Goal: Transaction & Acquisition: Book appointment/travel/reservation

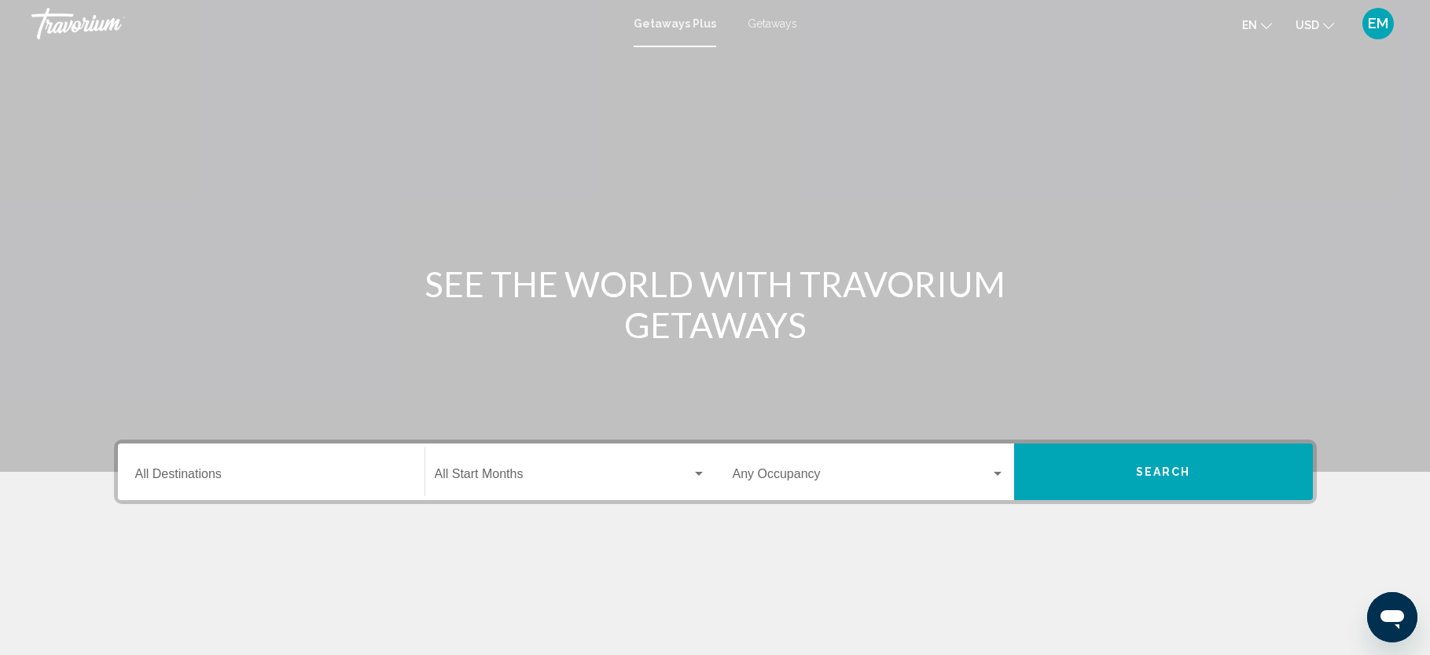
click at [304, 476] on input "Destination All Destinations" at bounding box center [271, 477] width 272 height 14
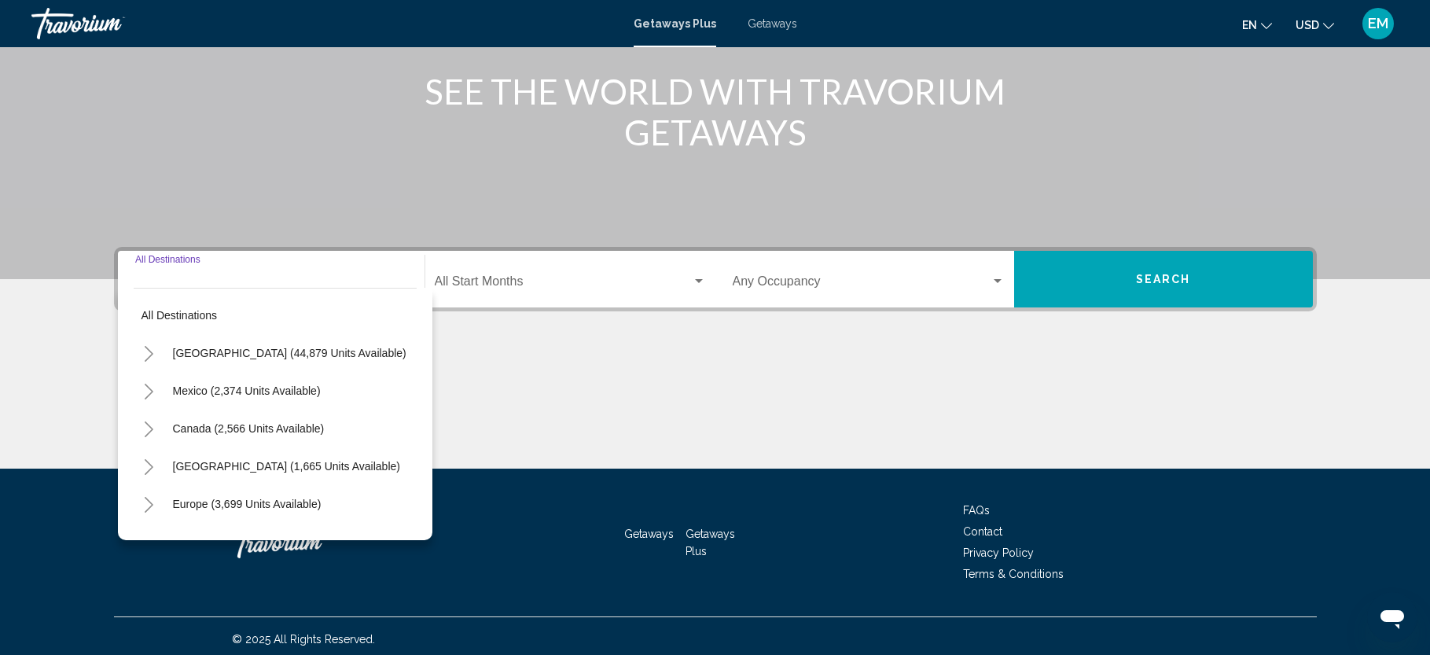
scroll to position [199, 0]
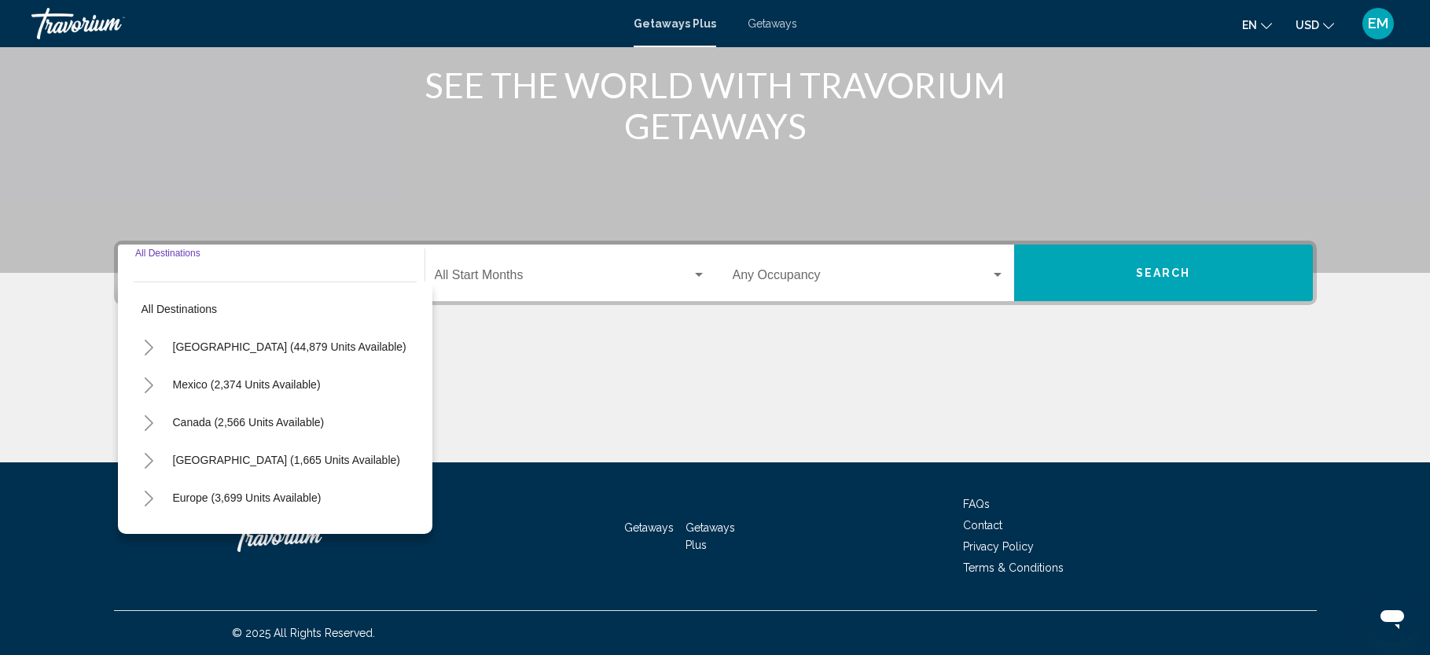
click at [148, 351] on icon "Toggle United States (44,879 units available)" at bounding box center [149, 348] width 12 height 16
click at [163, 462] on icon "Toggle California (2,637 units available)" at bounding box center [165, 461] width 12 height 16
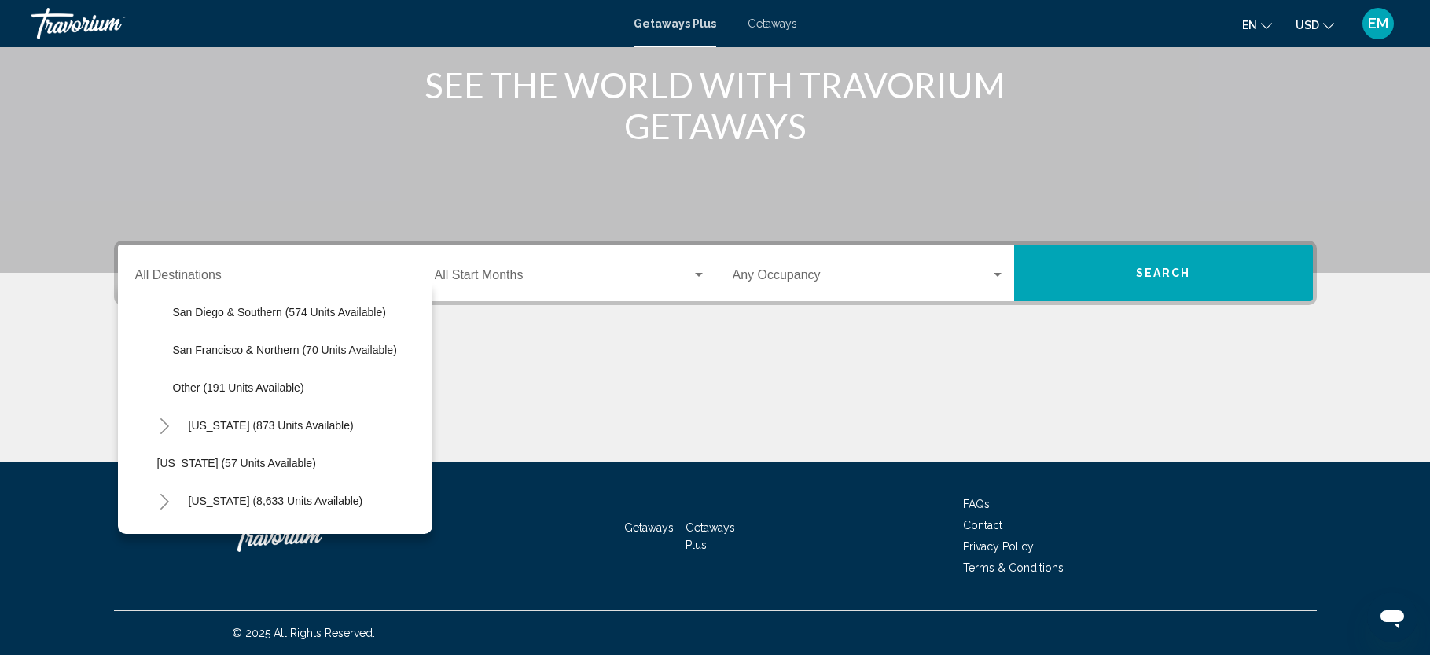
scroll to position [245, 0]
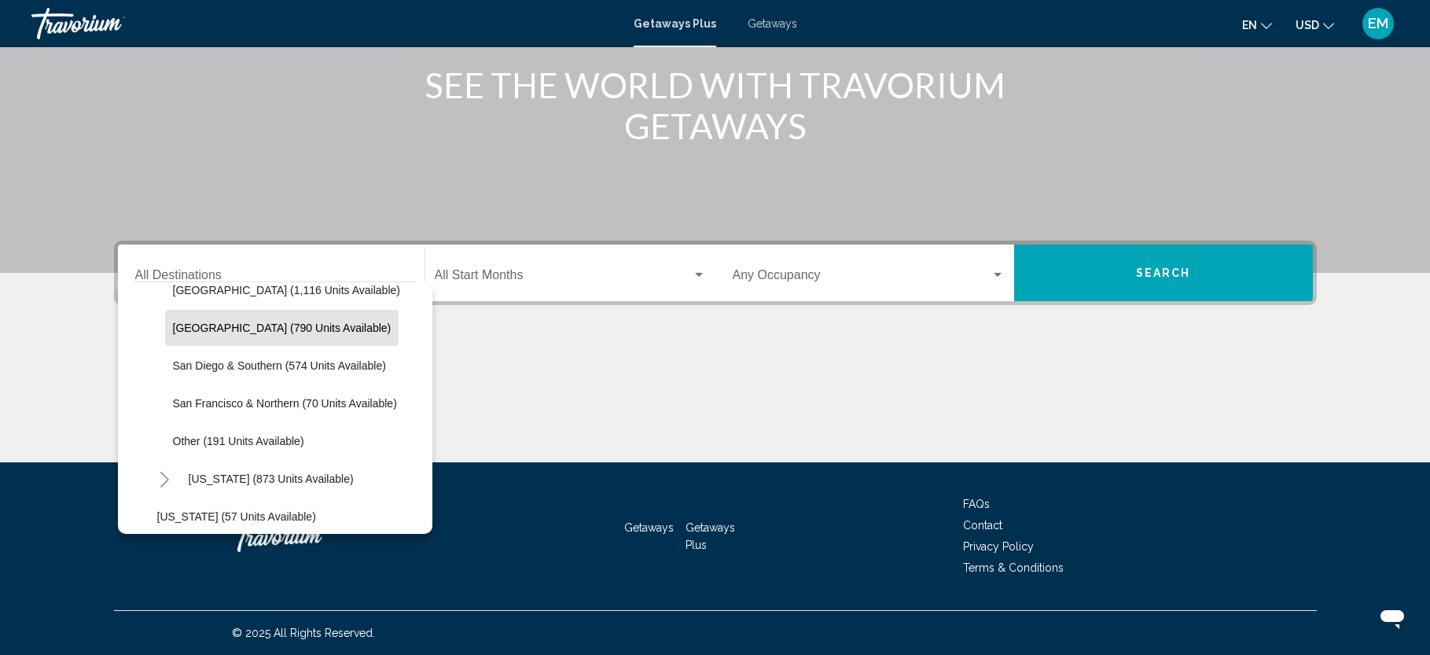
click at [285, 329] on span "[GEOGRAPHIC_DATA] (790 units available)" at bounding box center [282, 327] width 219 height 13
type input "**********"
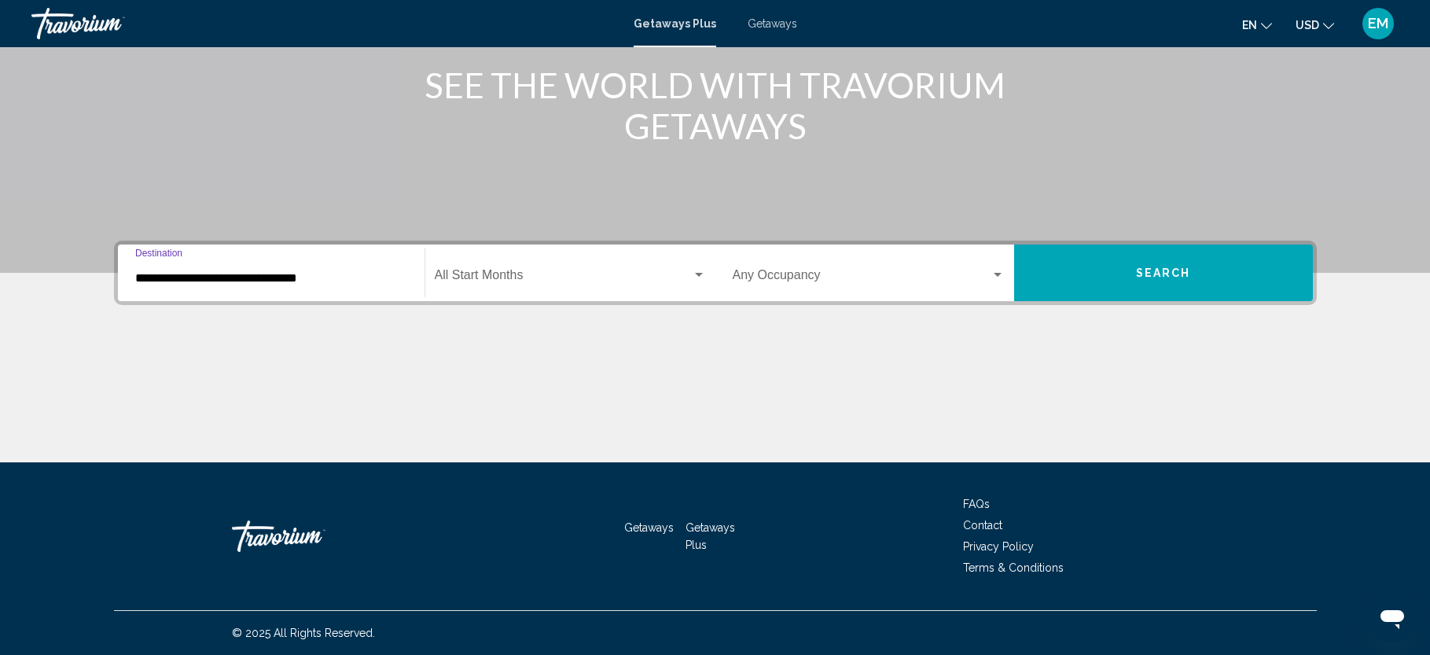
click at [470, 271] on span "Search widget" at bounding box center [563, 278] width 257 height 14
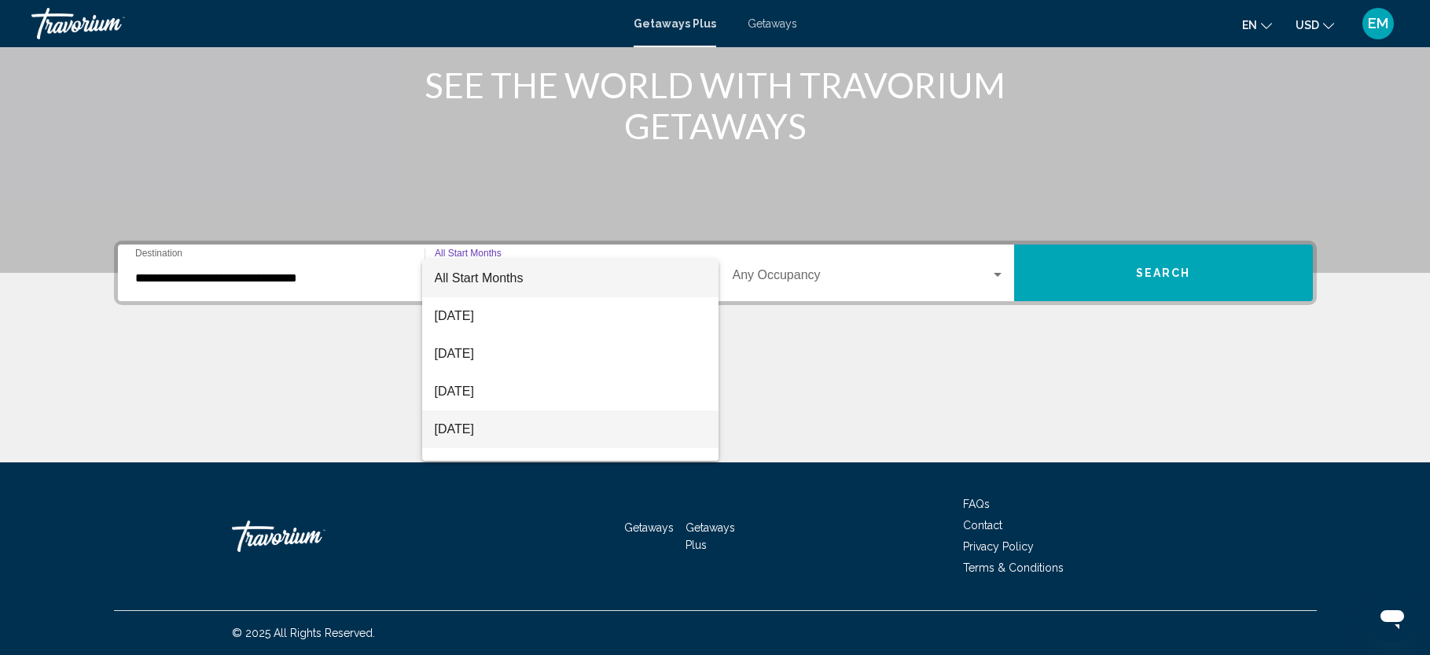
click at [538, 421] on span "[DATE]" at bounding box center [570, 429] width 271 height 38
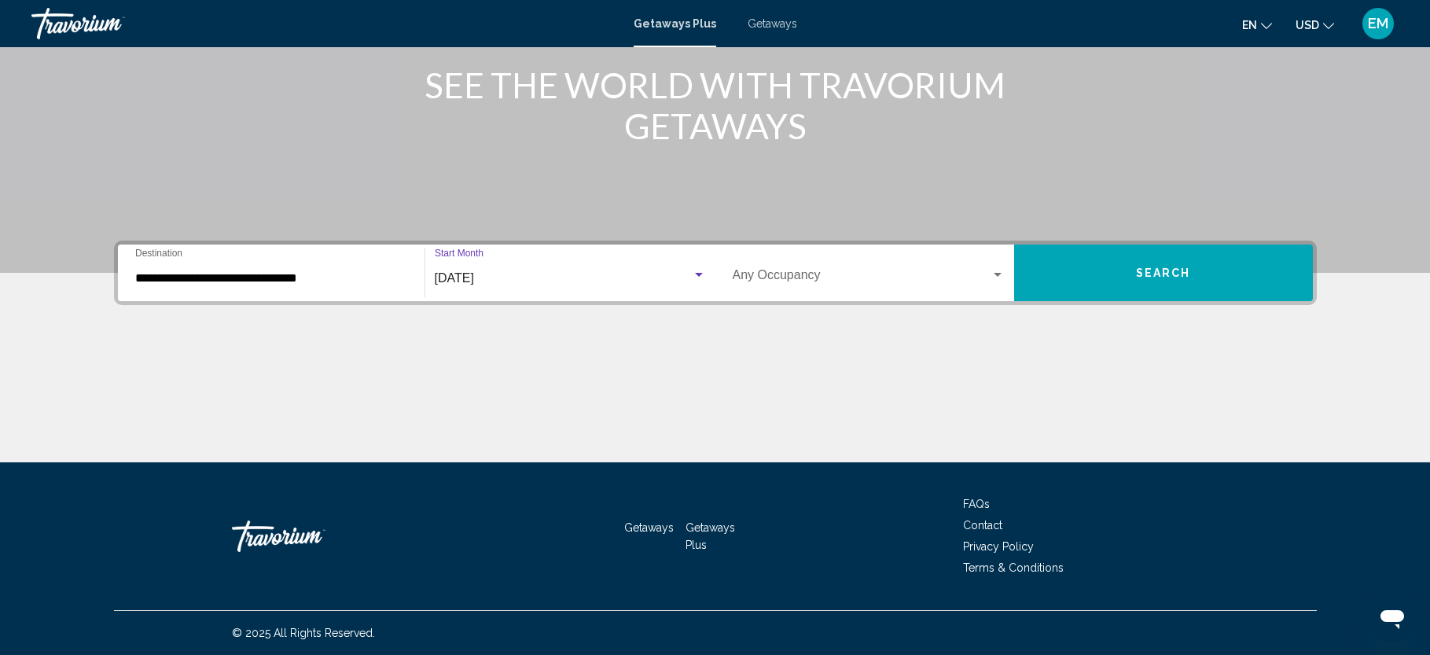
click at [1132, 266] on button "Search" at bounding box center [1163, 272] width 299 height 57
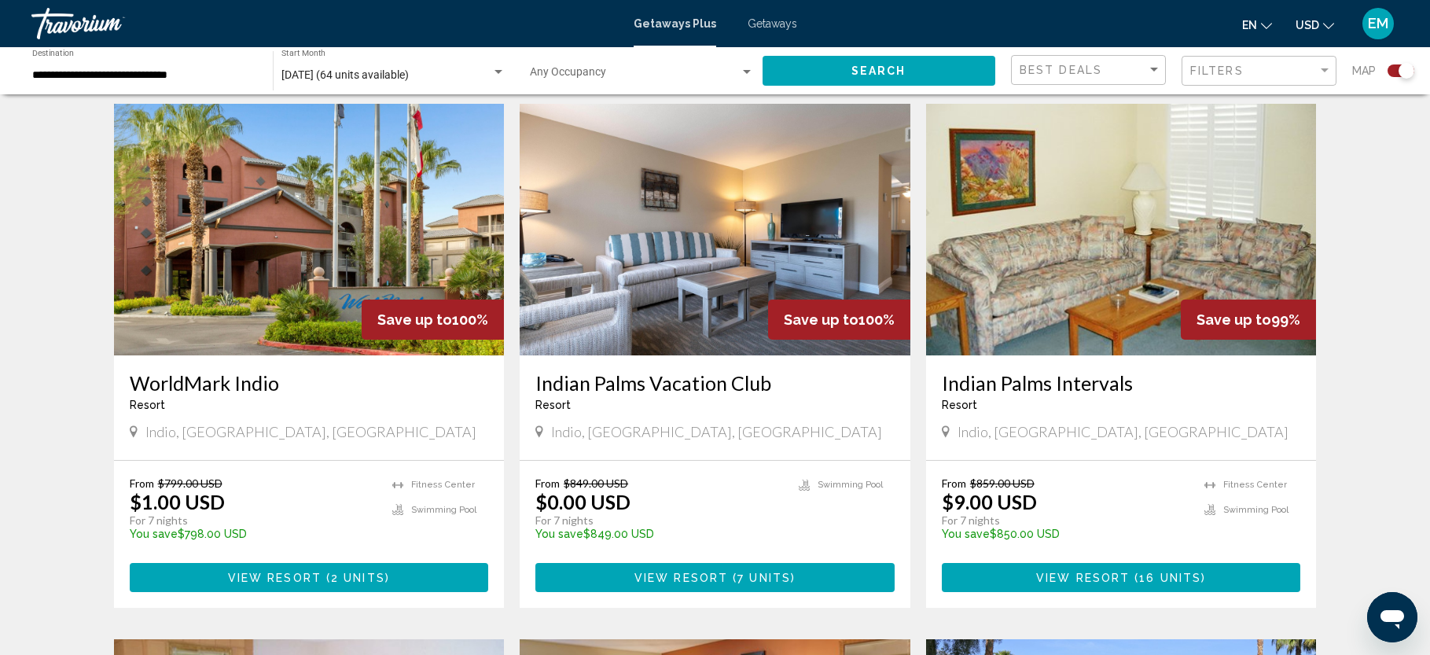
scroll to position [566, 0]
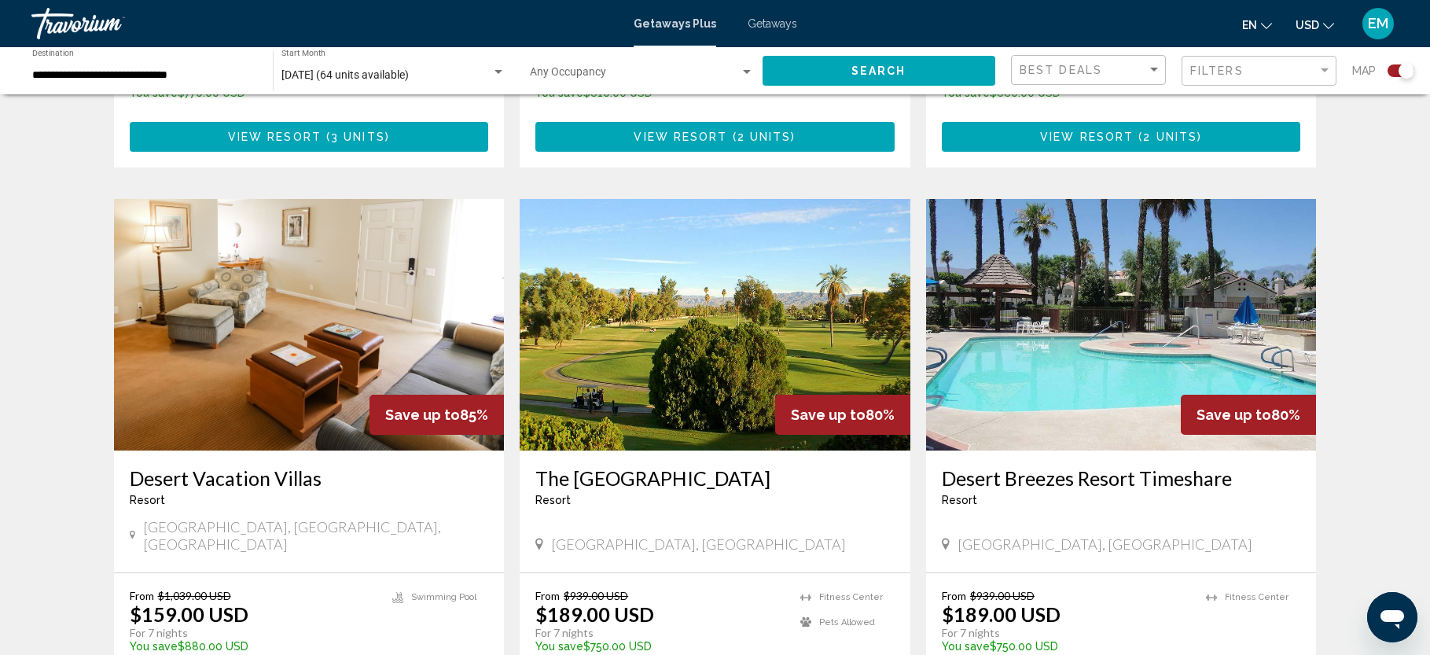
scroll to position [1572, 0]
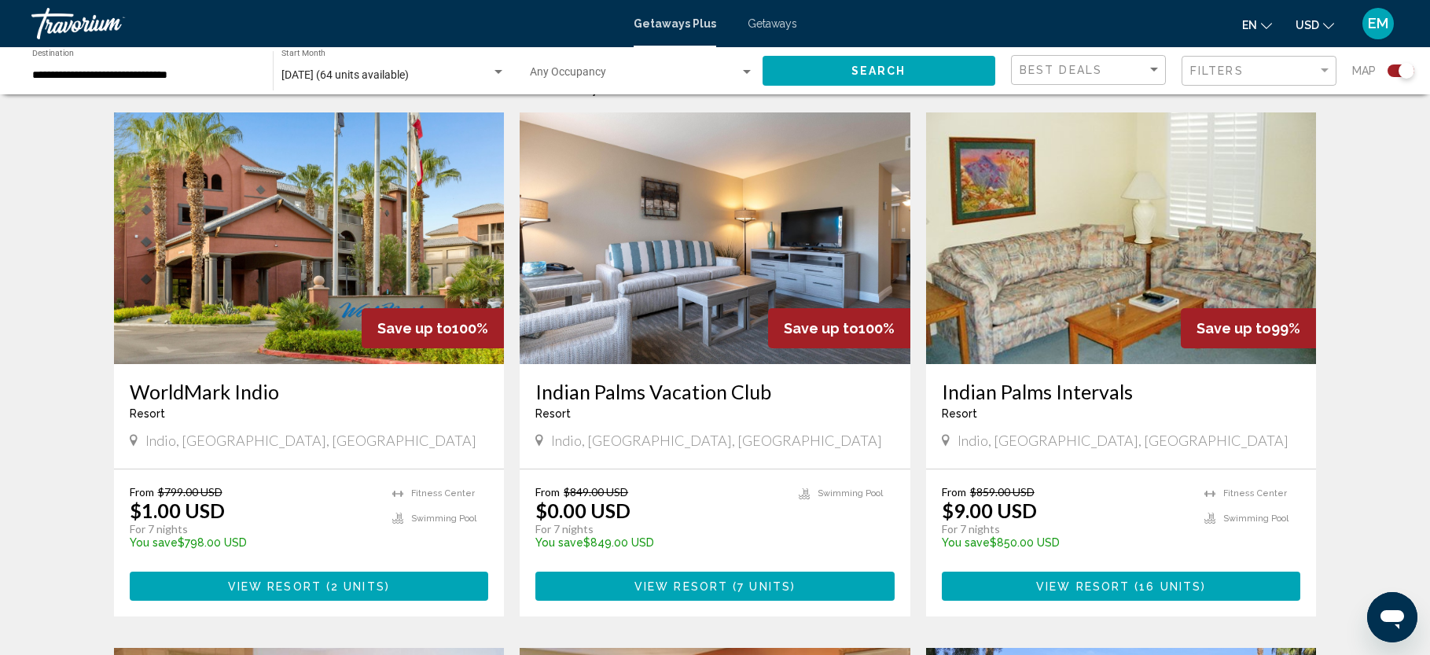
scroll to position [595, 0]
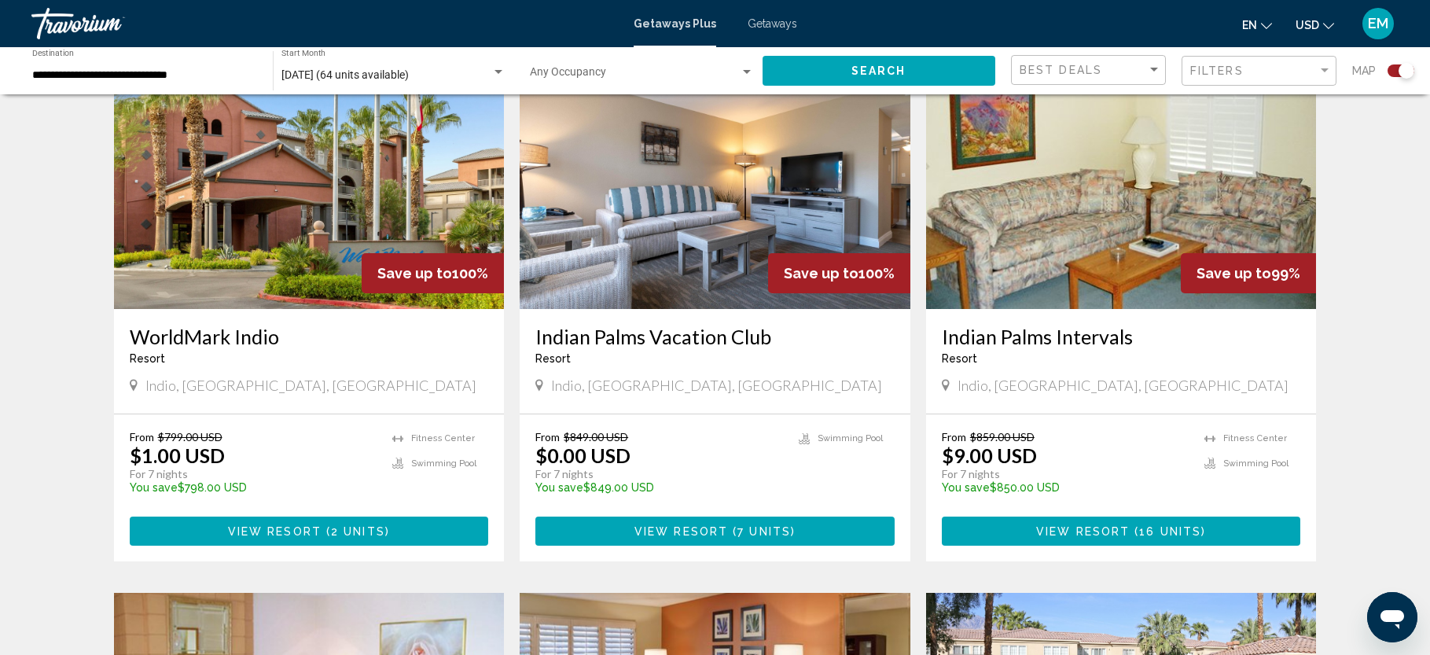
click at [282, 216] on img "Main content" at bounding box center [309, 183] width 391 height 252
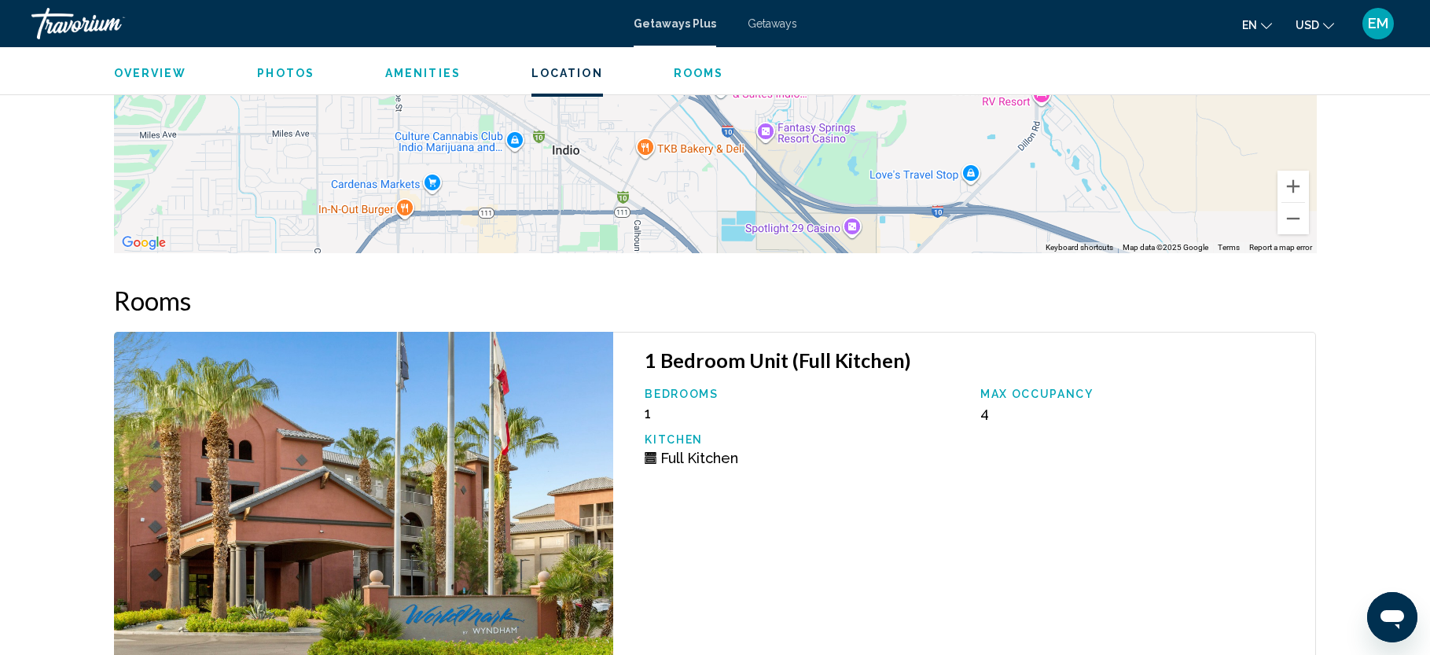
scroll to position [3222, 0]
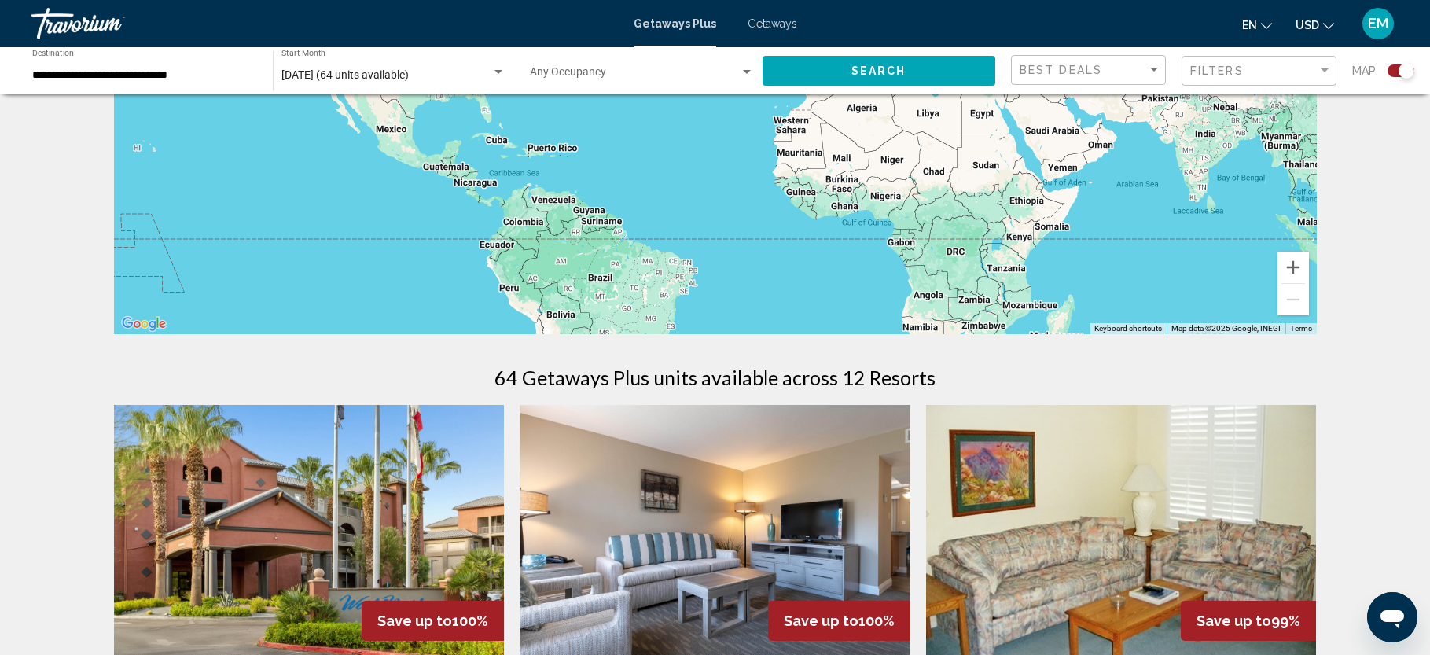
scroll to position [505, 0]
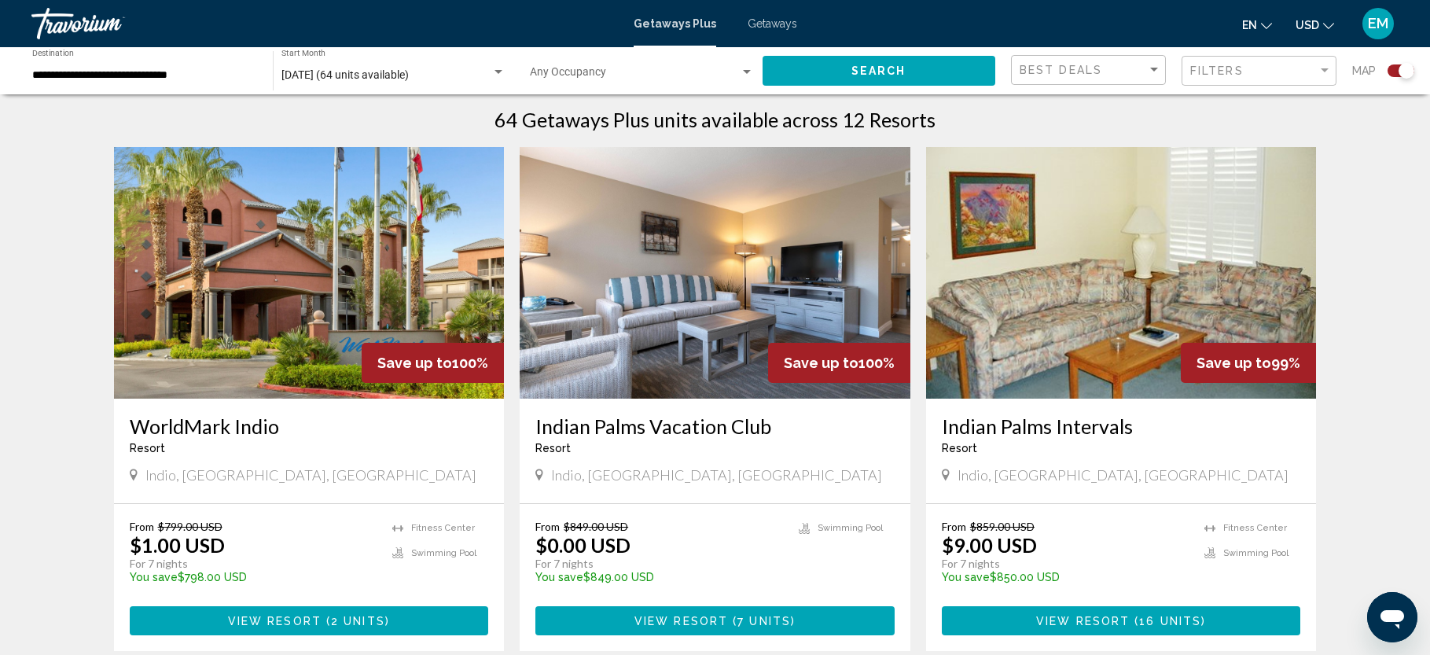
click at [715, 230] on img "Main content" at bounding box center [715, 273] width 391 height 252
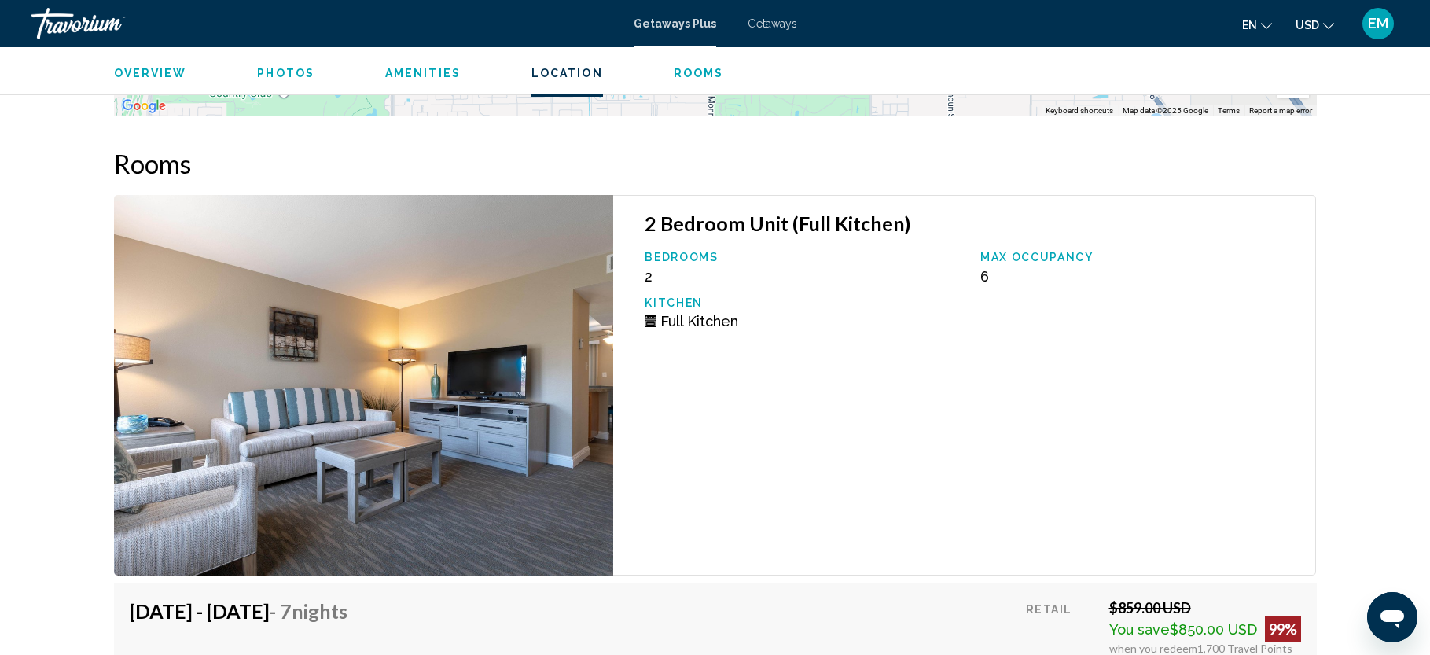
scroll to position [2110, 0]
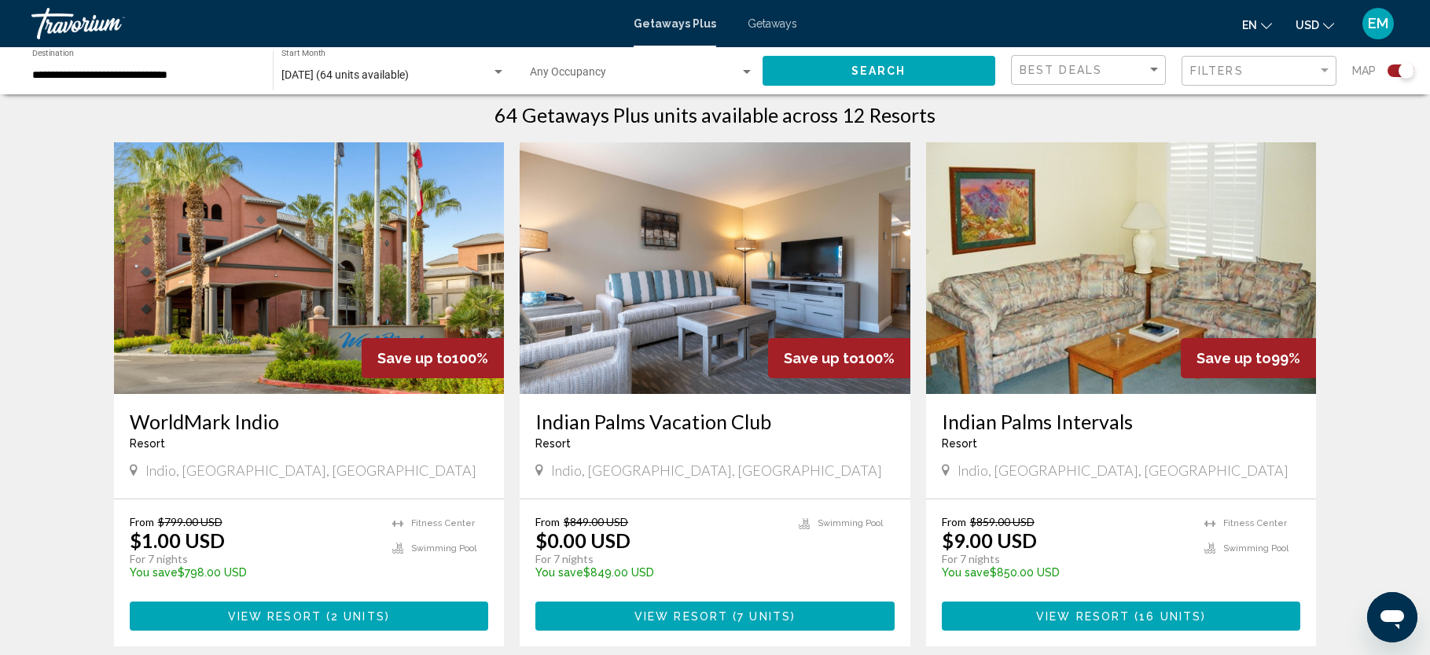
scroll to position [340, 0]
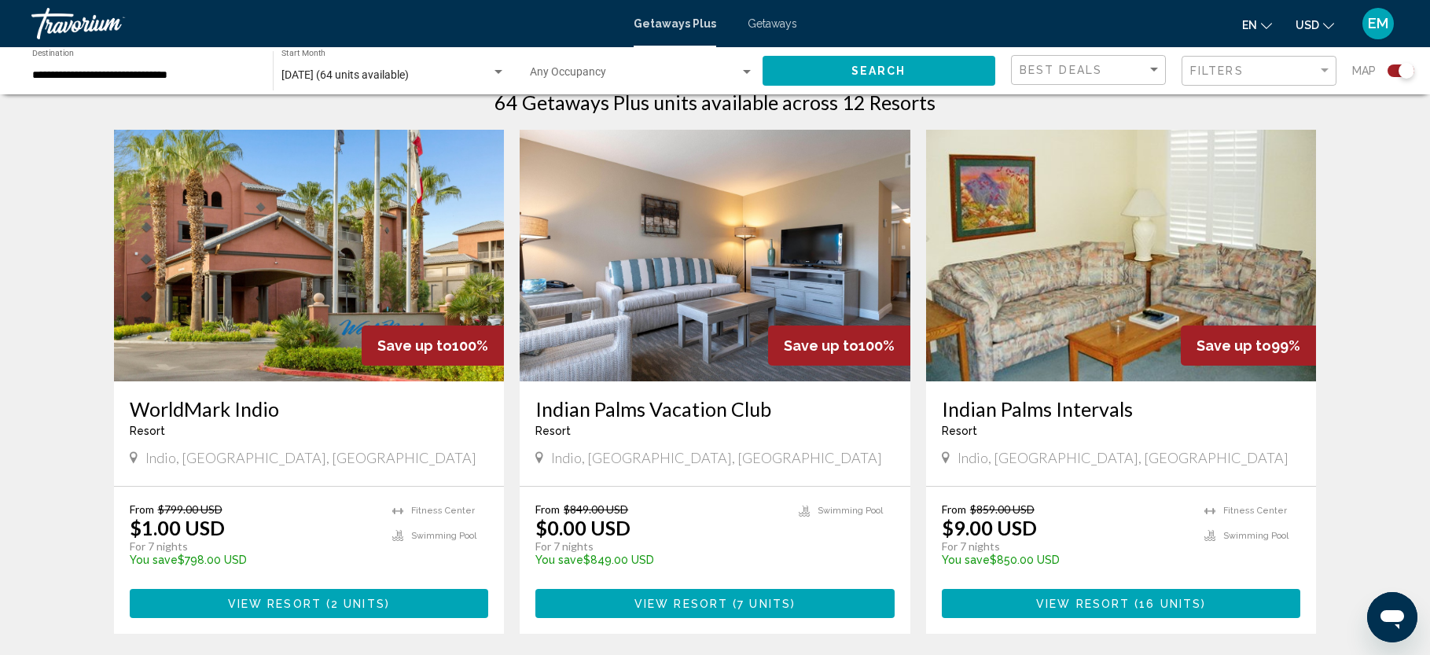
scroll to position [592, 0]
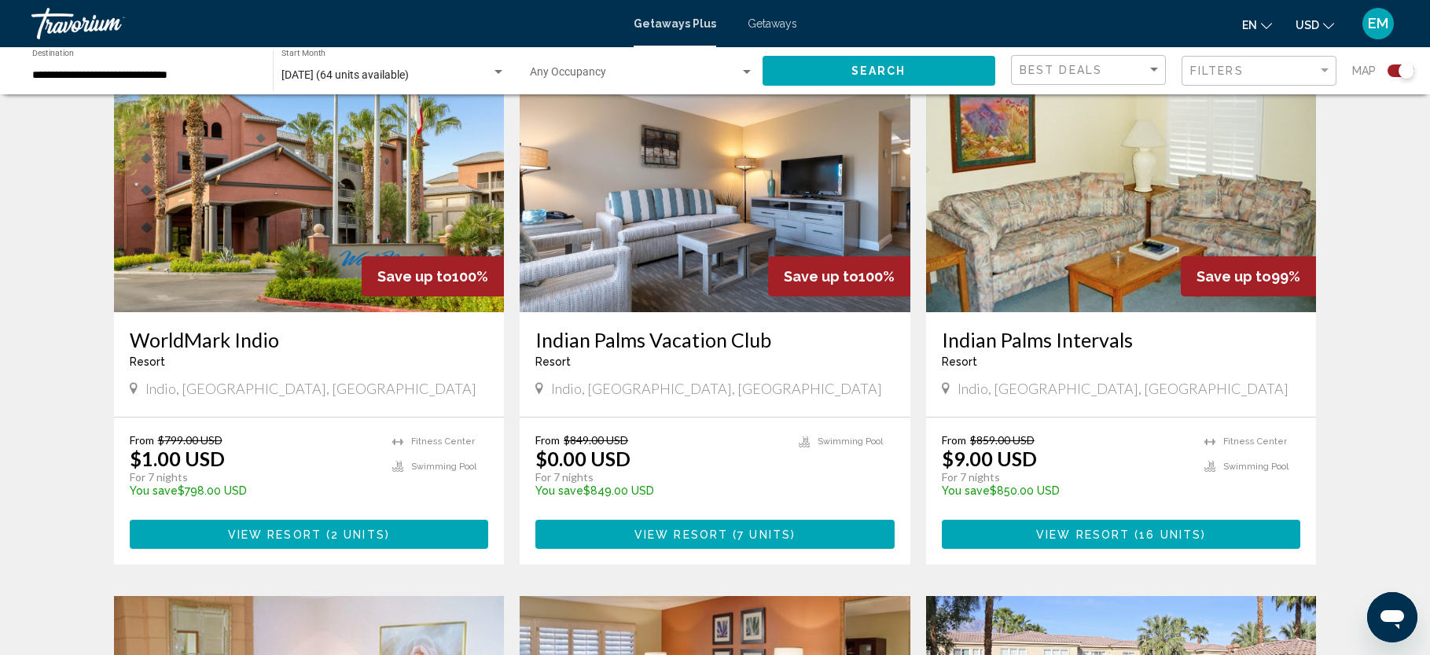
click at [1085, 201] on img "Main content" at bounding box center [1121, 187] width 391 height 252
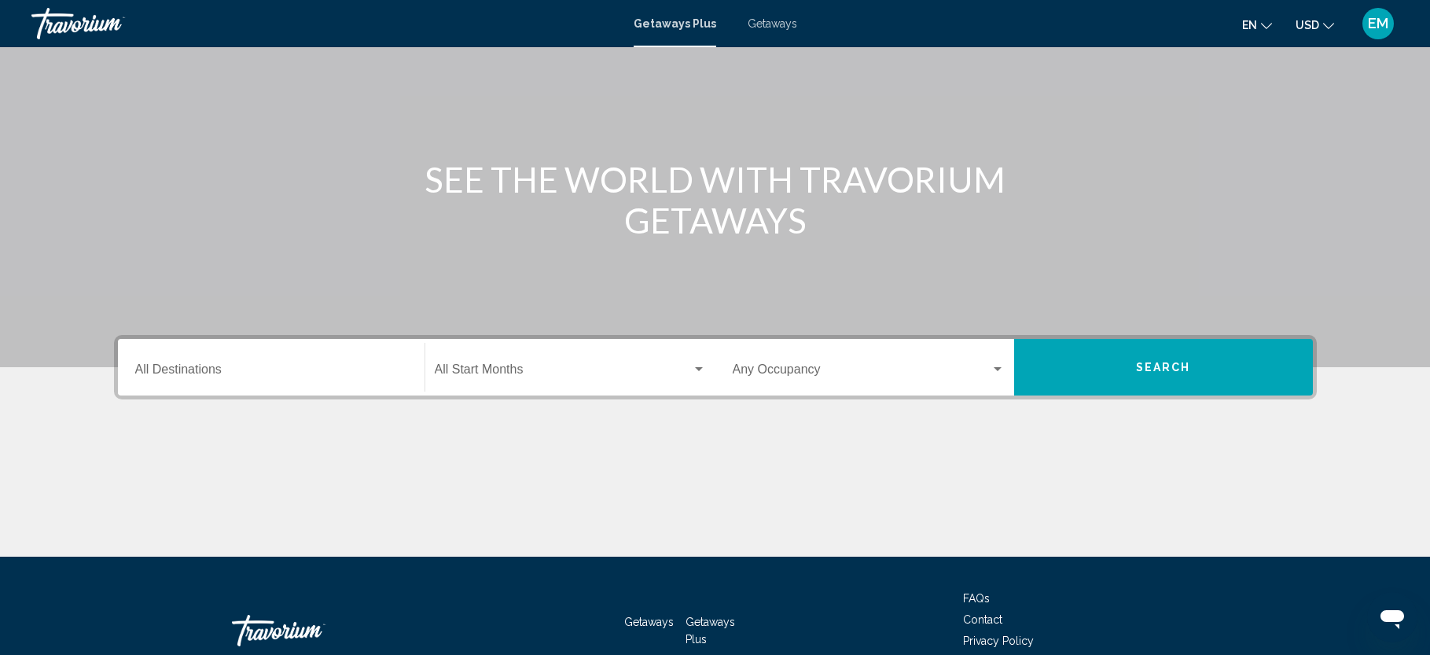
scroll to position [152, 0]
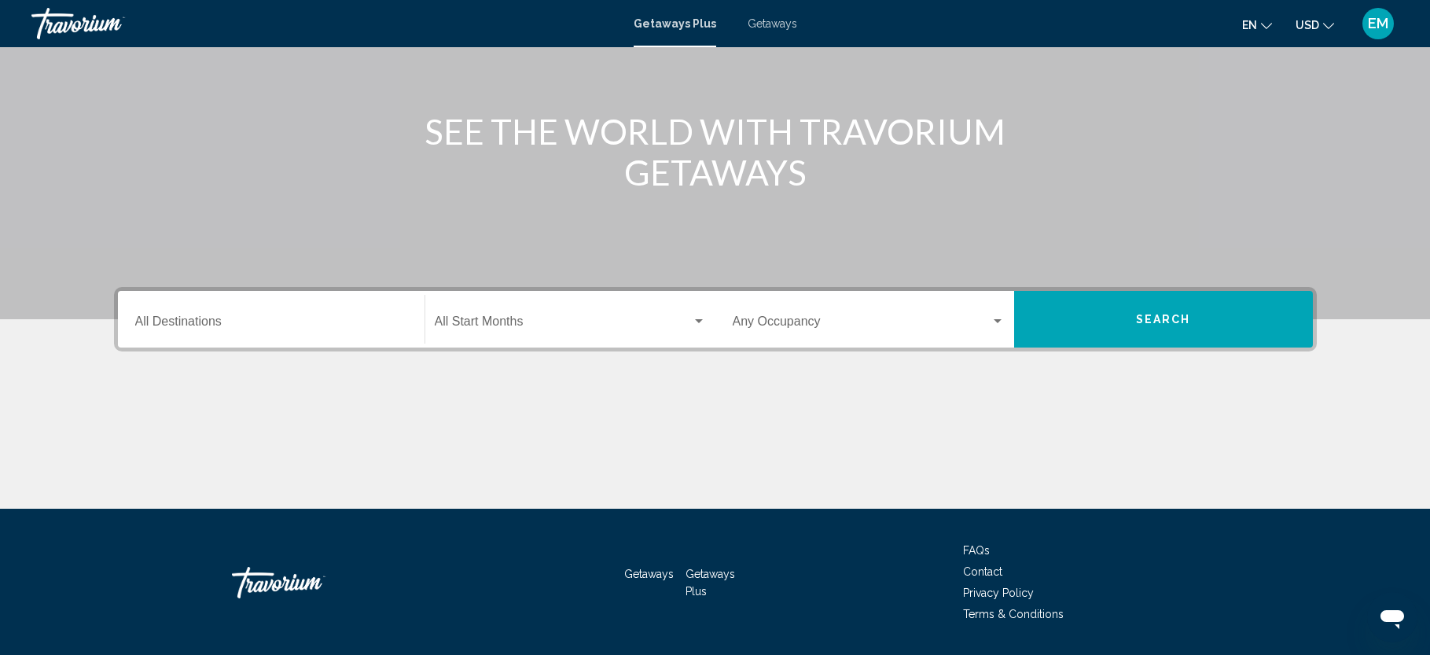
click at [243, 318] on input "Destination All Destinations" at bounding box center [271, 325] width 272 height 14
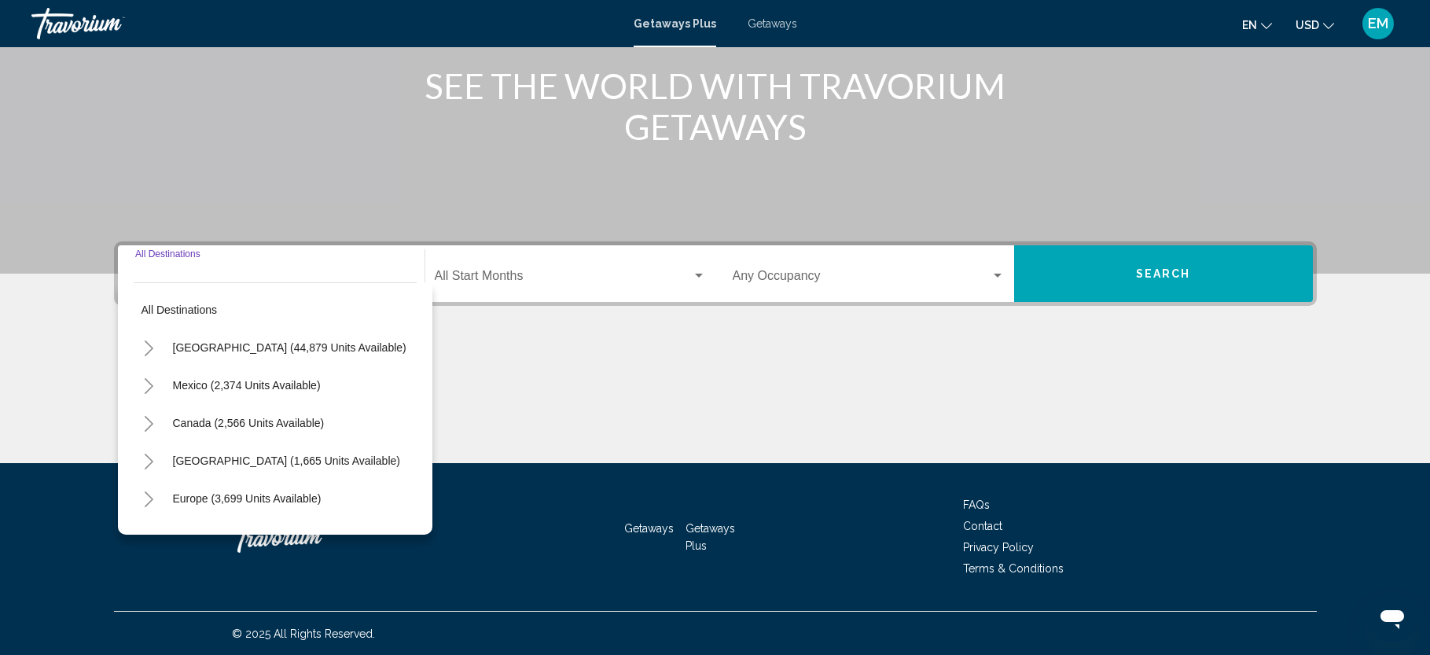
scroll to position [199, 0]
click at [150, 347] on icon "Toggle United States (44,879 units available)" at bounding box center [149, 348] width 12 height 16
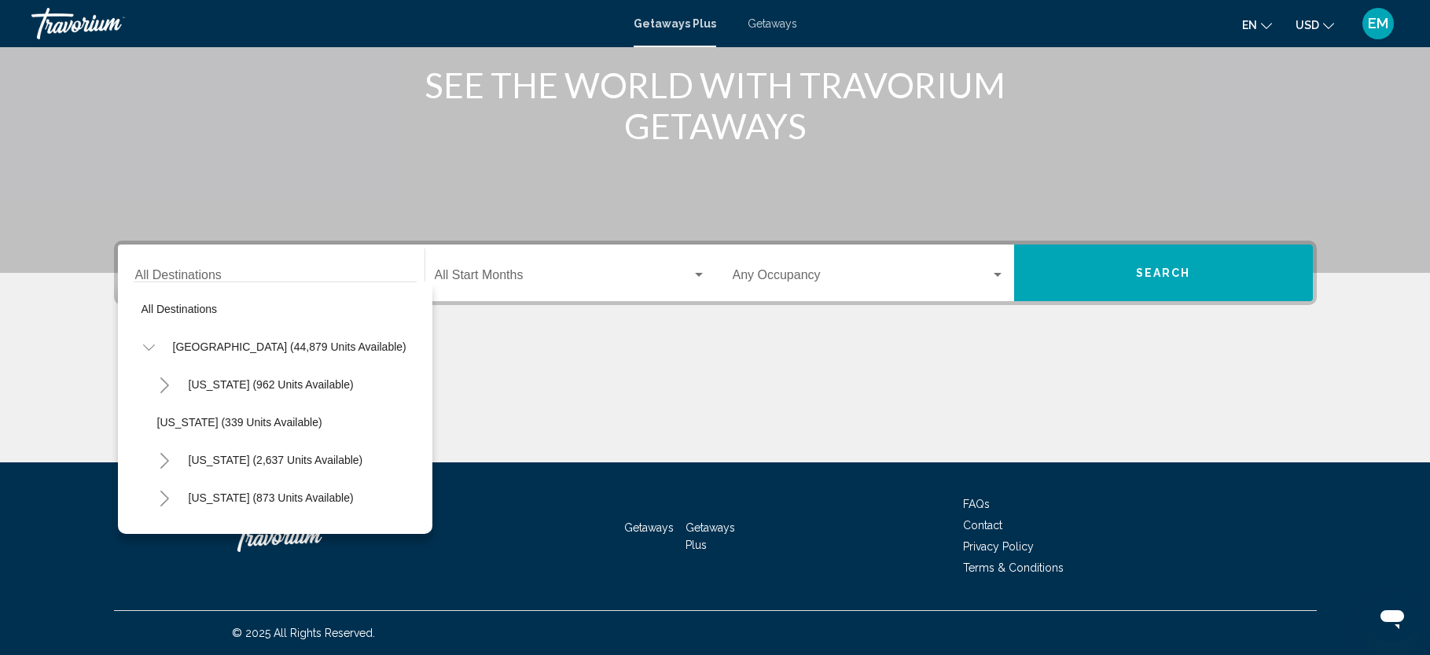
click at [160, 457] on icon "Toggle California (2,637 units available)" at bounding box center [165, 461] width 12 height 16
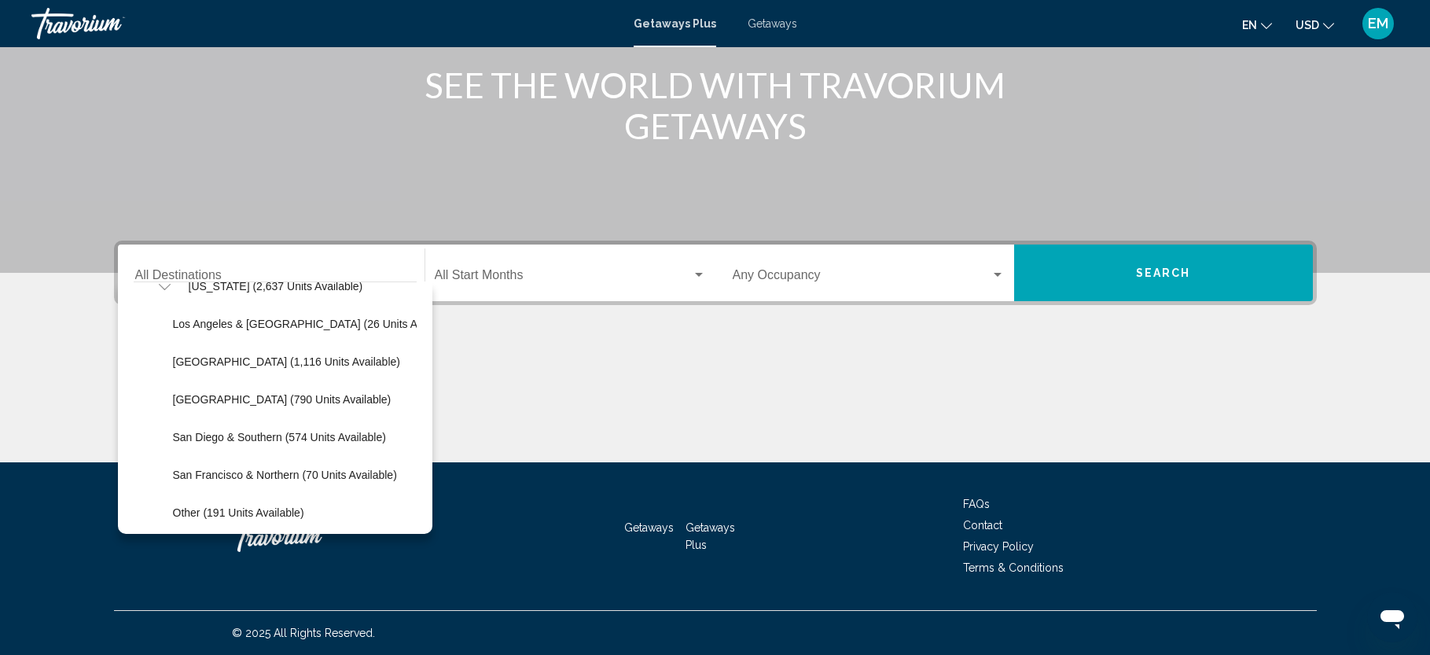
scroll to position [189, 0]
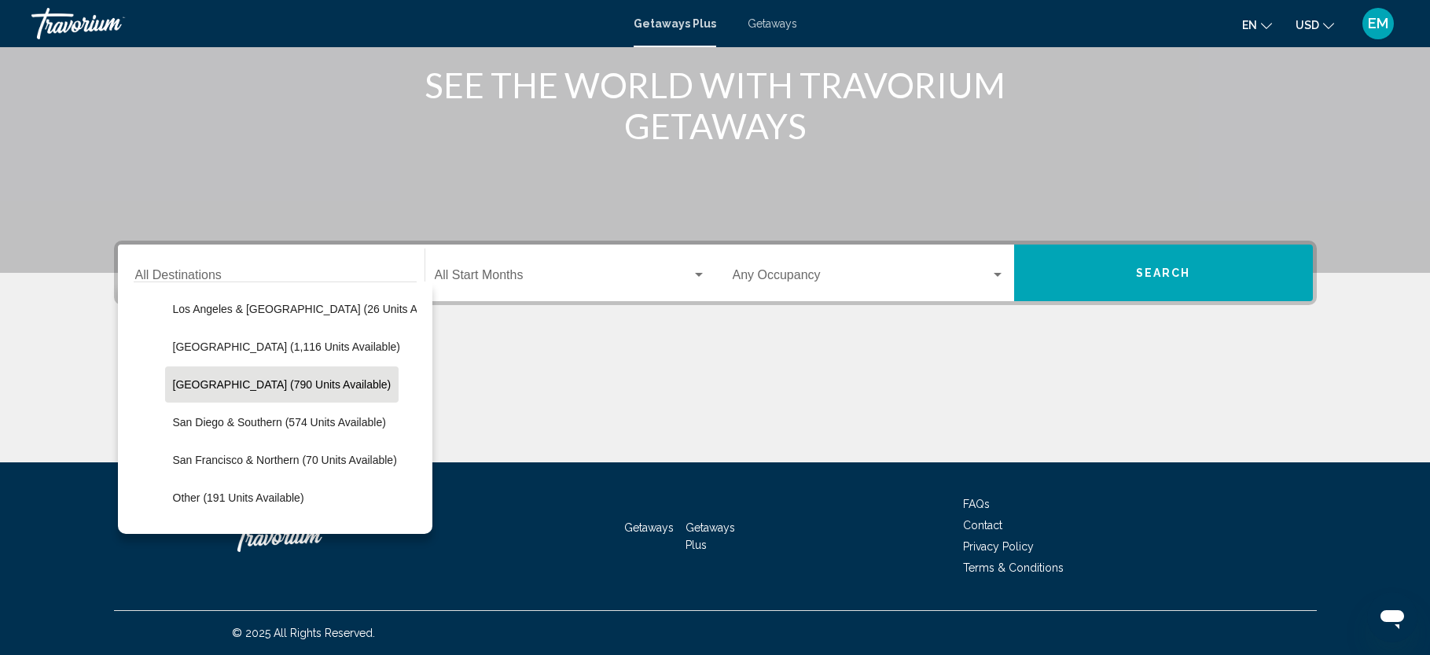
click at [289, 380] on span "[GEOGRAPHIC_DATA] (790 units available)" at bounding box center [282, 384] width 219 height 13
type input "**********"
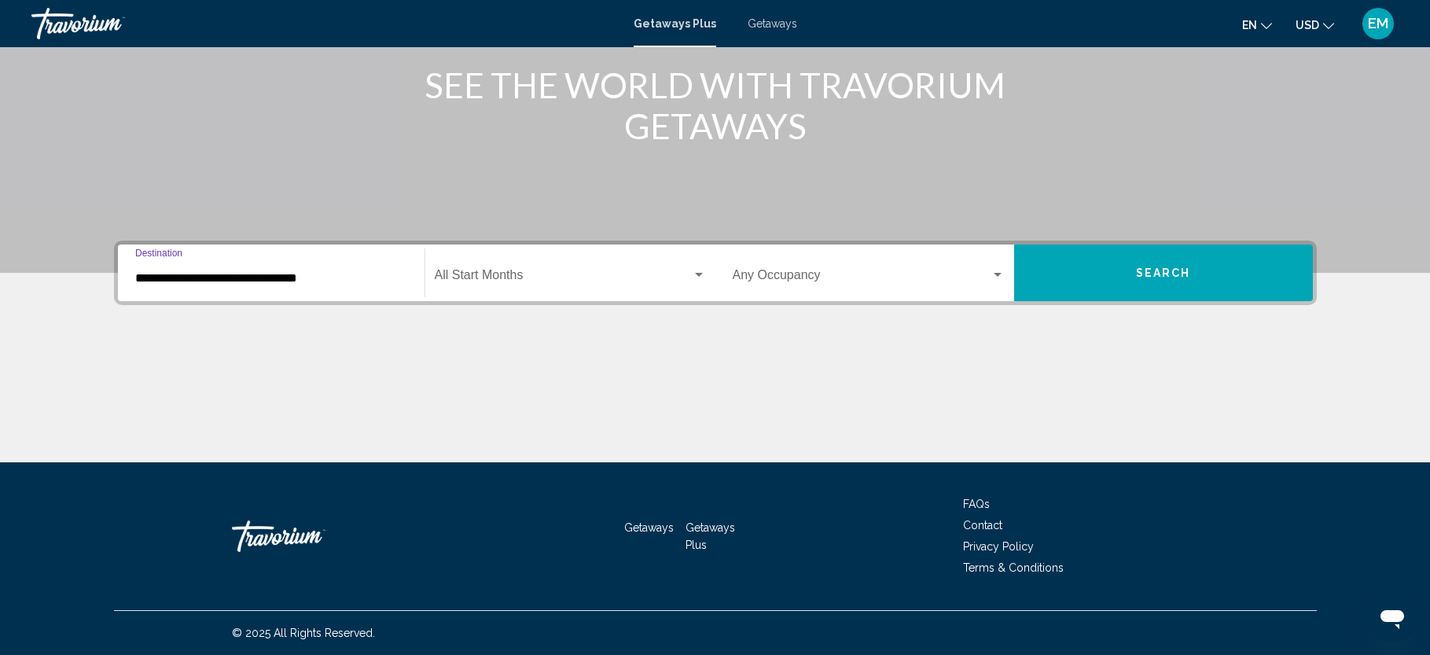
click at [531, 276] on span "Search widget" at bounding box center [563, 278] width 257 height 14
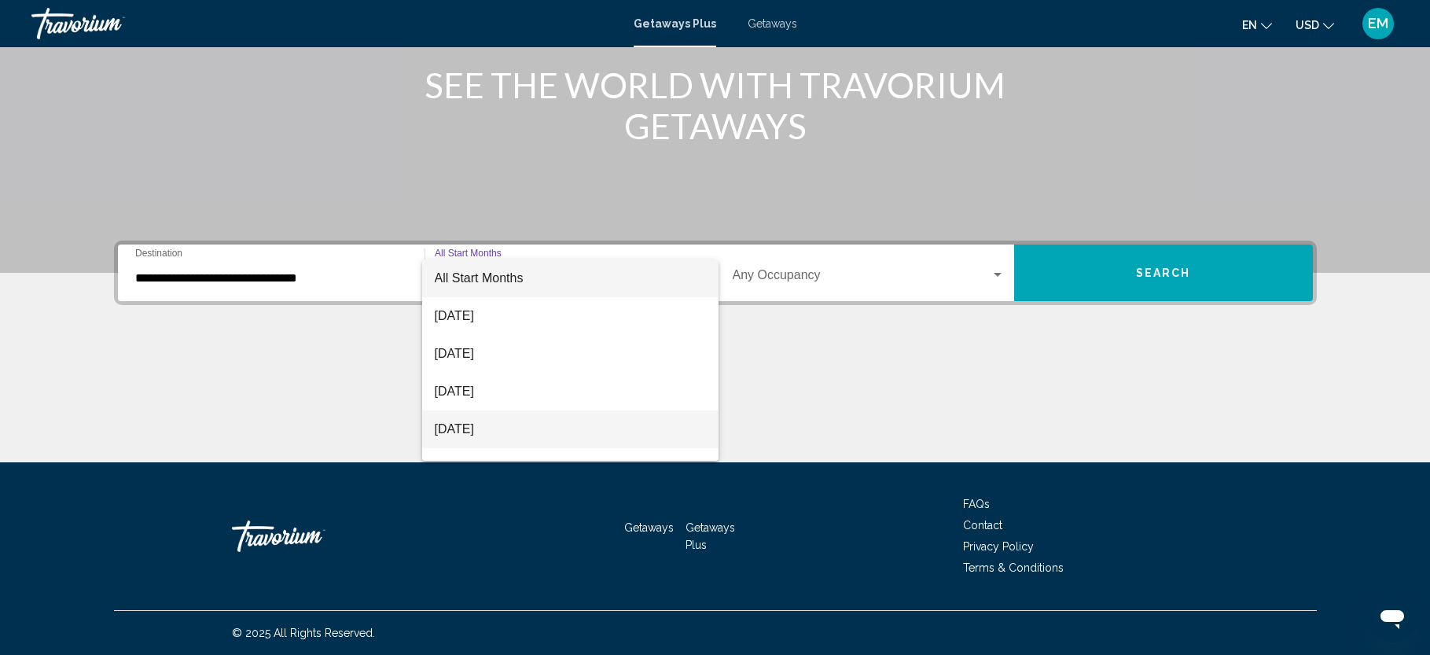
click at [509, 423] on span "[DATE]" at bounding box center [570, 429] width 271 height 38
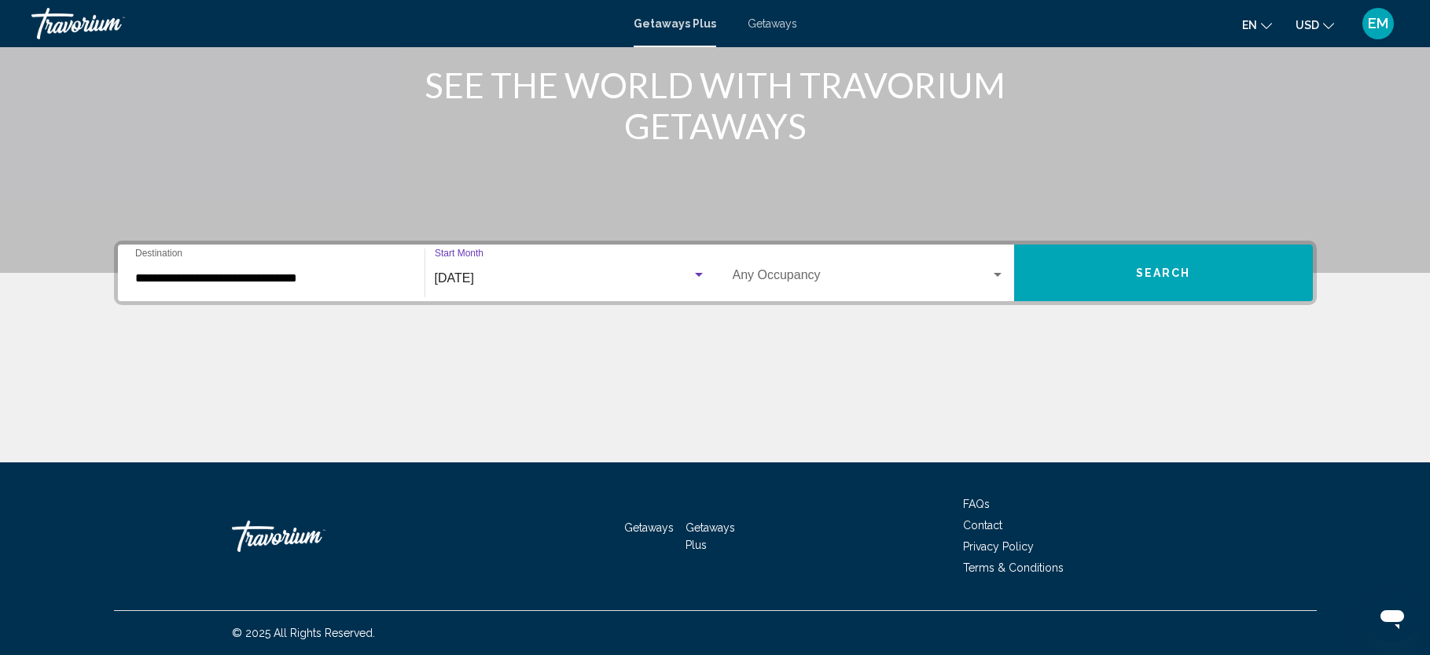
click at [1163, 274] on span "Search" at bounding box center [1163, 273] width 55 height 13
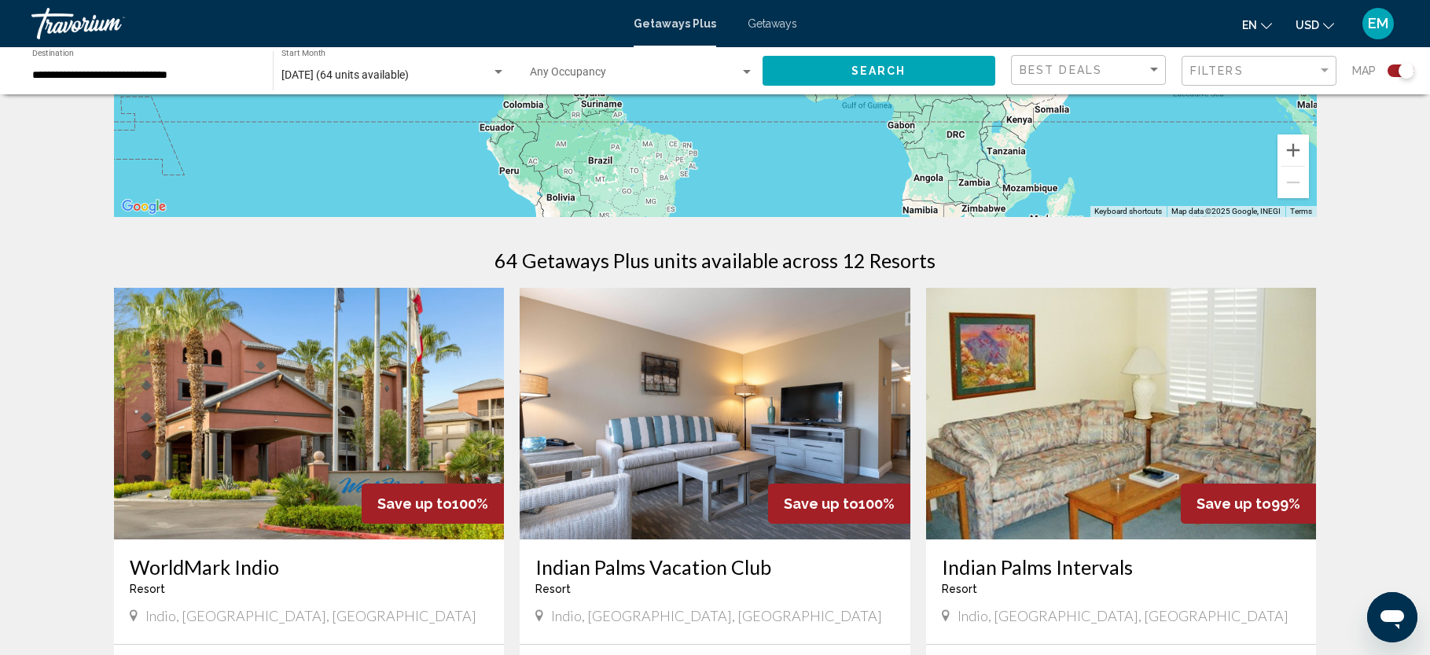
scroll to position [431, 0]
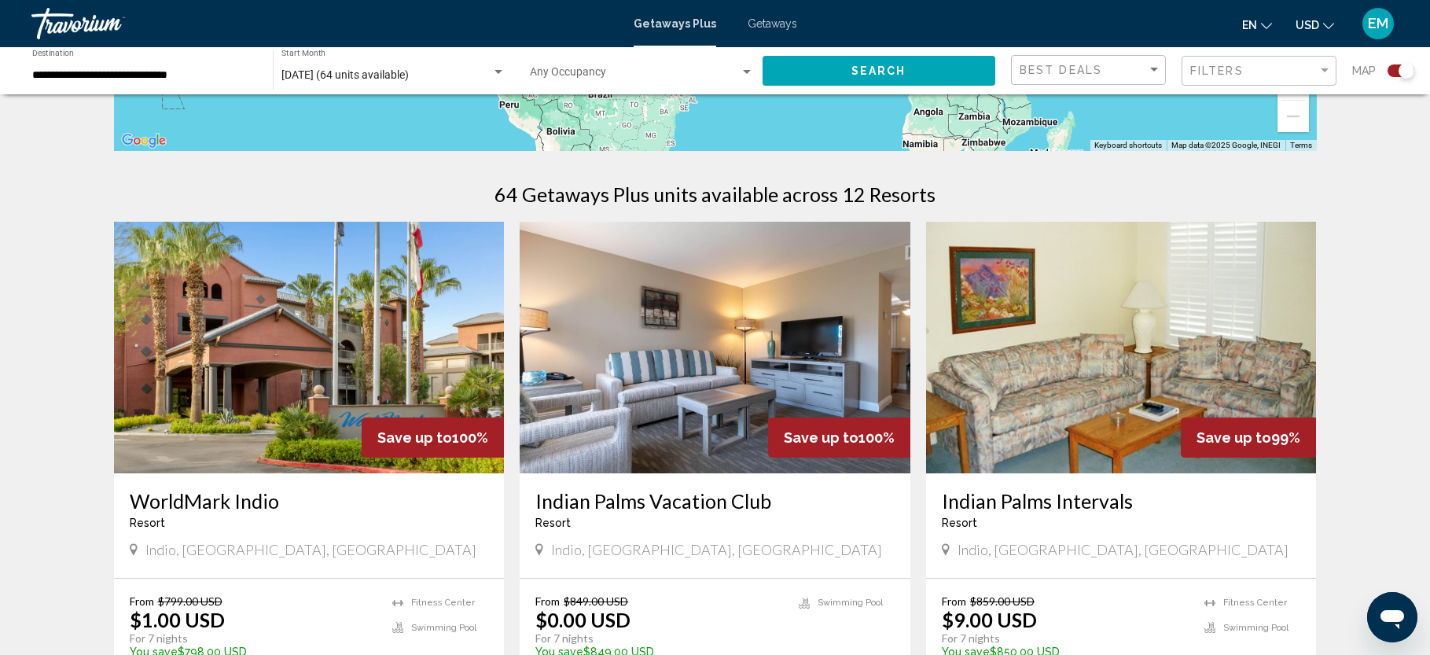
click at [1125, 304] on img "Main content" at bounding box center [1121, 348] width 391 height 252
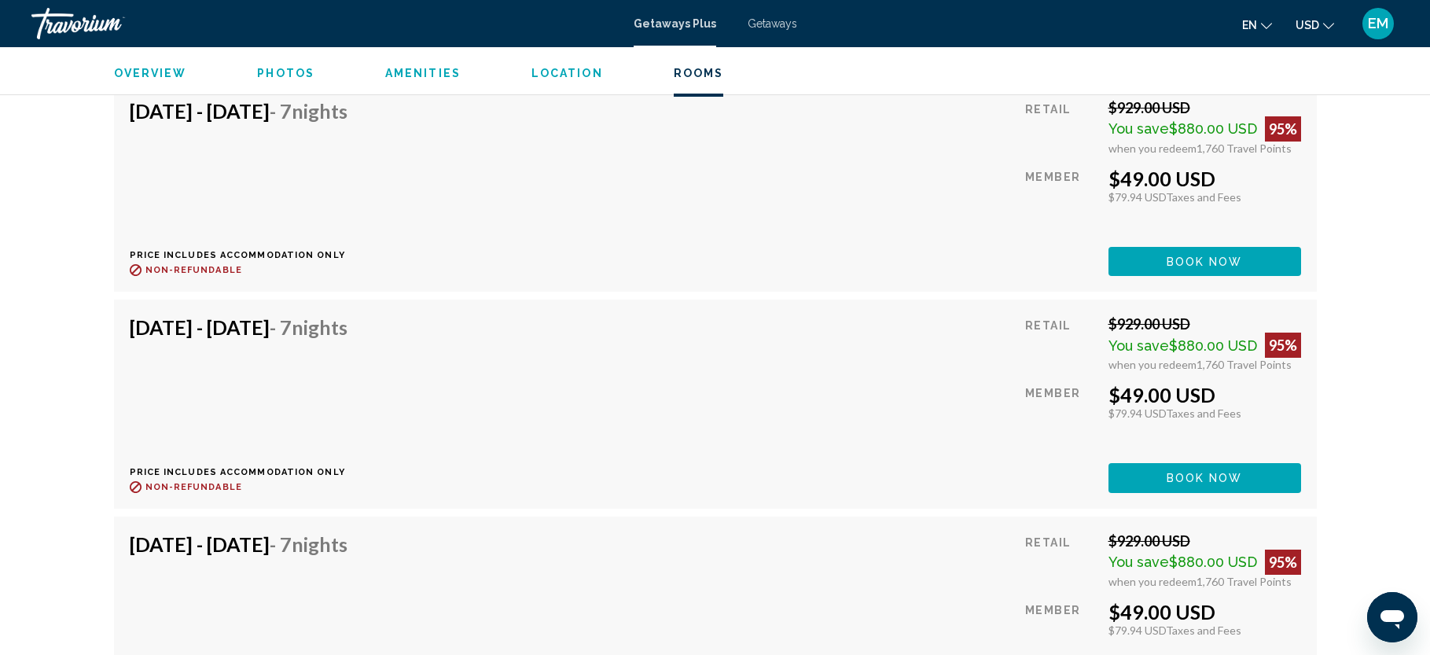
scroll to position [4136, 0]
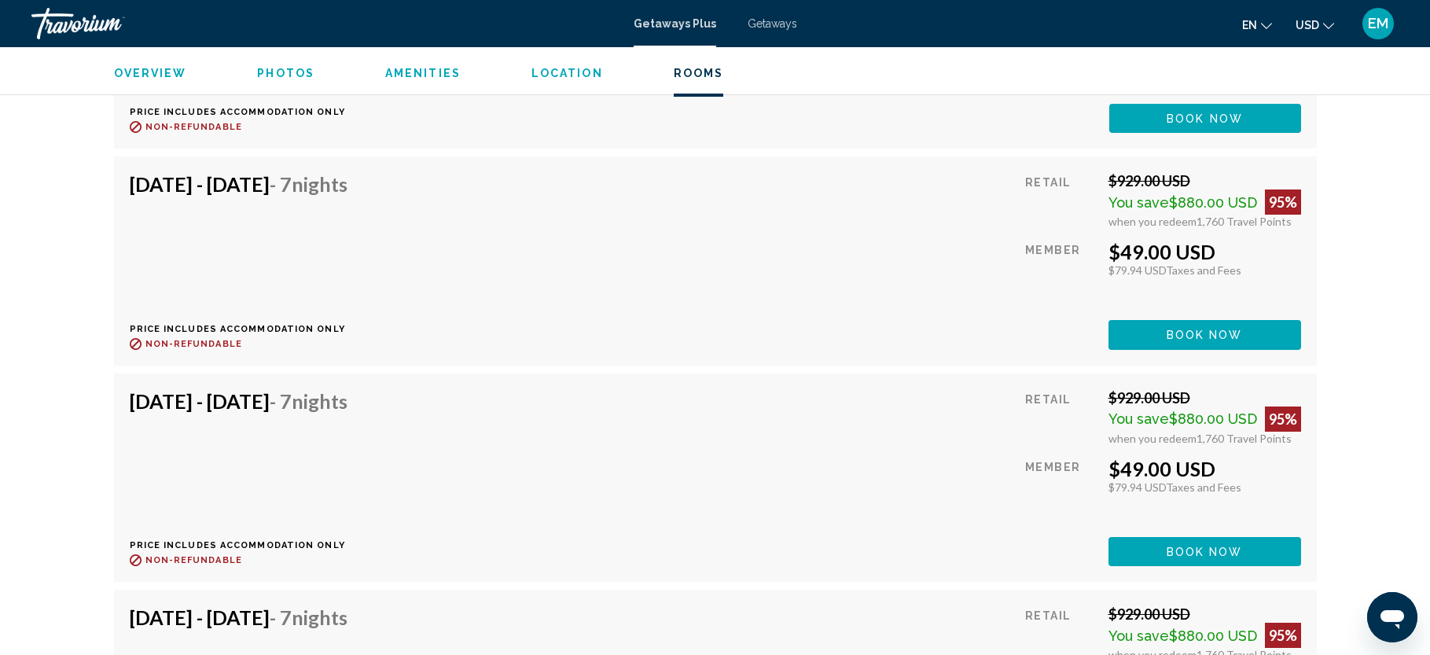
click at [900, 417] on div "[DATE] - [DATE] - 7 Nights Price includes accommodation only Refundable until :…" at bounding box center [715, 477] width 1171 height 177
click at [347, 389] on span "- 7 Nights" at bounding box center [309, 401] width 78 height 24
click at [1178, 410] on span "$880.00 USD" at bounding box center [1213, 418] width 88 height 17
click at [1258, 457] on div "$49.00 USD" at bounding box center [1204, 469] width 193 height 24
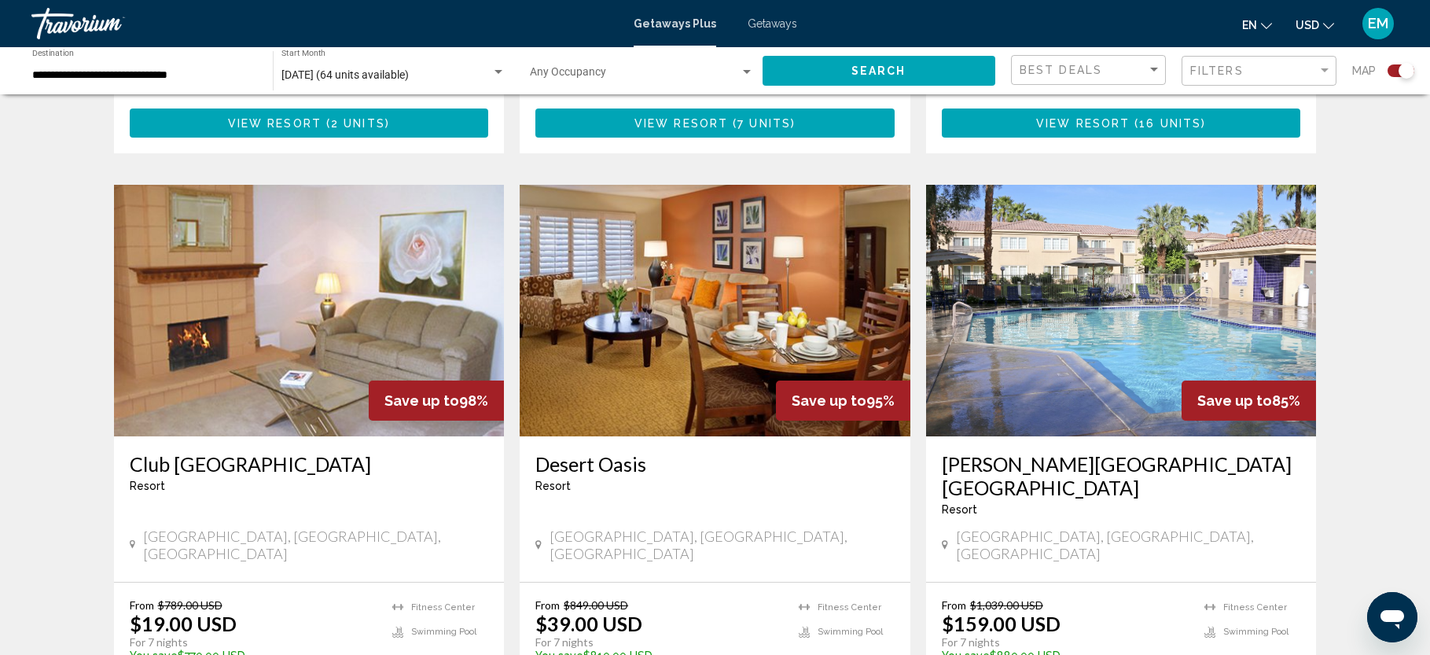
scroll to position [1006, 0]
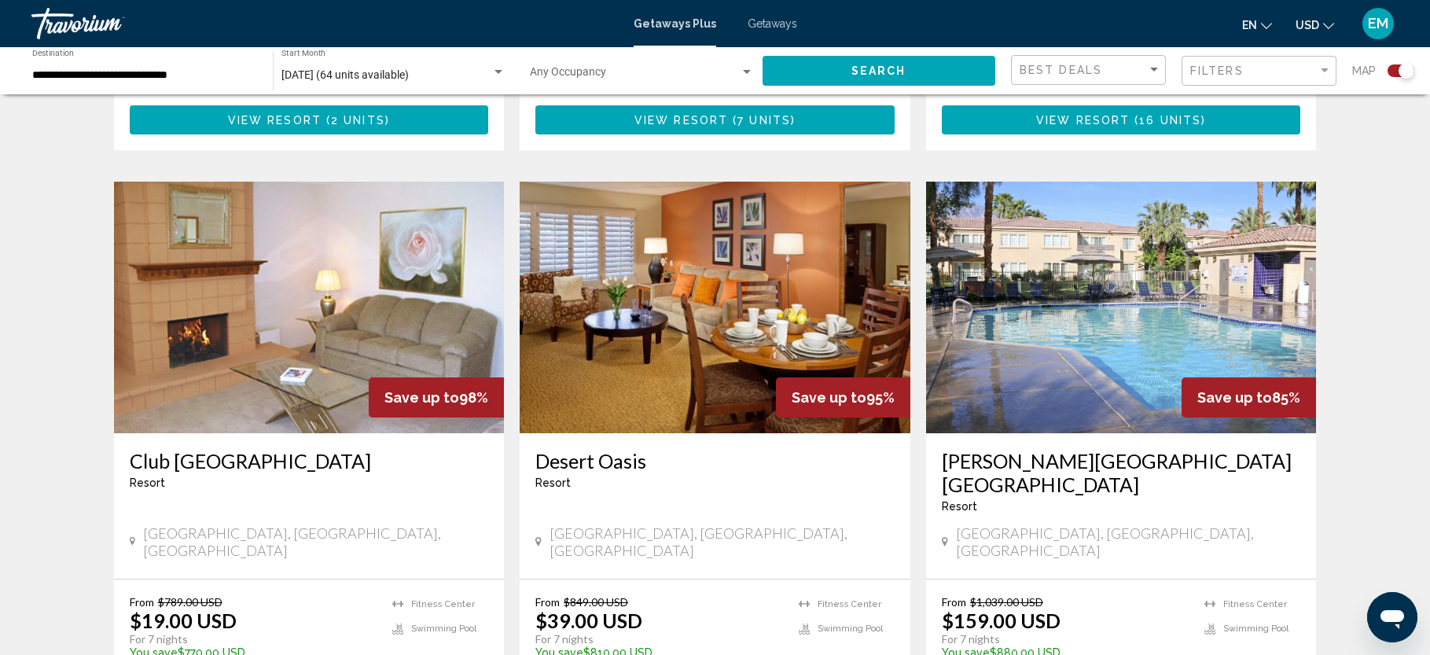
click at [315, 293] on img "Main content" at bounding box center [309, 308] width 391 height 252
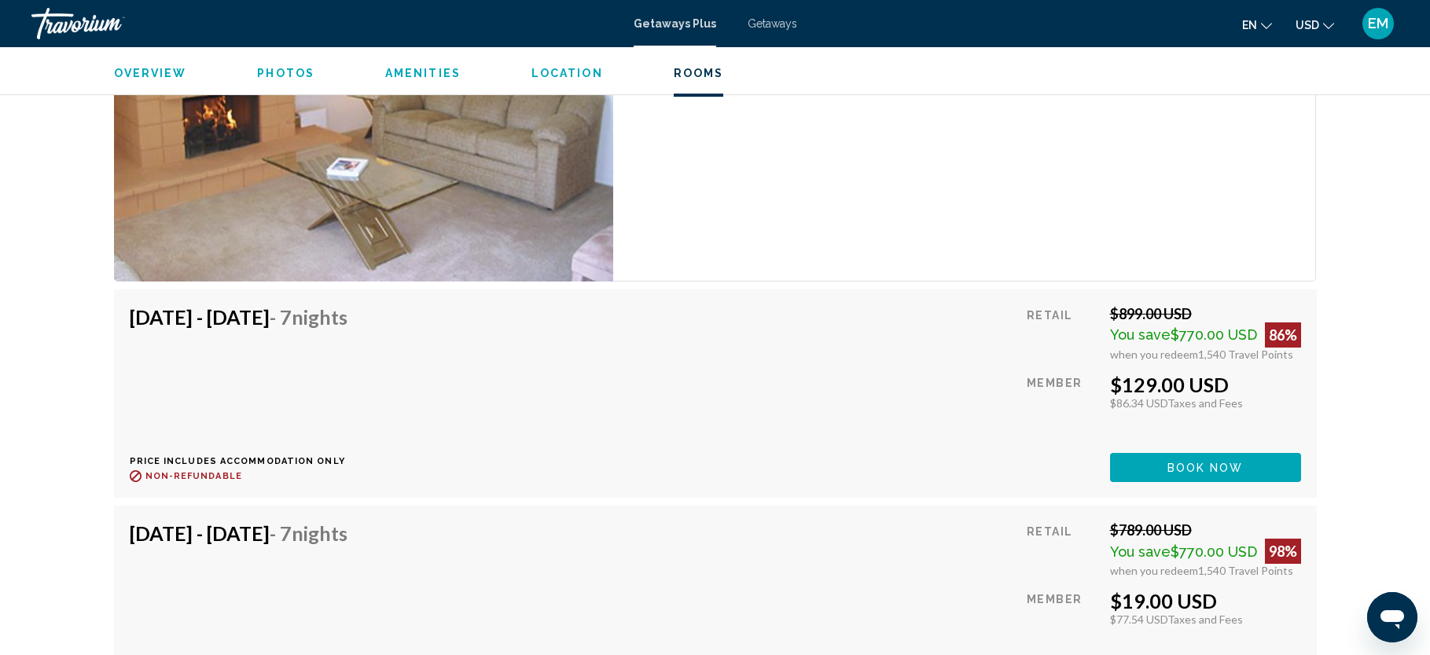
scroll to position [2802, 0]
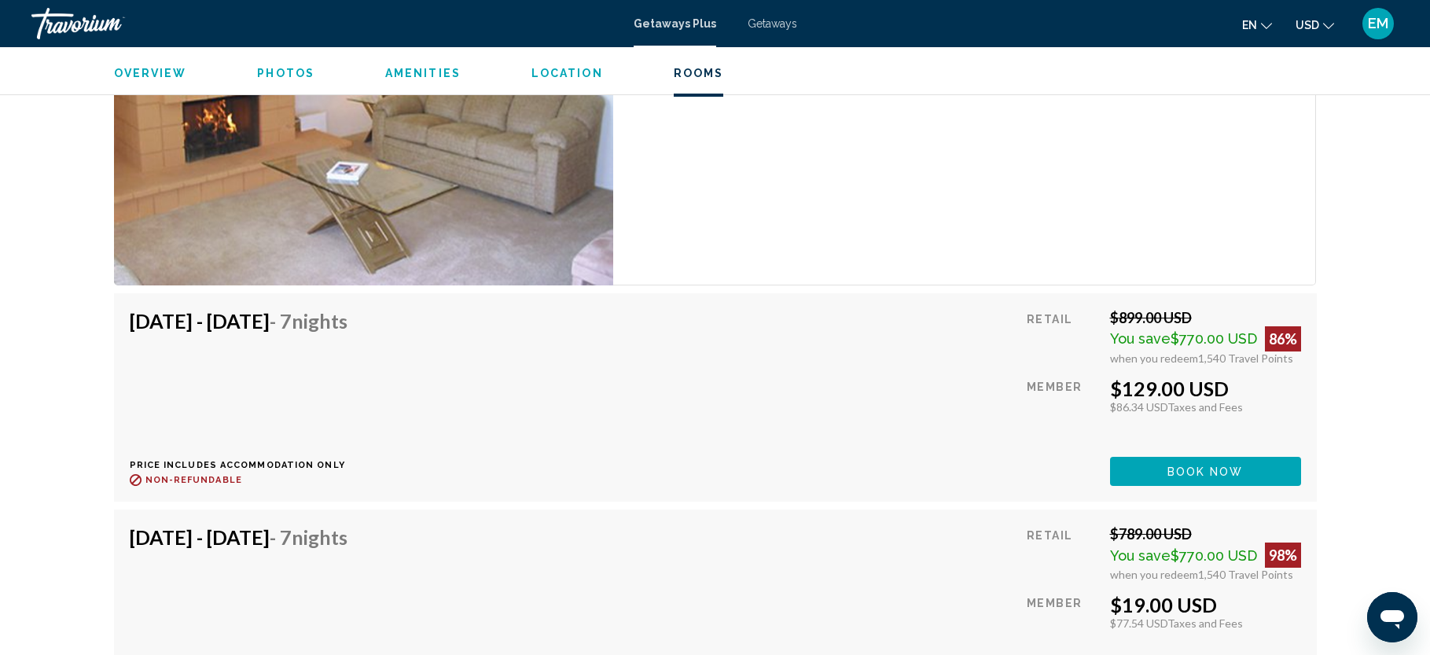
click at [1237, 475] on span "Book now" at bounding box center [1205, 471] width 76 height 13
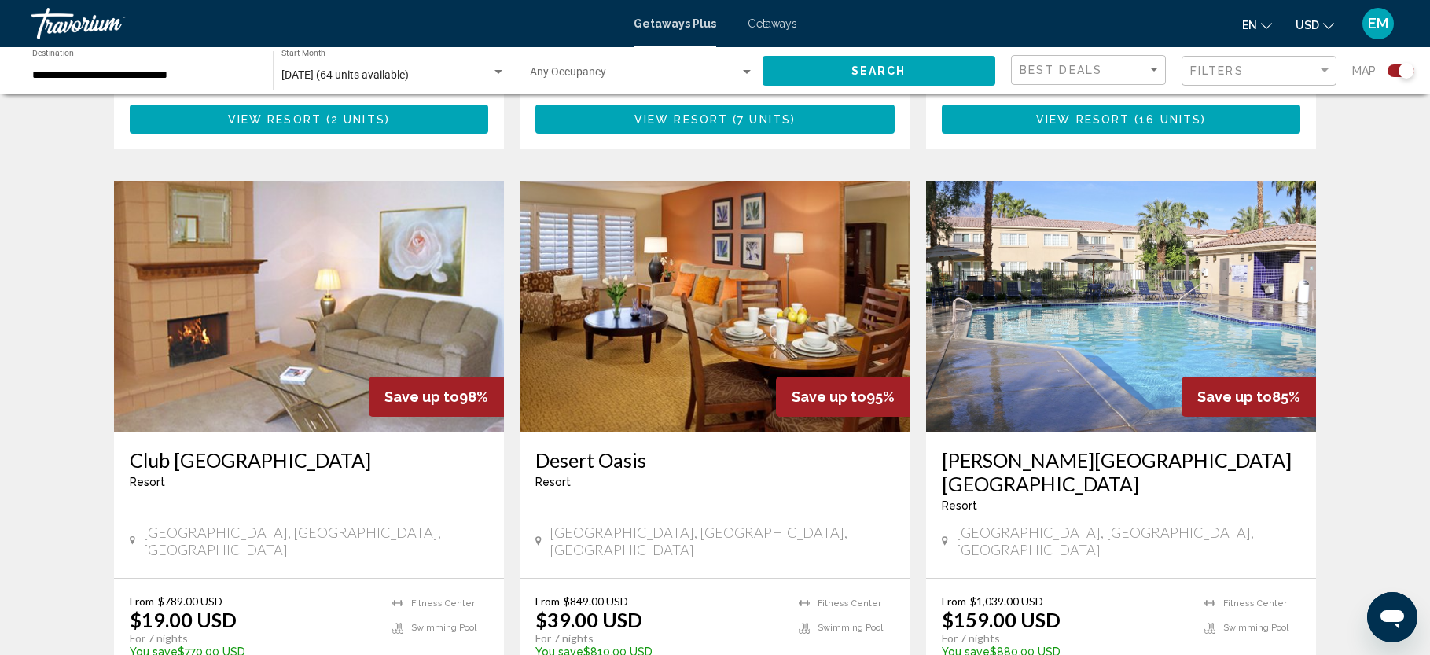
scroll to position [1038, 0]
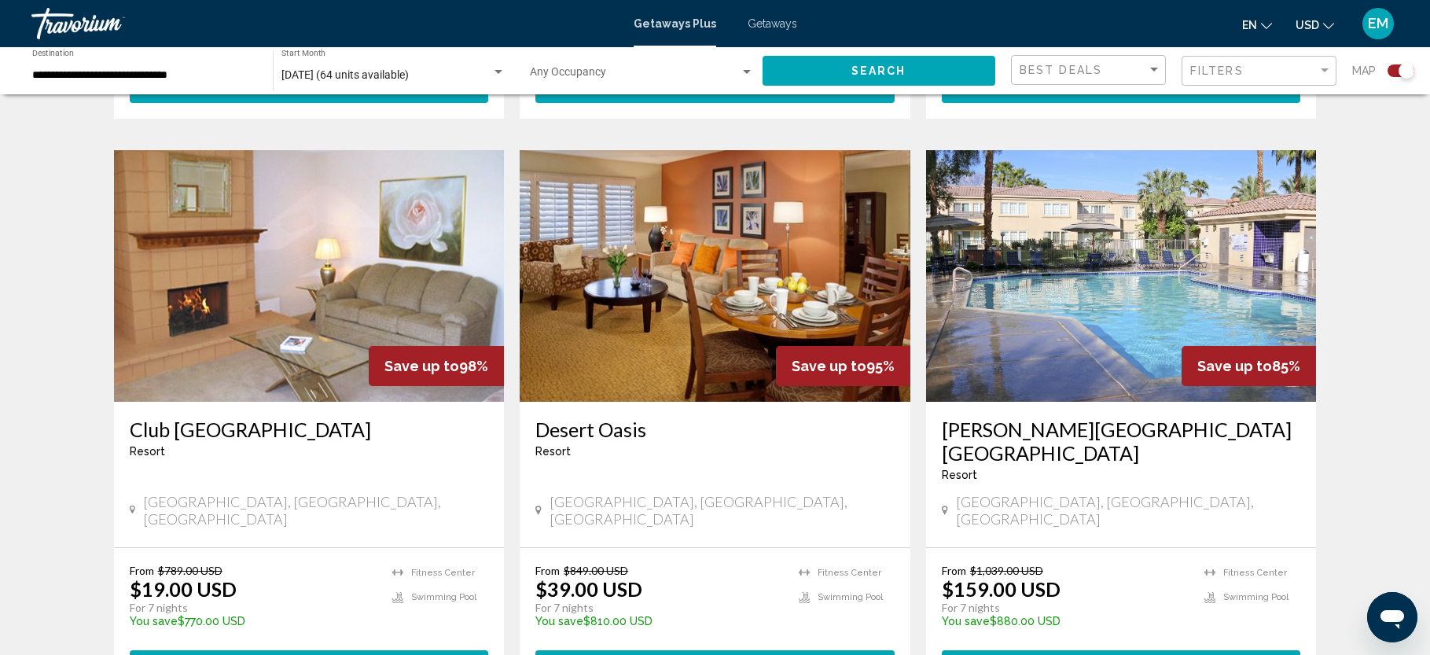
click at [655, 249] on img "Main content" at bounding box center [715, 276] width 391 height 252
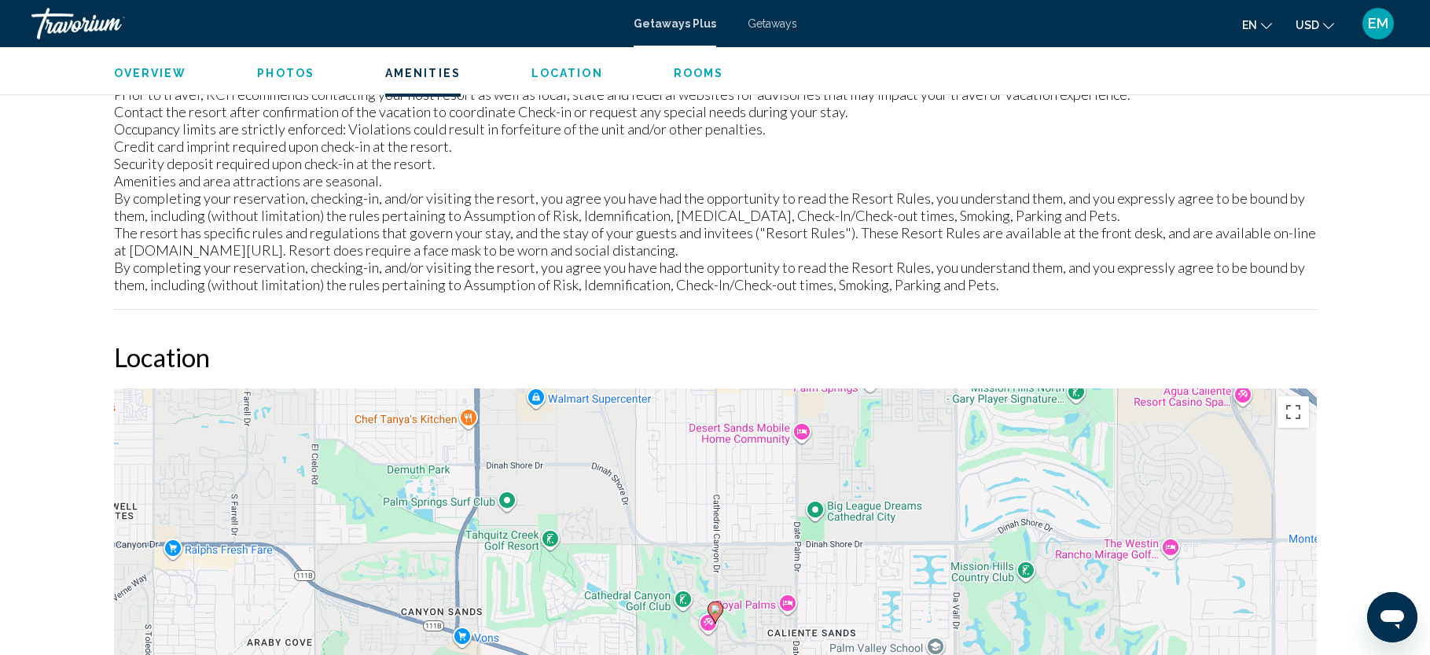
scroll to position [1774, 0]
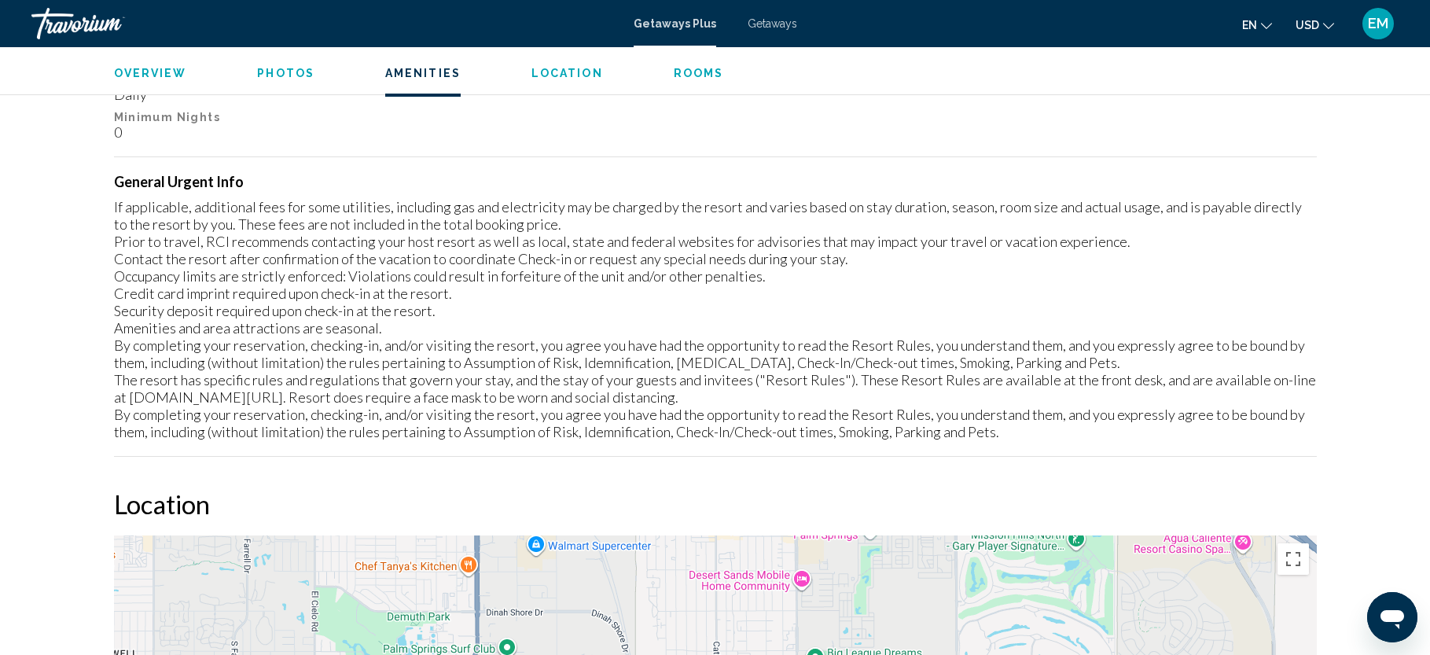
click at [24, 181] on div "[GEOGRAPHIC_DATA], [GEOGRAPHIC_DATA], [GEOGRAPHIC_DATA] [GEOGRAPHIC_DATA] Addre…" at bounding box center [715, 7] width 1430 height 3468
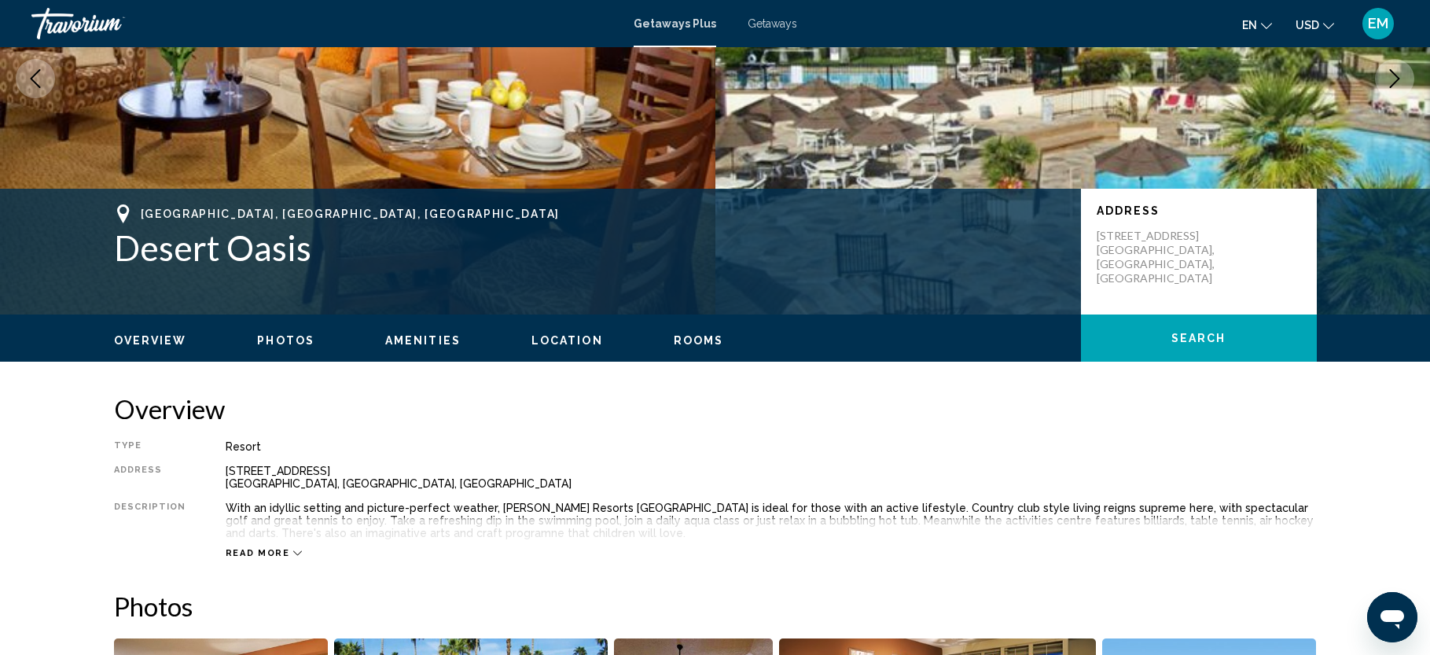
scroll to position [202, 0]
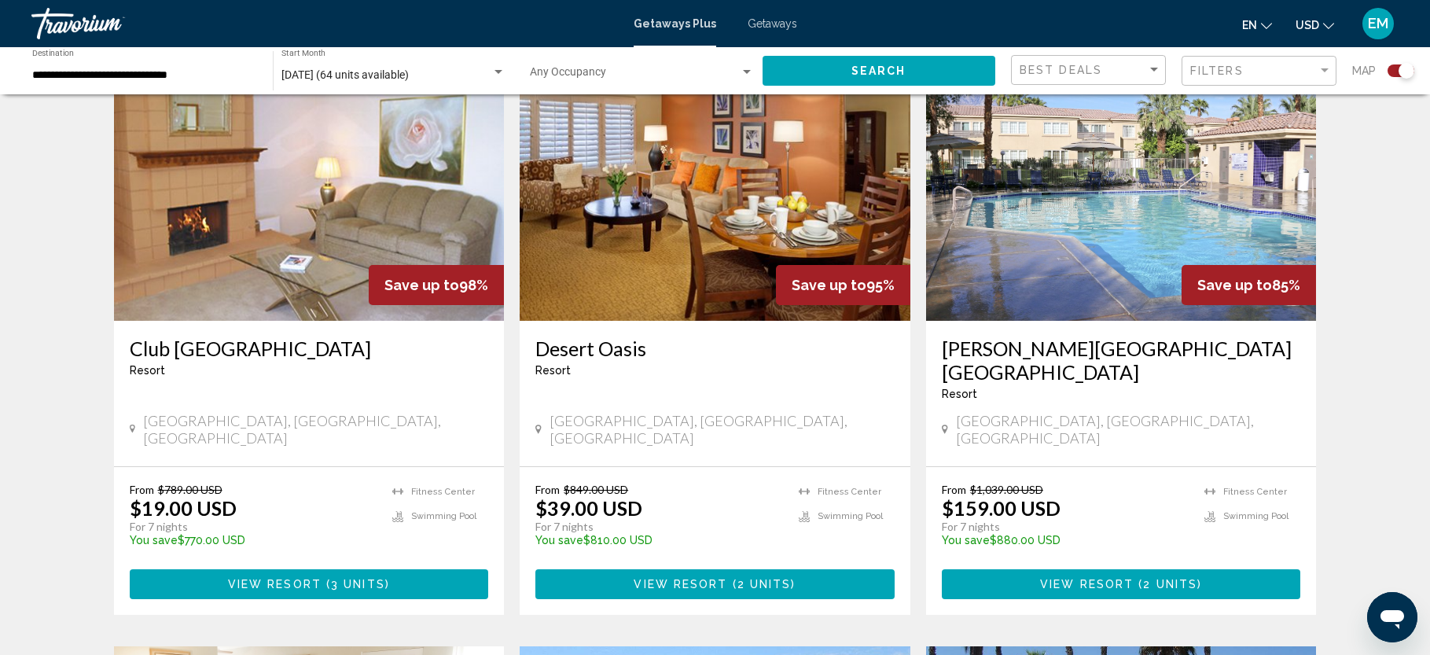
scroll to position [1137, 0]
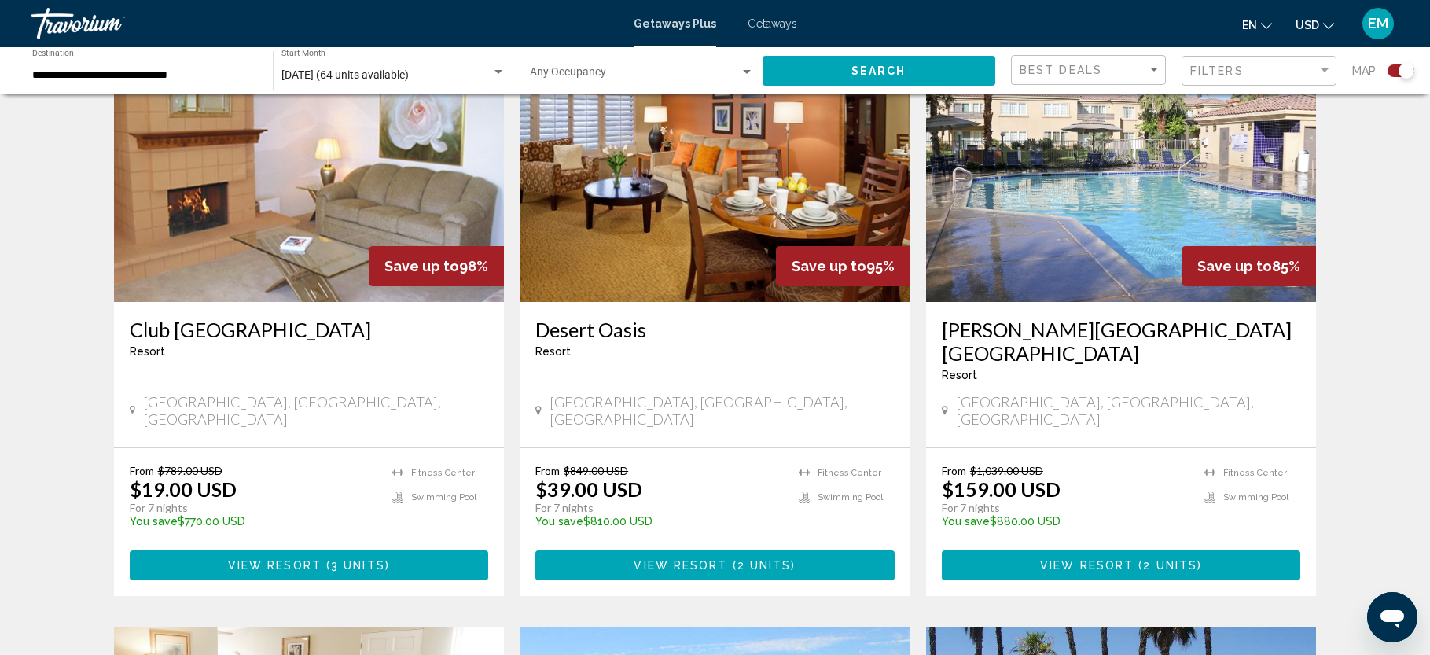
click at [1121, 211] on img "Main content" at bounding box center [1121, 176] width 391 height 252
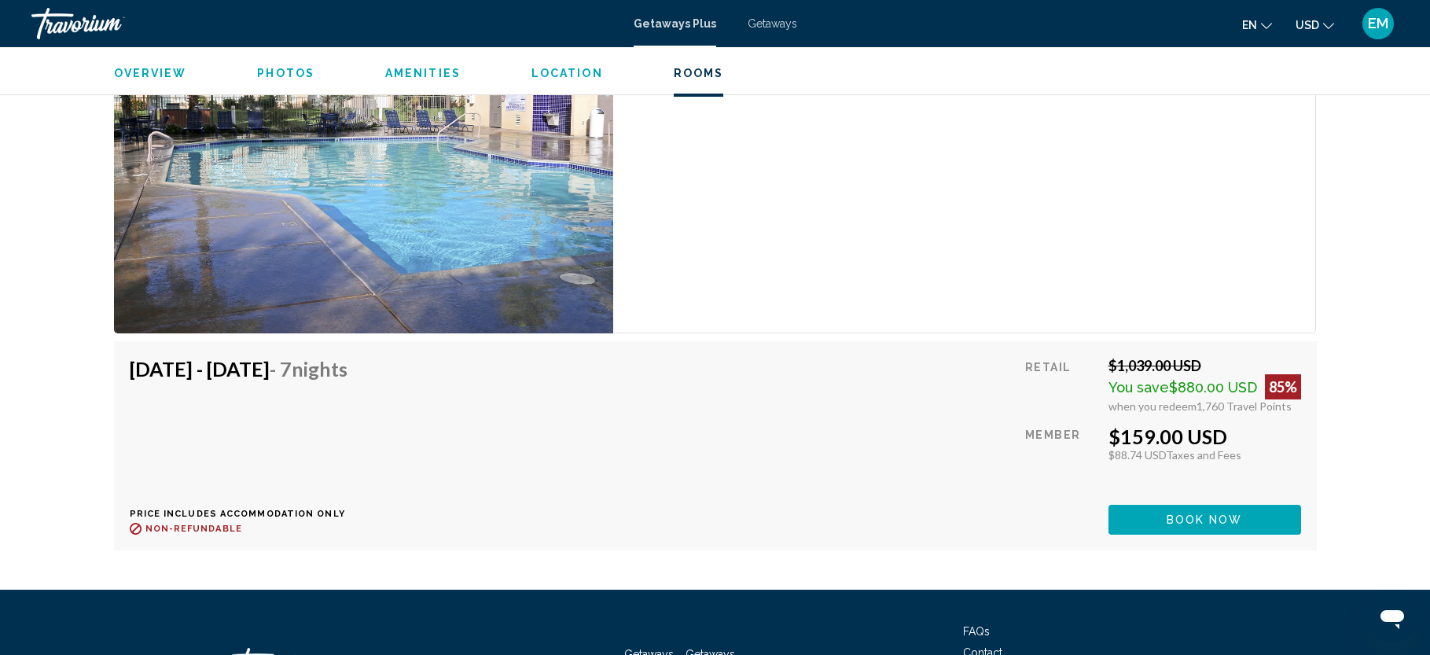
scroll to position [2738, 0]
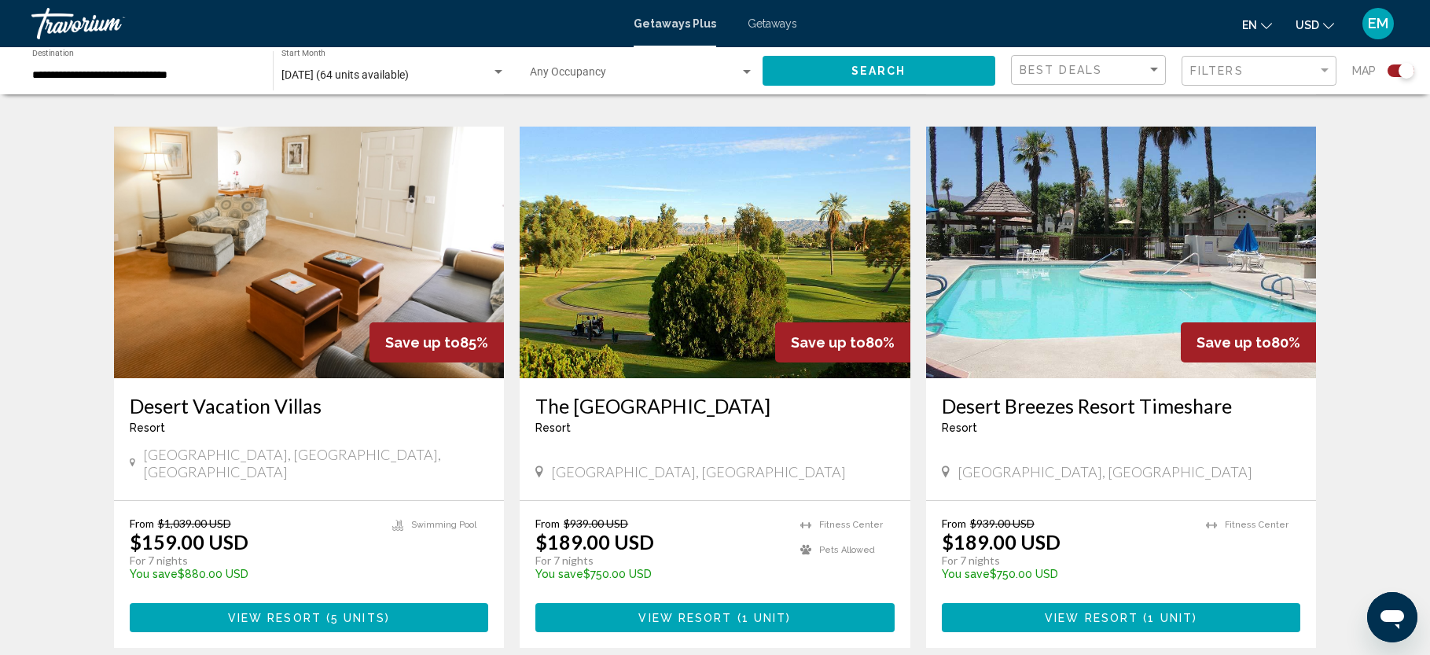
scroll to position [1635, 0]
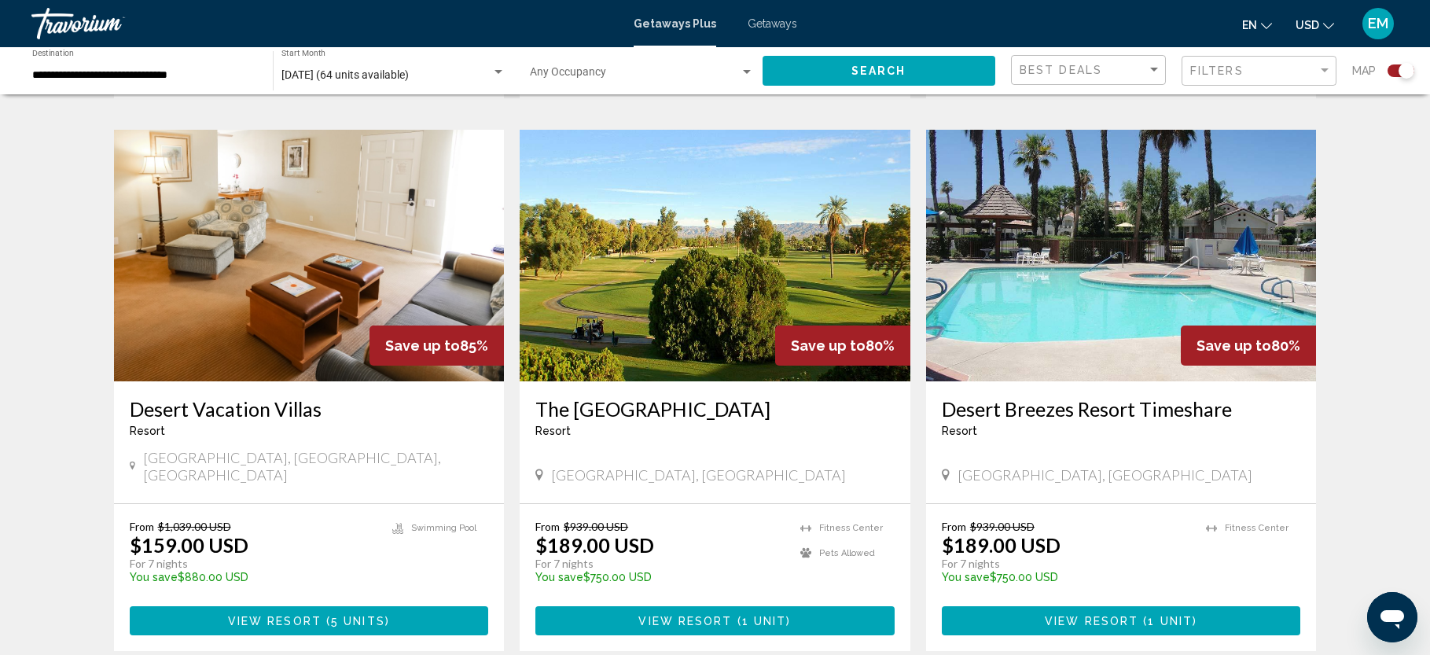
click at [283, 160] on img "Main content" at bounding box center [309, 256] width 391 height 252
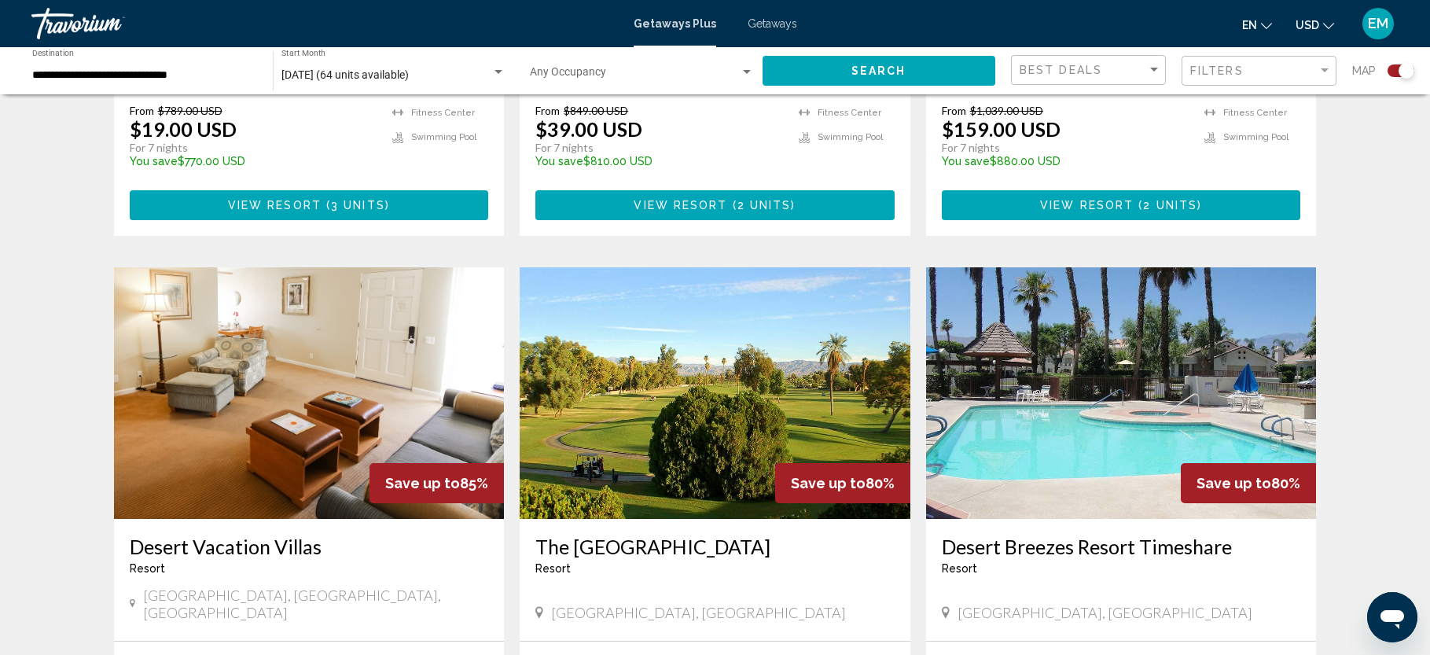
scroll to position [1501, 0]
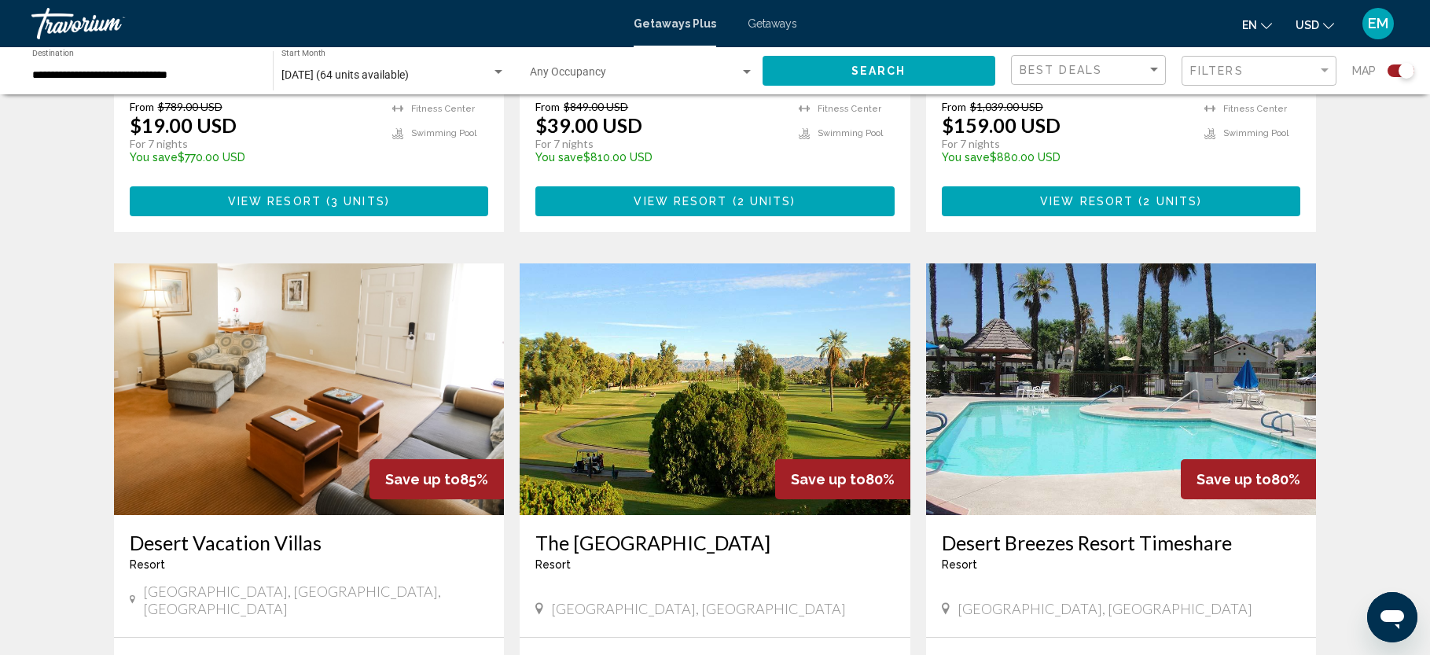
click at [780, 335] on img "Main content" at bounding box center [715, 389] width 391 height 252
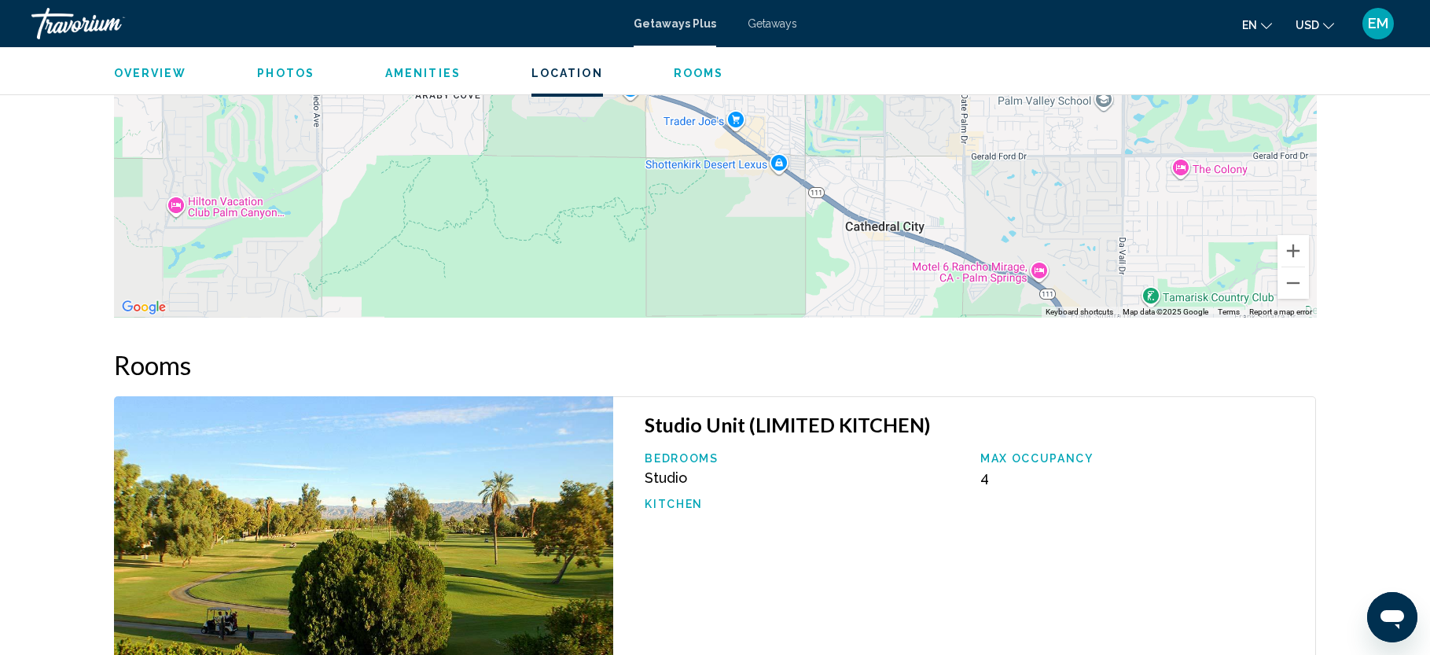
scroll to position [2198, 0]
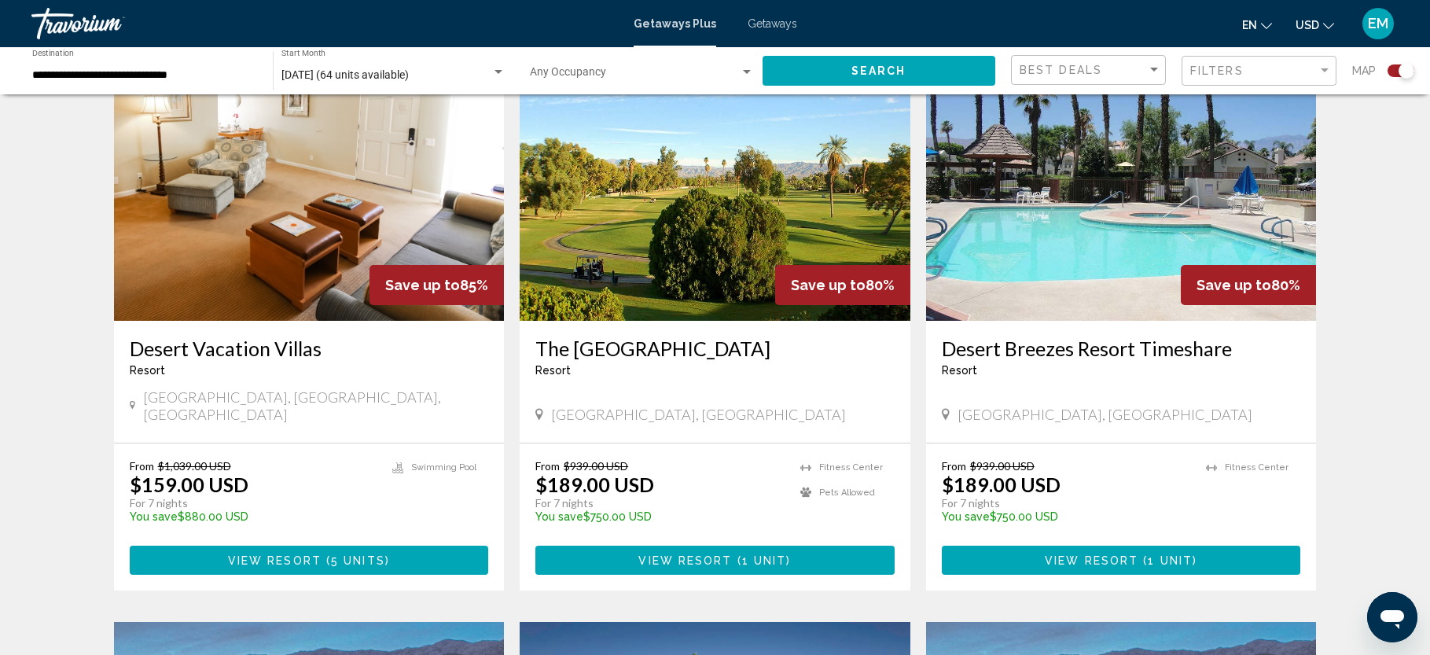
scroll to position [1699, 0]
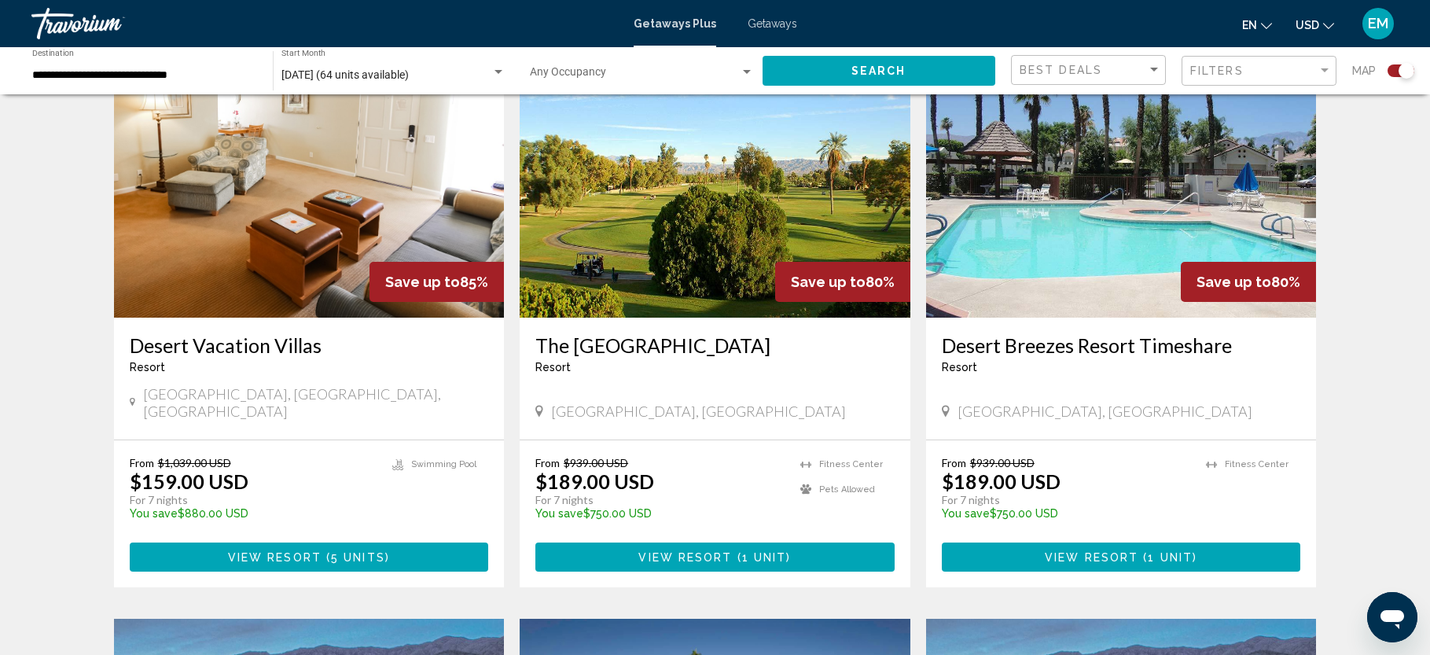
click at [1091, 191] on img "Main content" at bounding box center [1121, 192] width 391 height 252
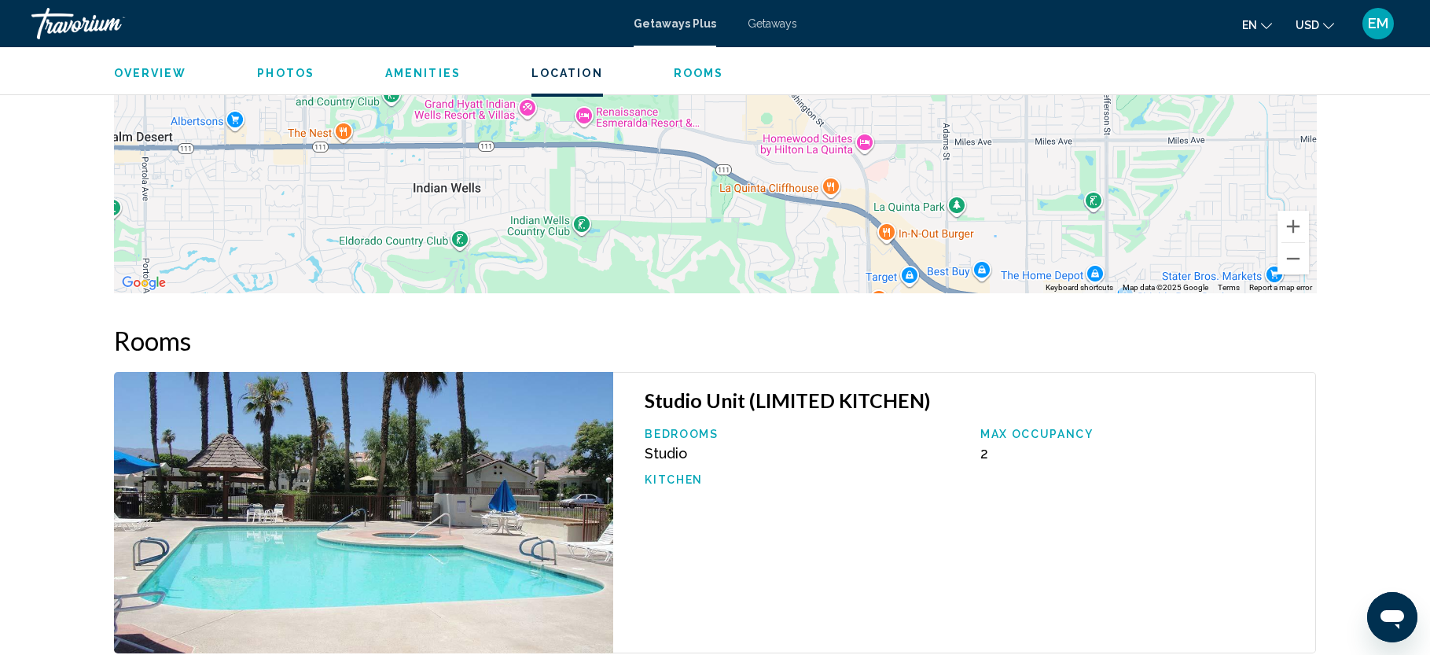
scroll to position [2463, 0]
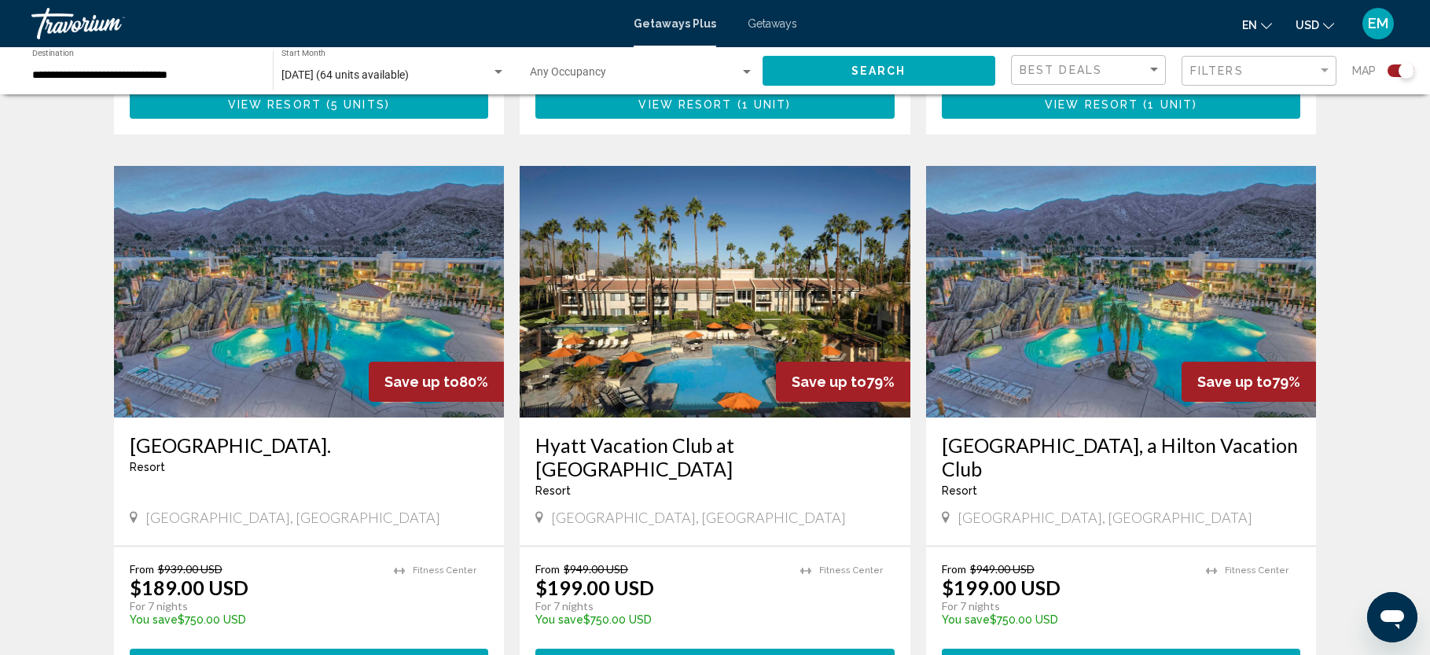
scroll to position [2063, 0]
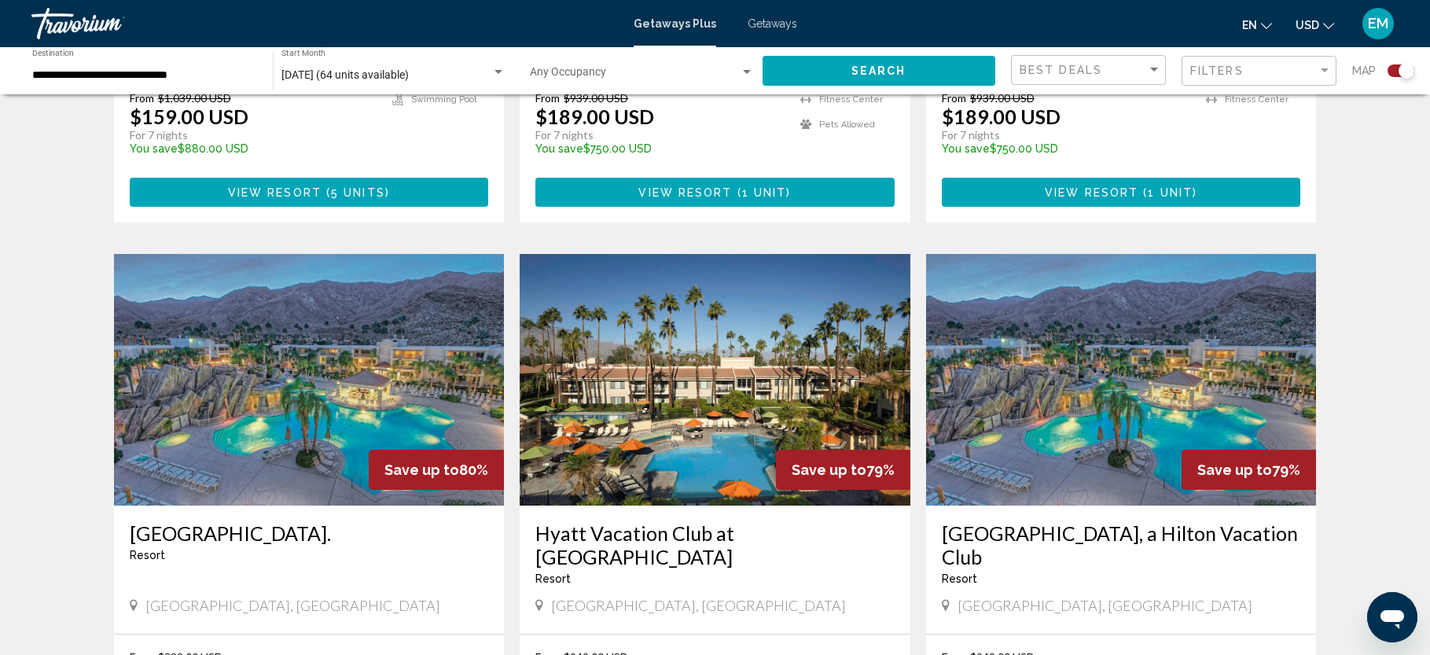
click at [332, 334] on img "Main content" at bounding box center [309, 380] width 391 height 252
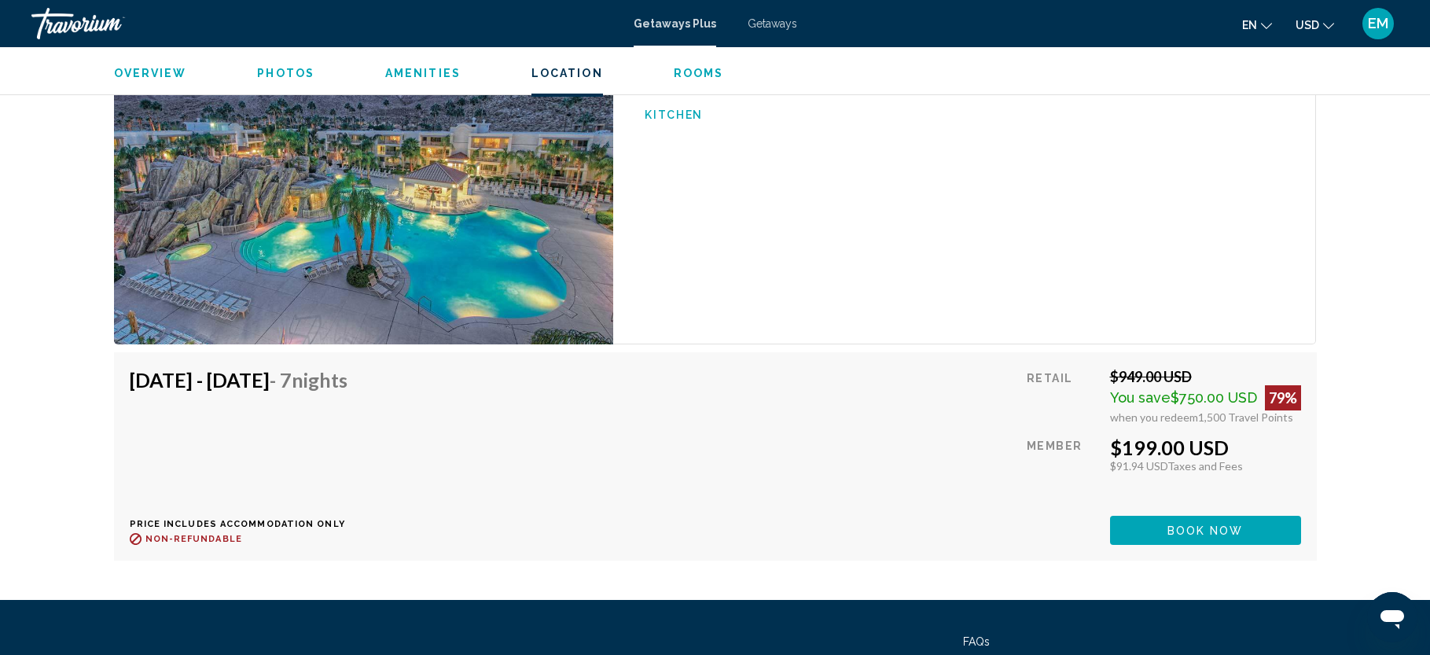
scroll to position [4088, 0]
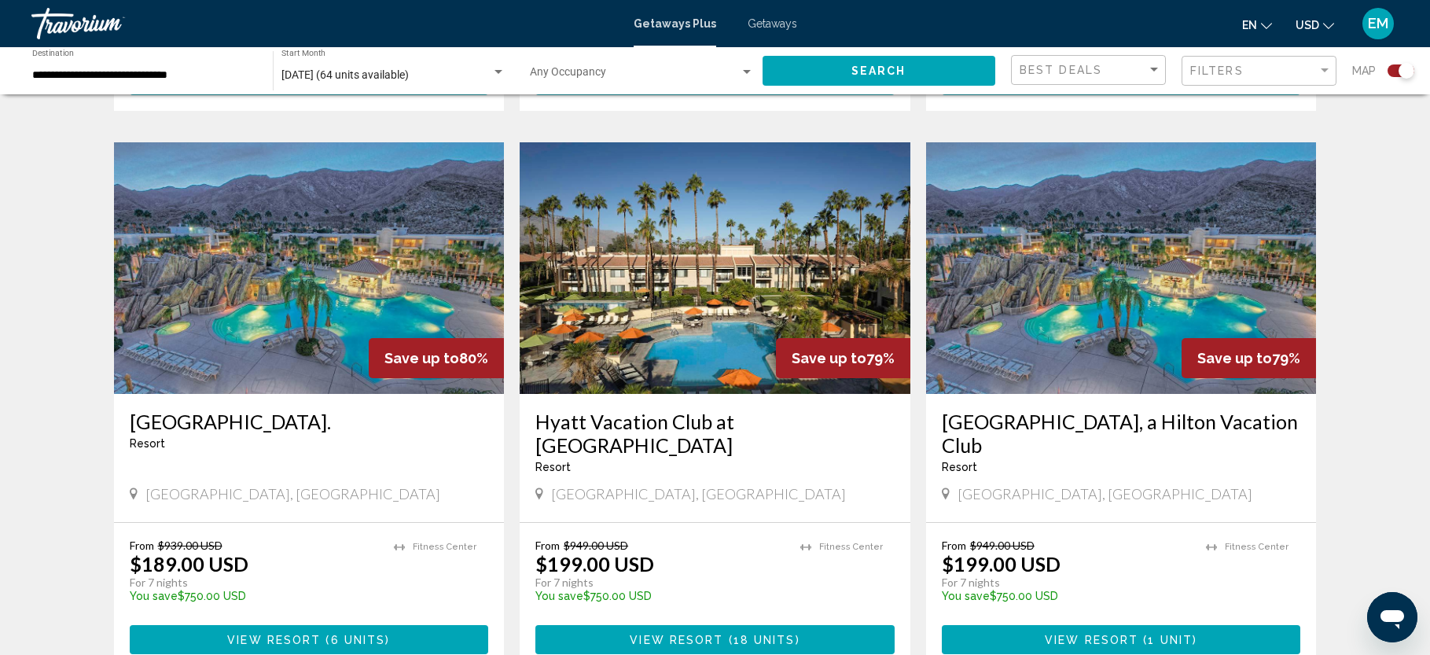
scroll to position [2186, 0]
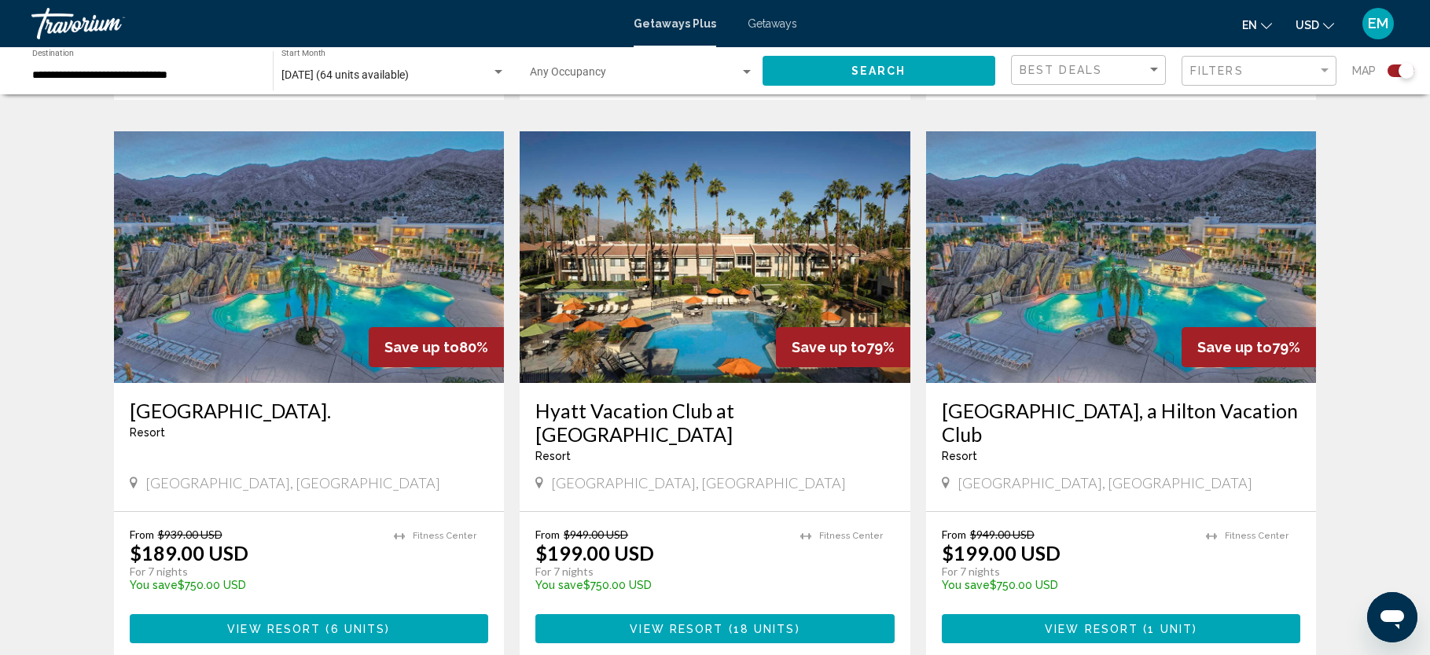
click at [711, 241] on img "Main content" at bounding box center [715, 257] width 391 height 252
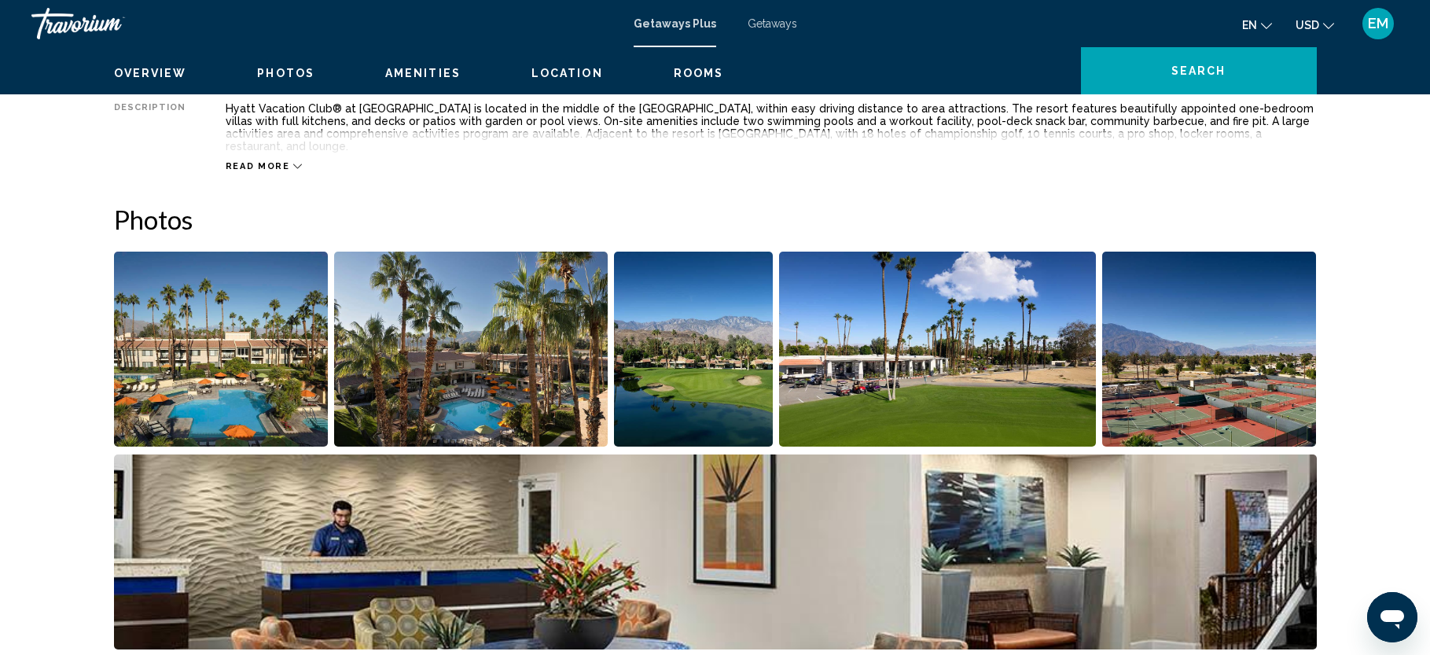
scroll to position [169, 0]
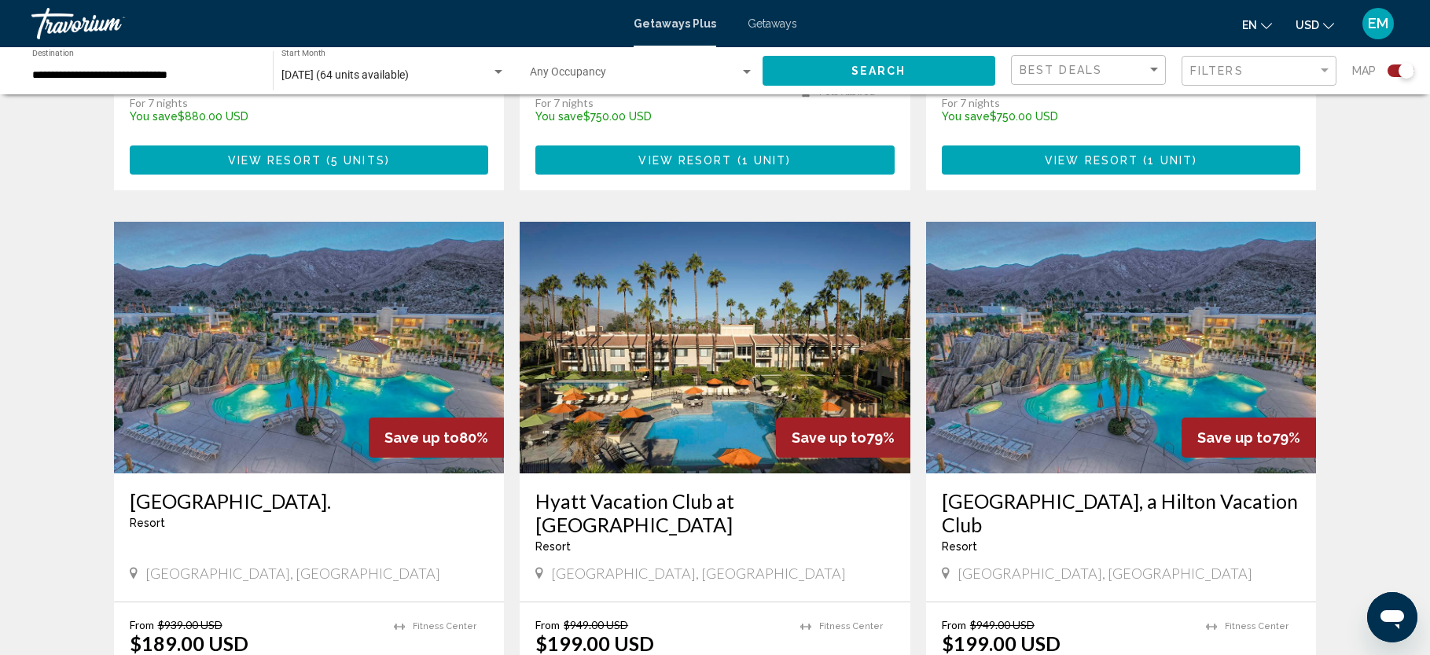
scroll to position [2092, 0]
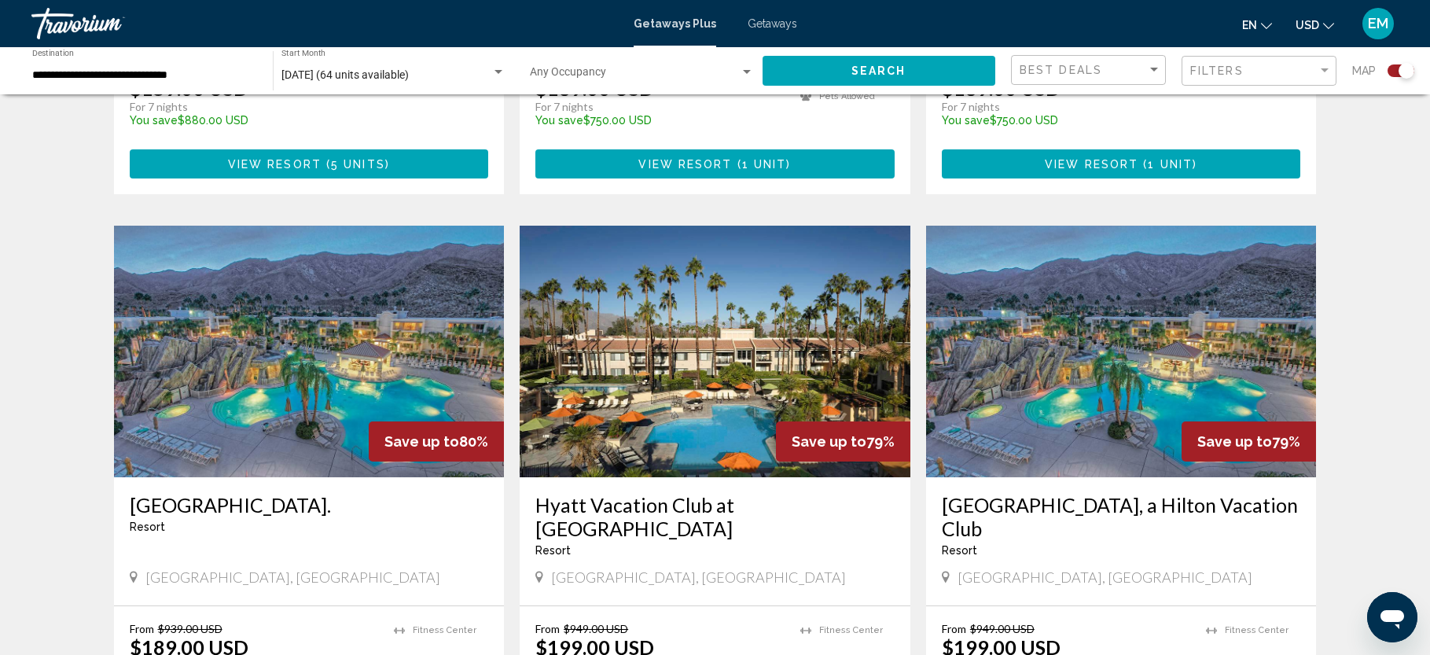
click at [1101, 335] on img "Main content" at bounding box center [1121, 352] width 391 height 252
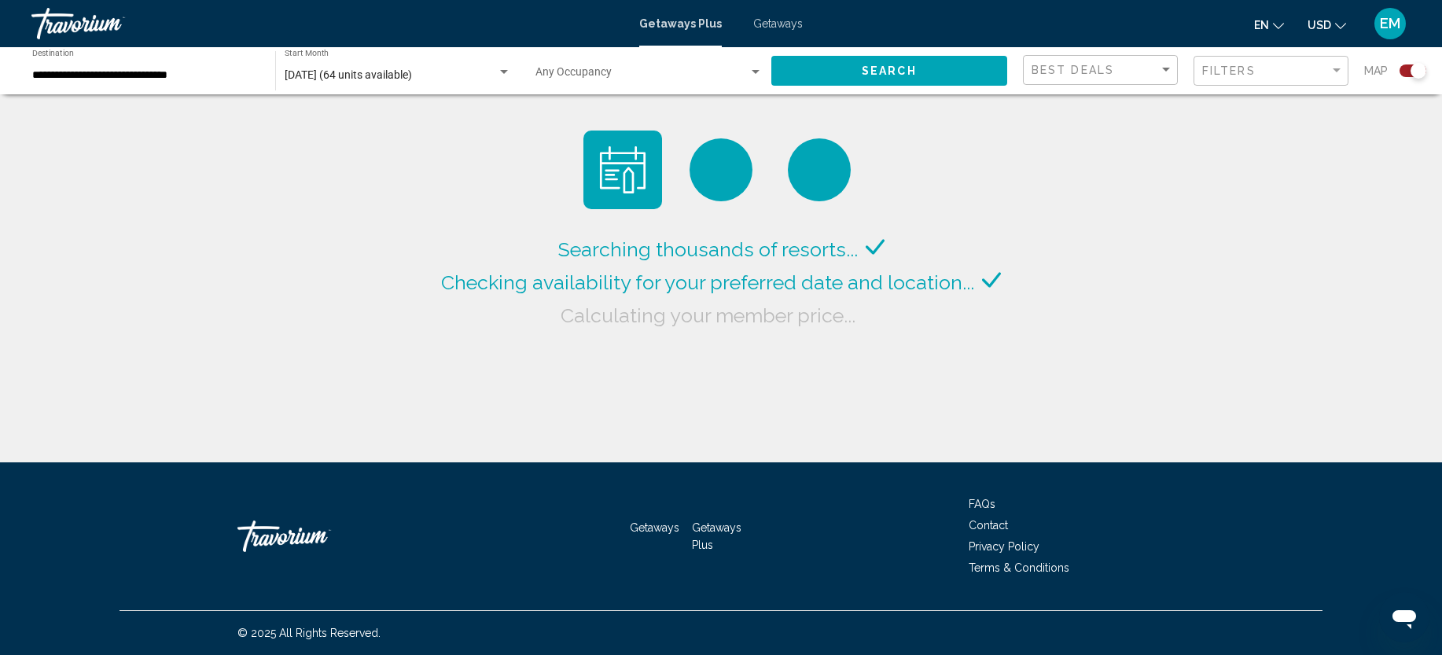
click at [432, 66] on div "[DATE] (64 units available) Start Month All Start Months" at bounding box center [398, 71] width 226 height 43
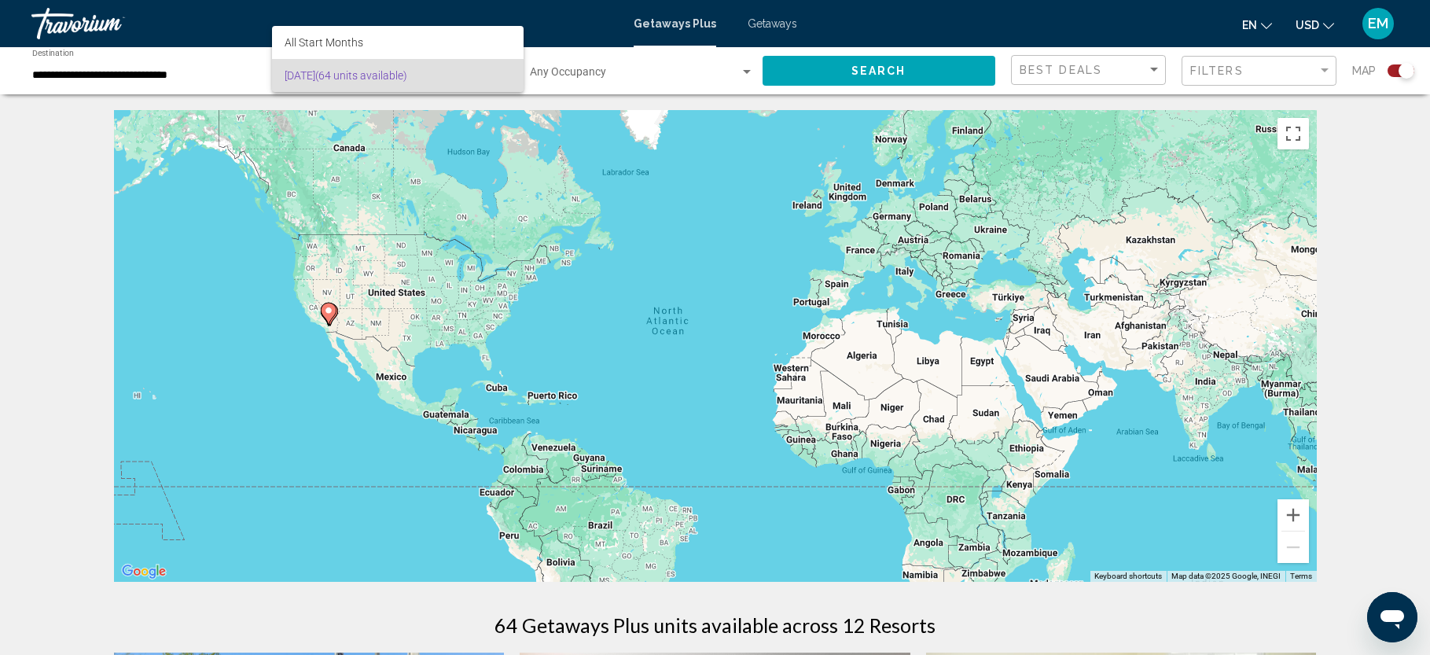
click at [41, 152] on div at bounding box center [715, 327] width 1430 height 655
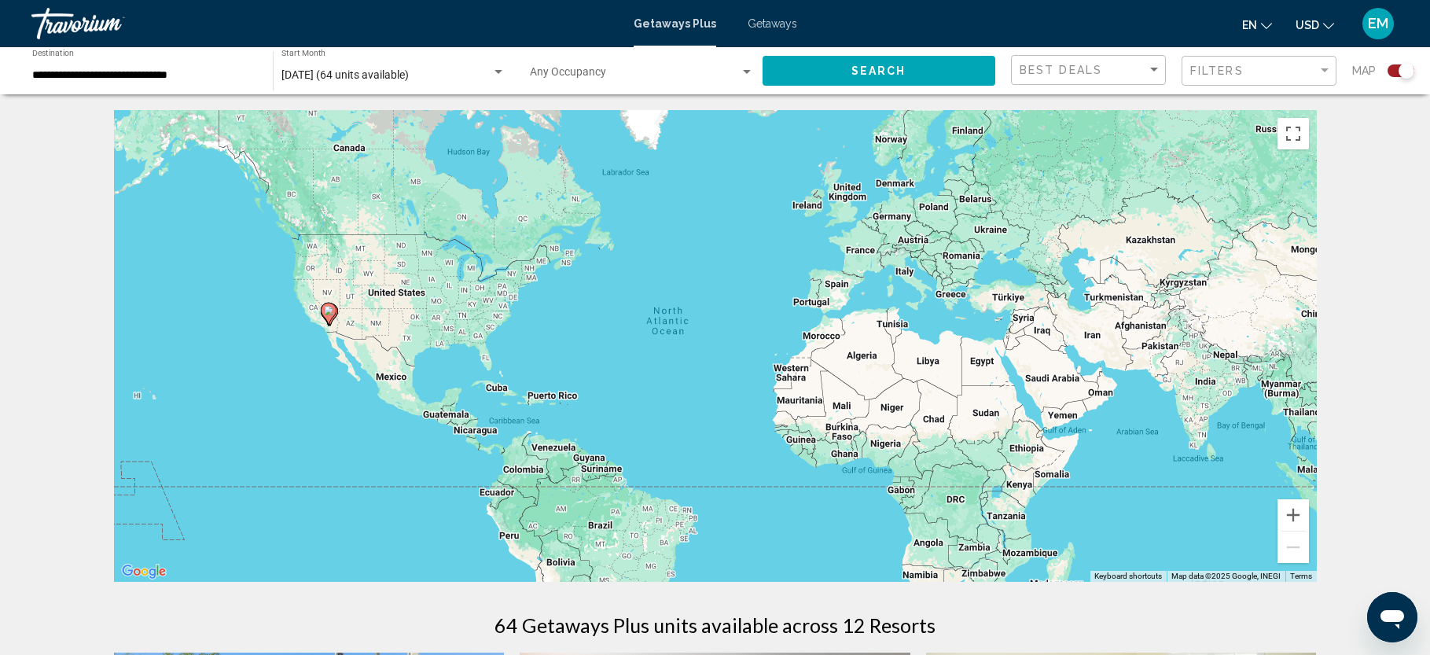
click at [498, 72] on div "Search widget" at bounding box center [498, 72] width 8 height 4
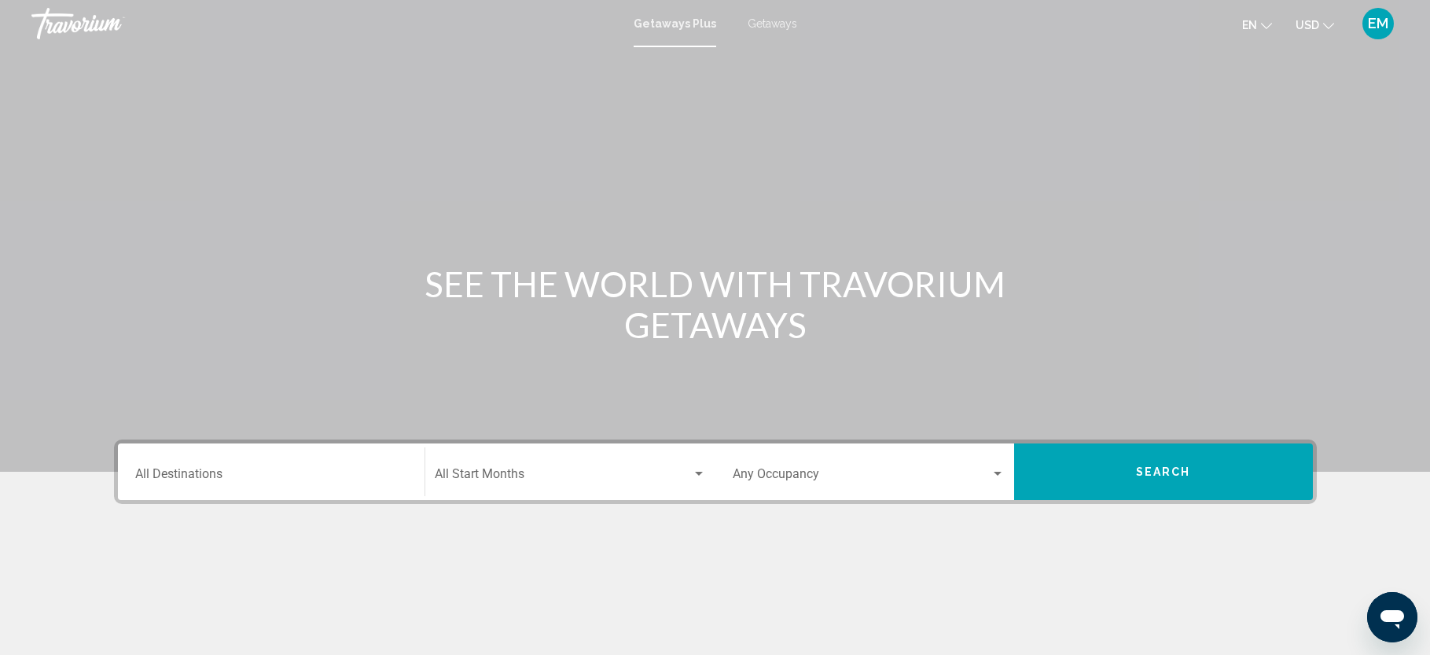
click at [195, 468] on div "Destination All Destinations" at bounding box center [271, 472] width 272 height 50
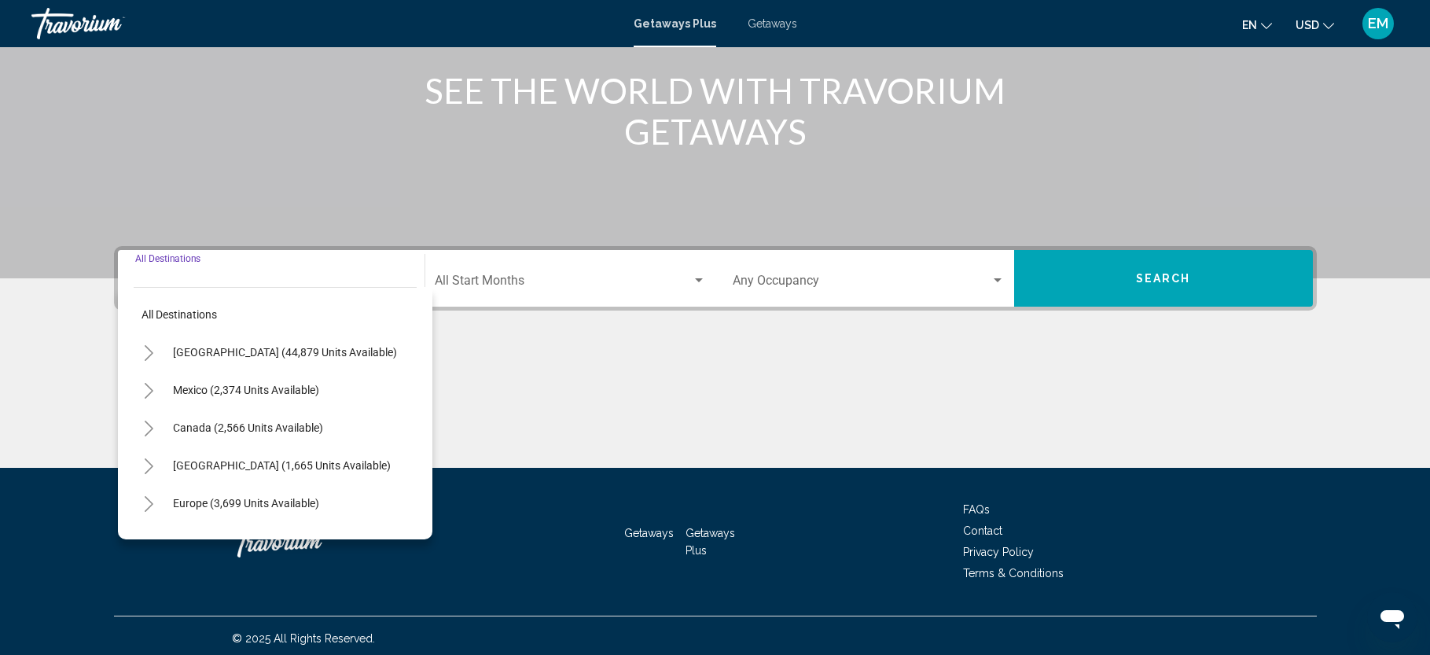
scroll to position [199, 0]
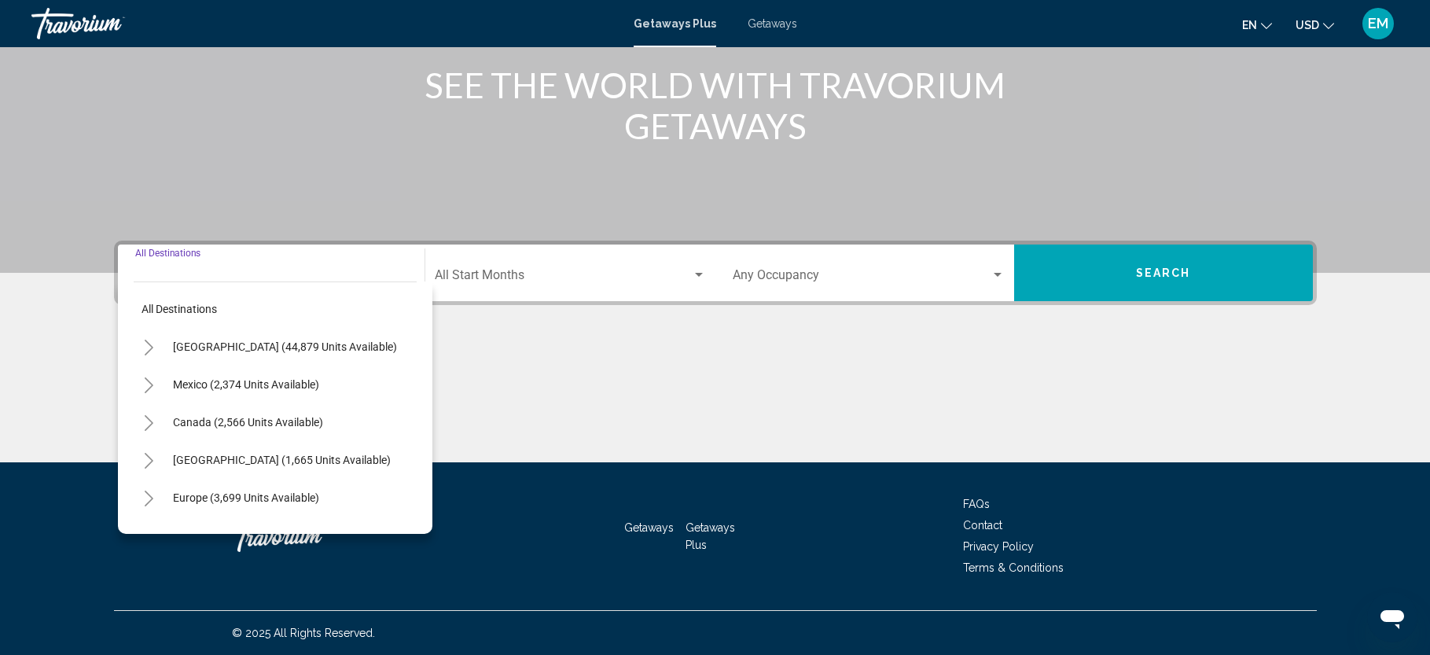
click at [151, 345] on icon "Toggle United States (44,879 units available)" at bounding box center [149, 348] width 9 height 16
click at [166, 462] on icon "Toggle California (2,637 units available)" at bounding box center [164, 461] width 9 height 16
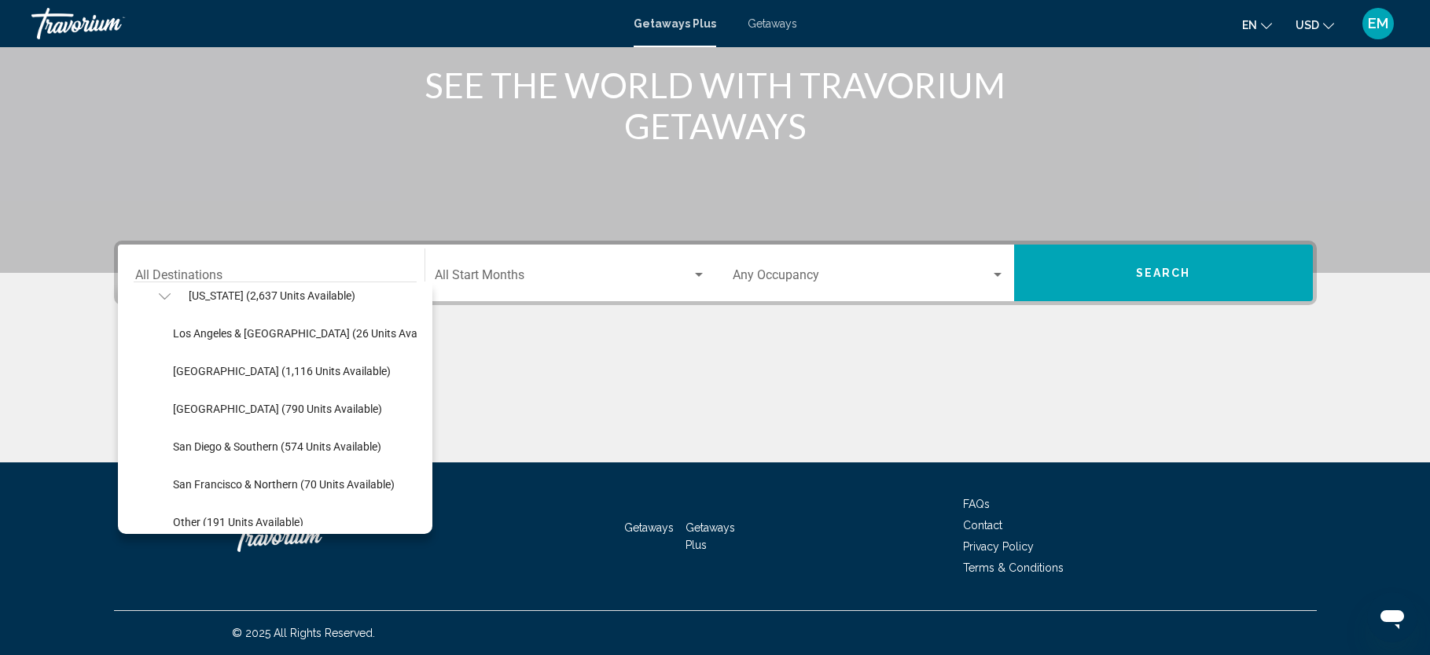
scroll to position [172, 0]
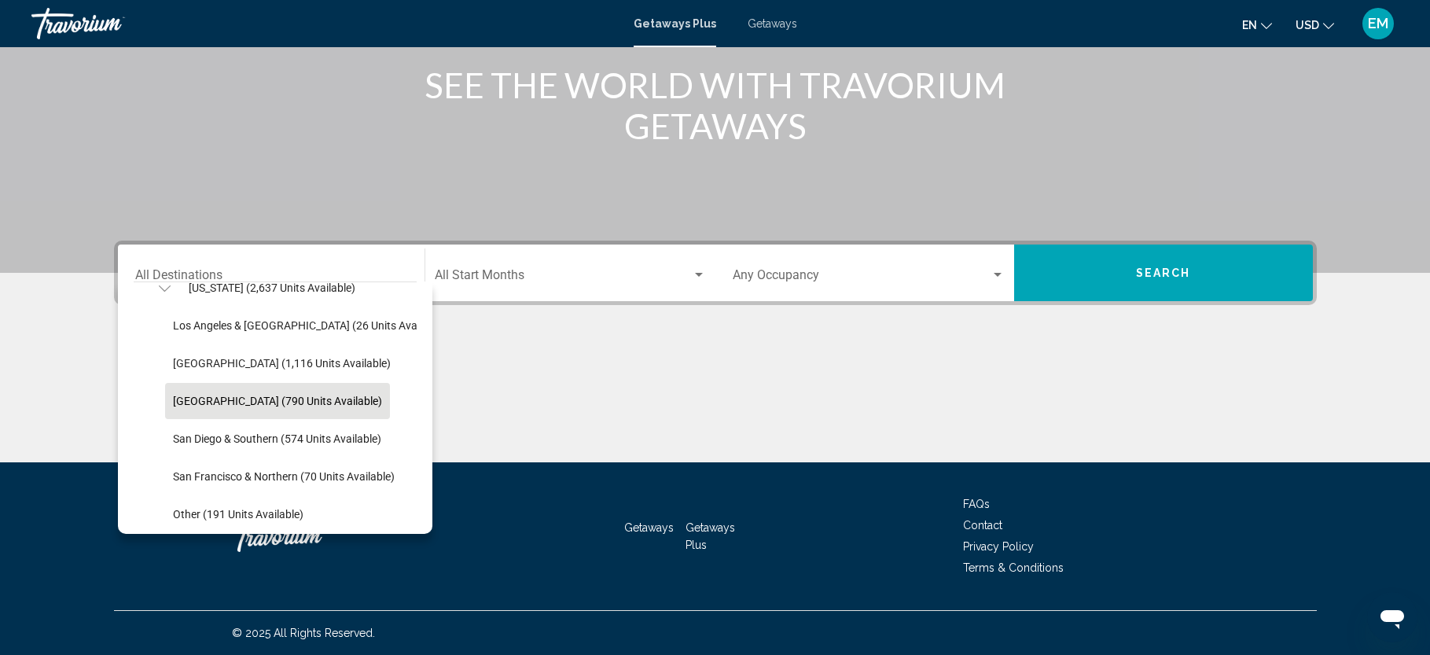
click at [297, 399] on span "[GEOGRAPHIC_DATA] (790 units available)" at bounding box center [277, 401] width 209 height 13
type input "**********"
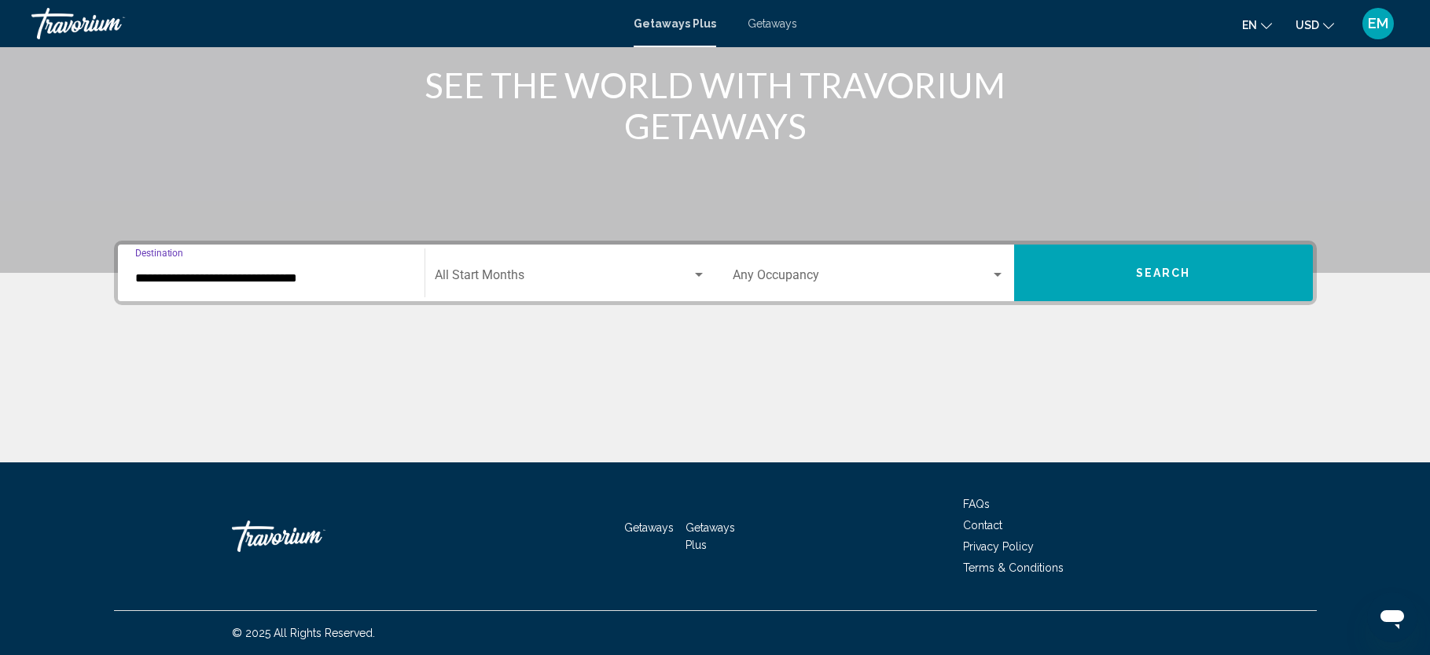
click at [690, 274] on span "Search widget" at bounding box center [563, 278] width 257 height 14
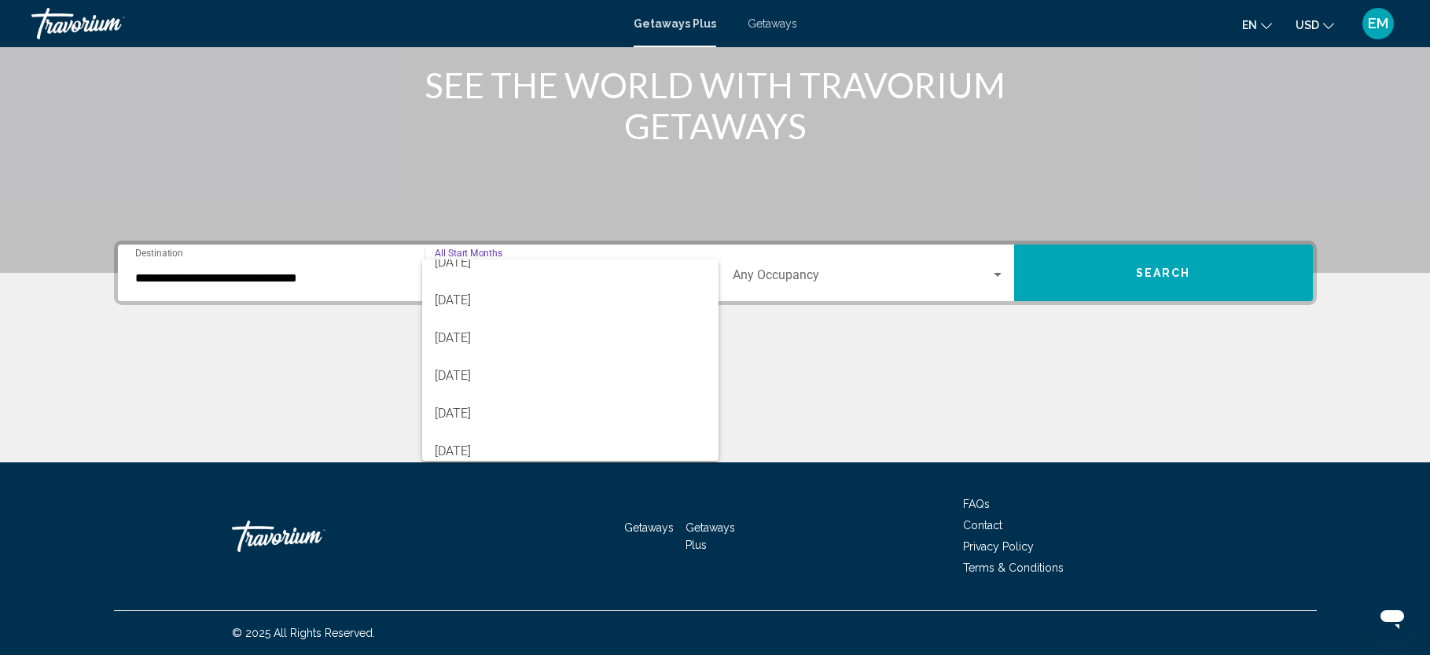
scroll to position [123, 0]
click at [552, 354] on span "[DATE]" at bounding box center [570, 344] width 271 height 38
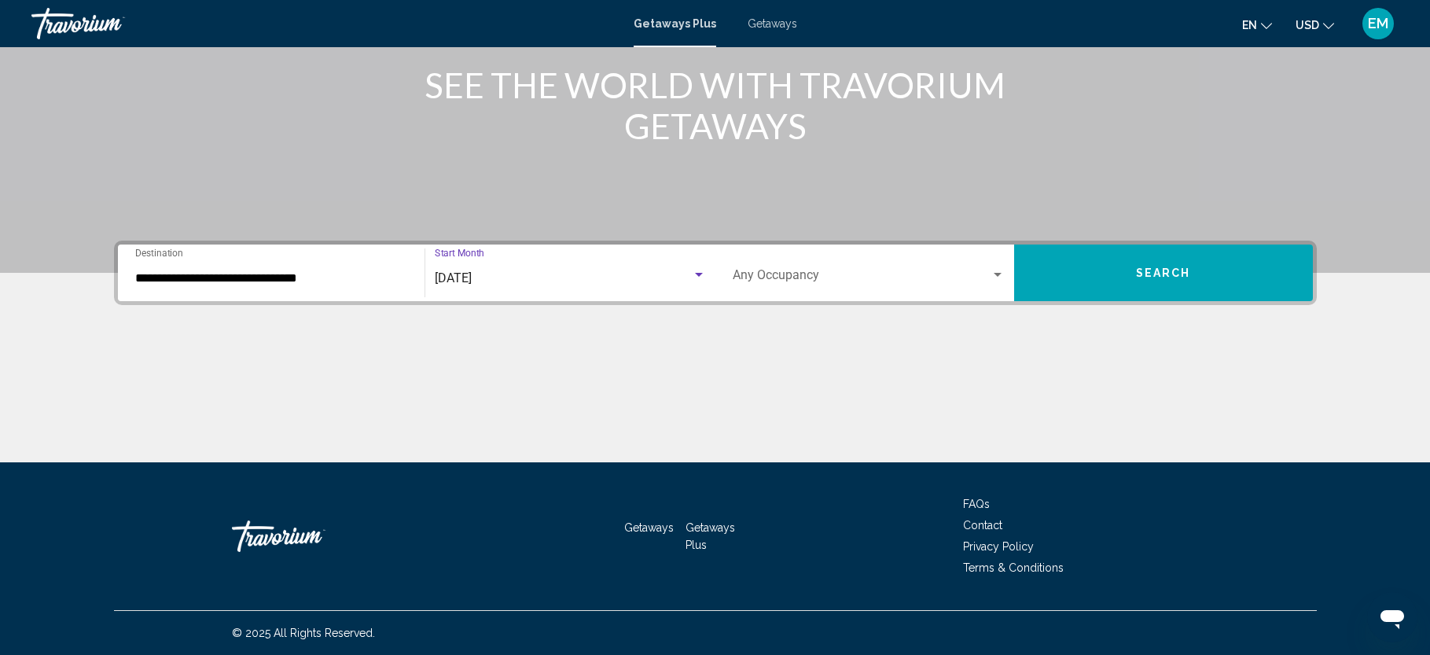
click at [1224, 270] on button "Search" at bounding box center [1163, 272] width 299 height 57
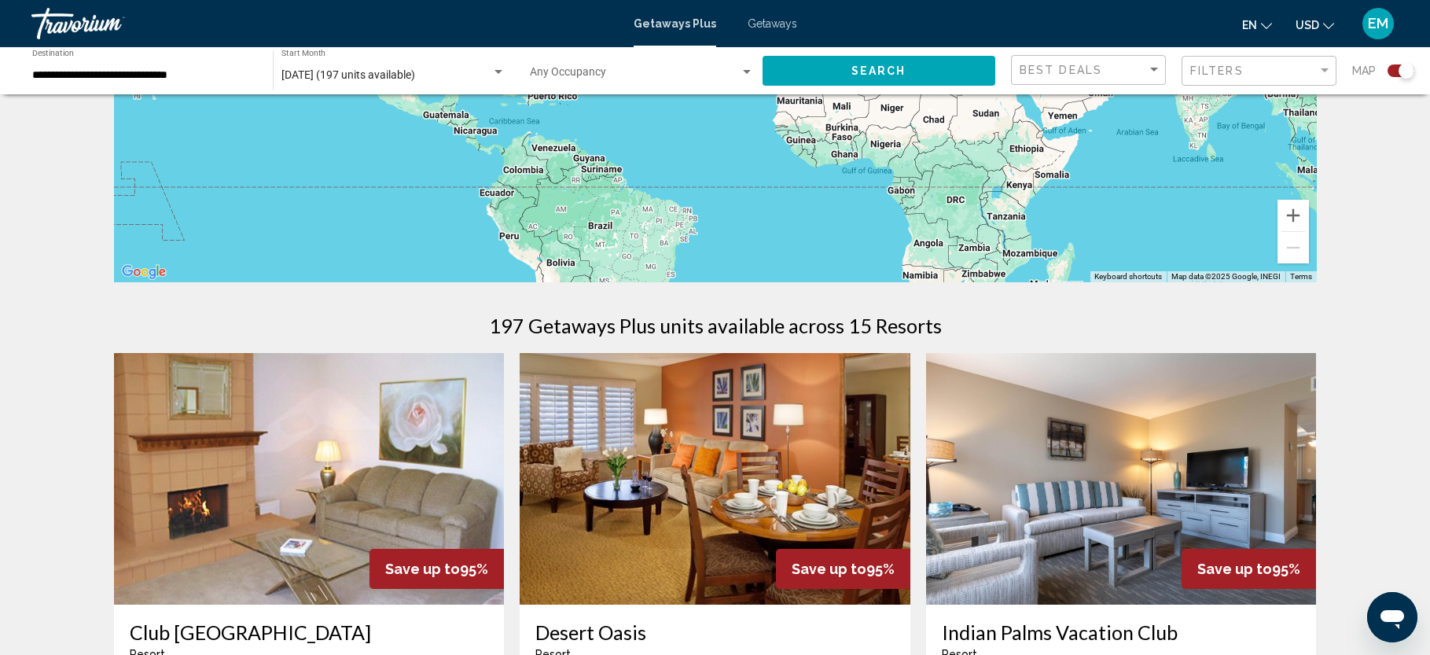
scroll to position [536, 0]
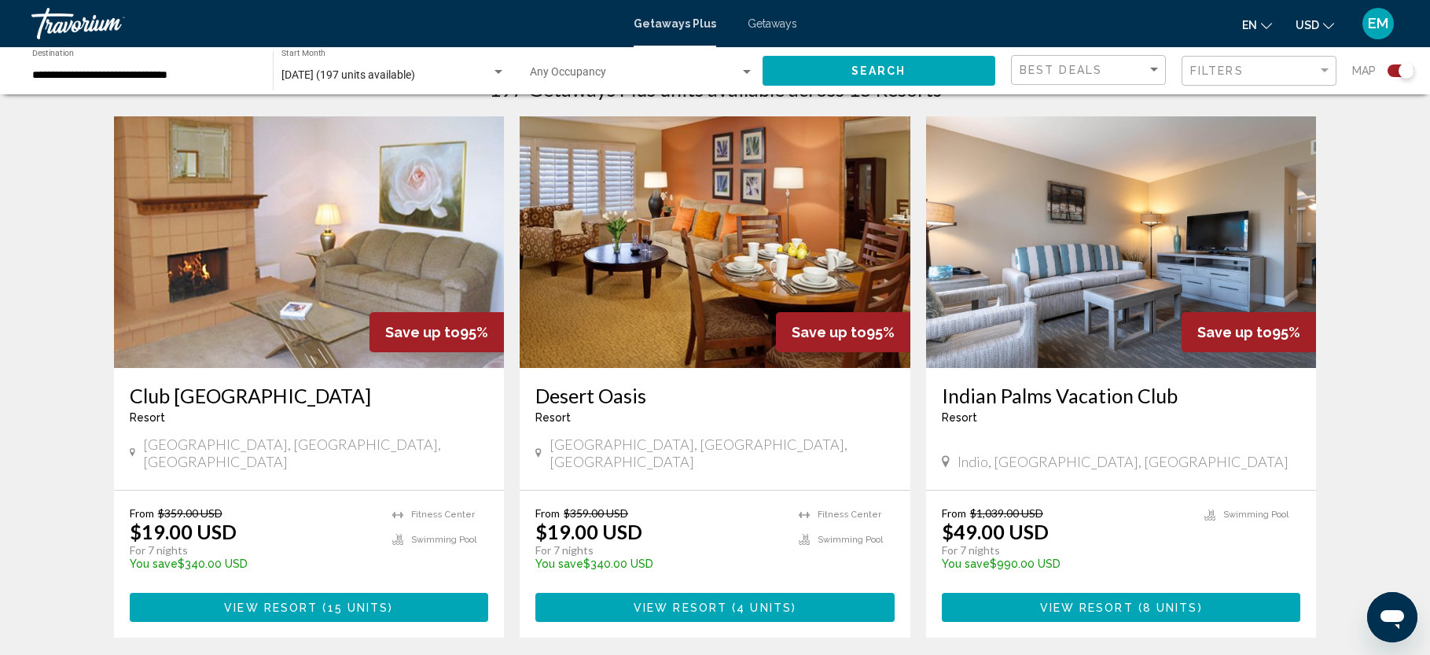
click at [348, 227] on img "Main content" at bounding box center [309, 242] width 391 height 252
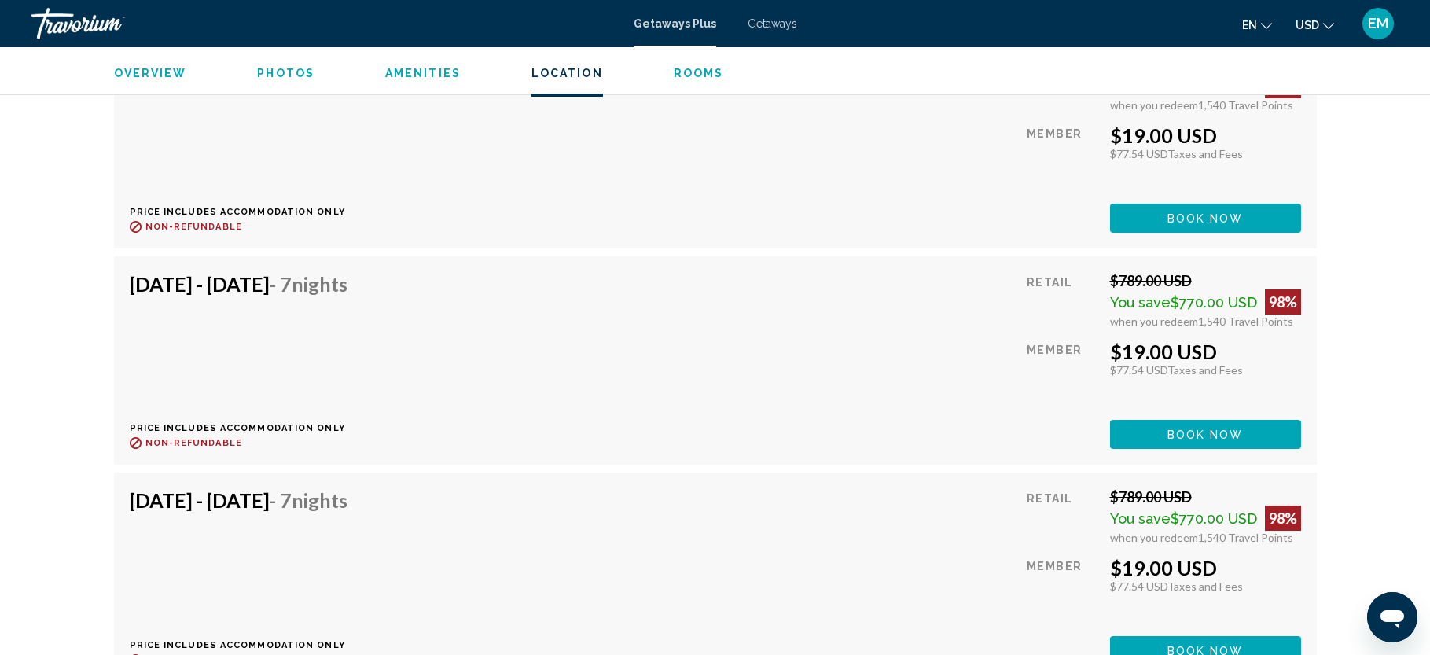
scroll to position [3470, 0]
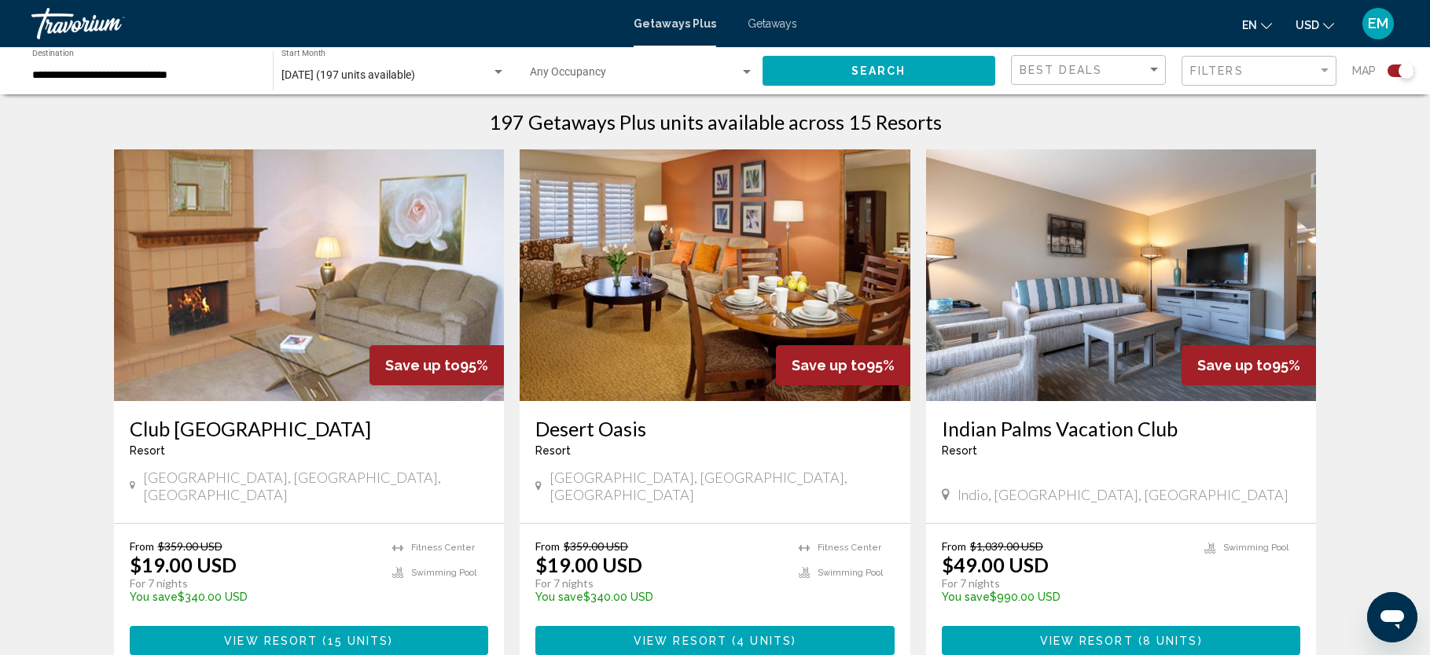
scroll to position [534, 0]
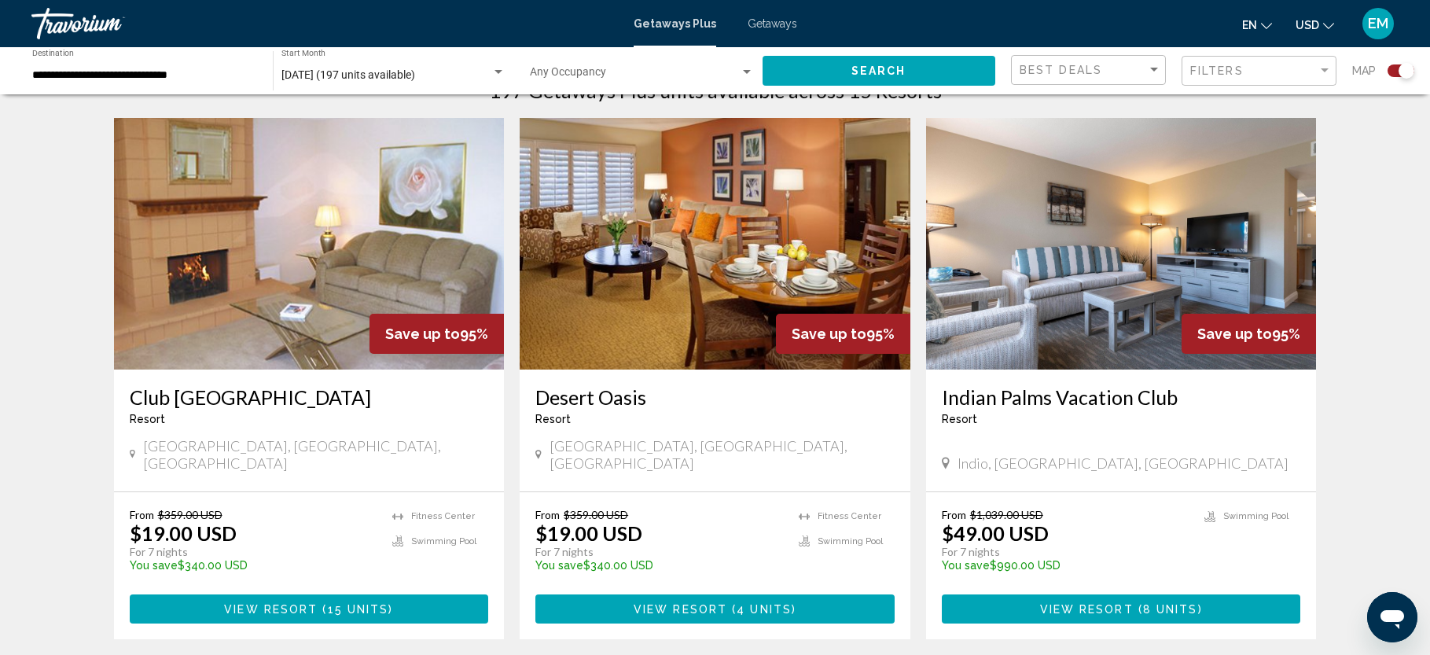
click at [665, 247] on img "Main content" at bounding box center [715, 244] width 391 height 252
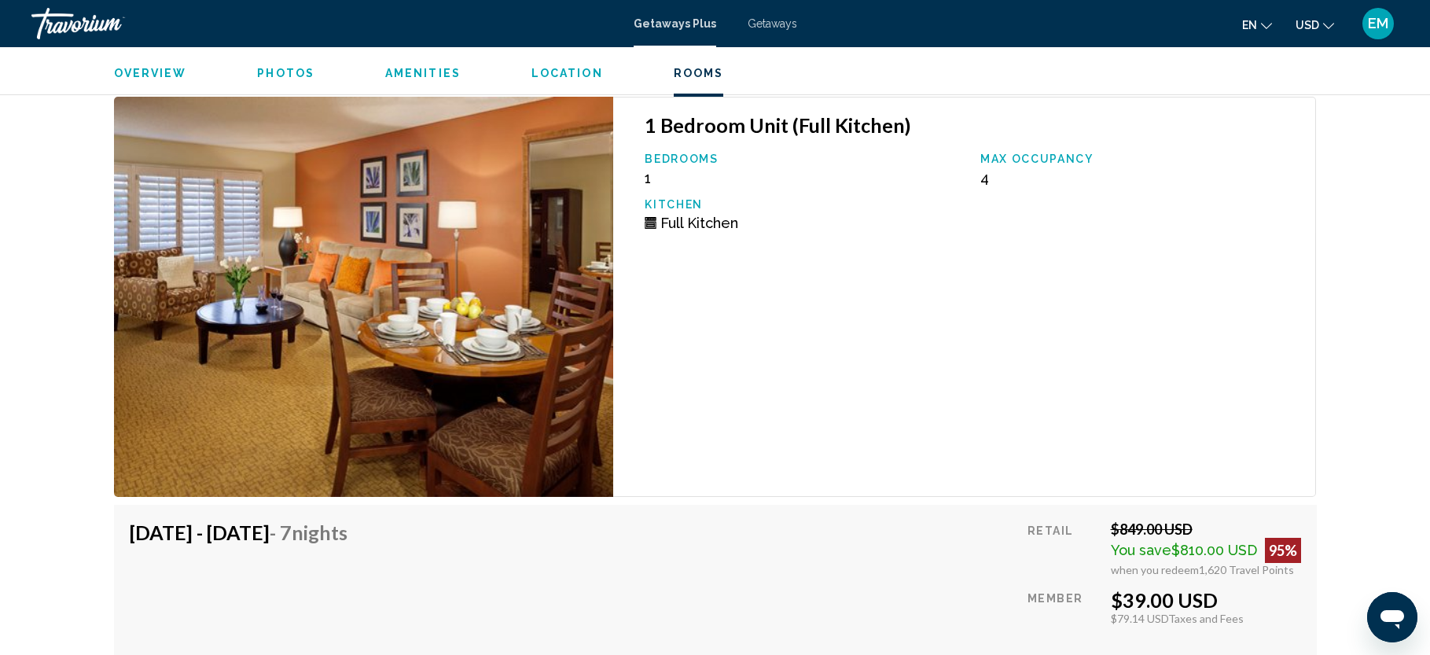
scroll to position [2735, 0]
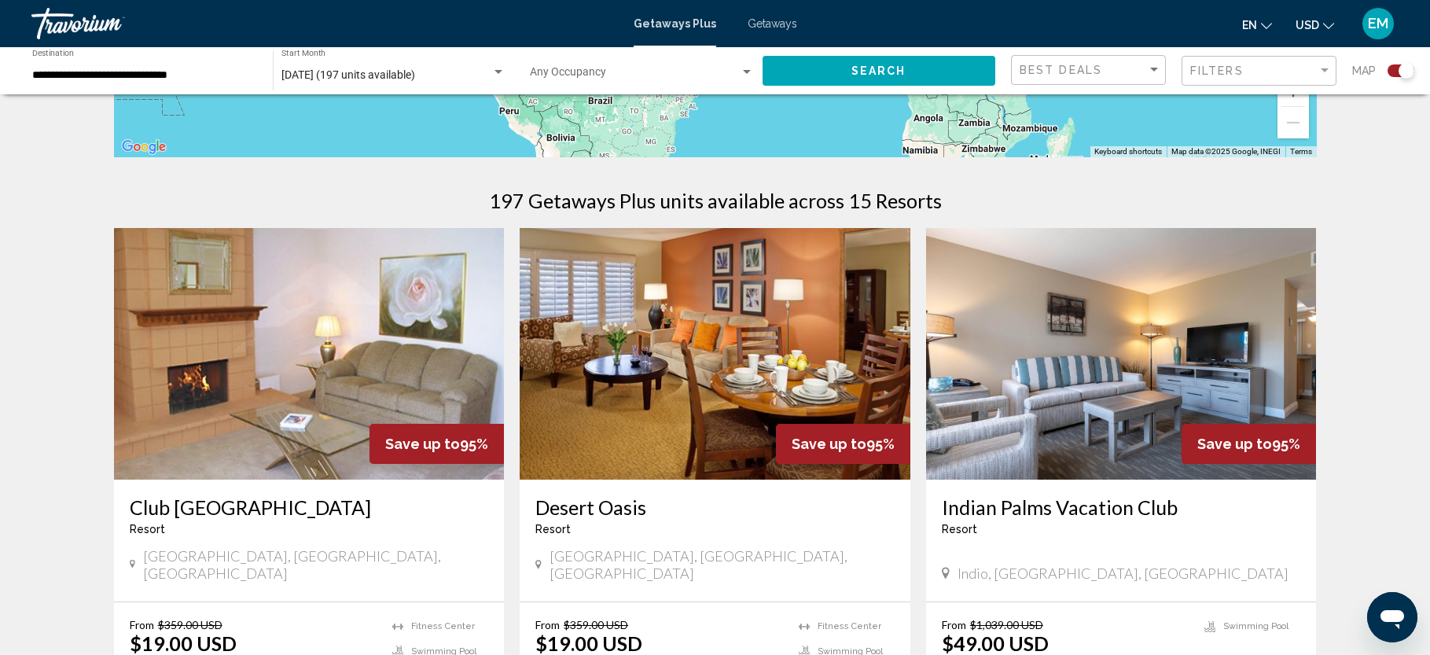
scroll to position [432, 0]
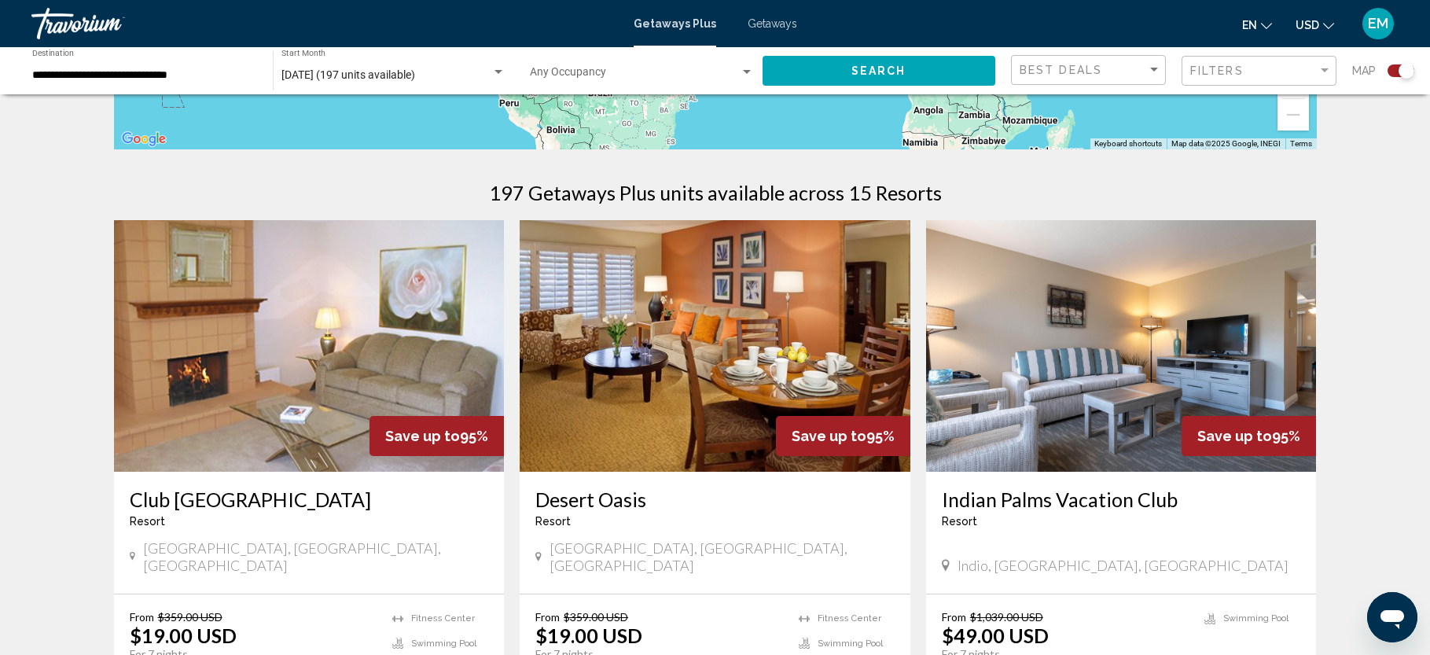
click at [1130, 326] on img "Main content" at bounding box center [1121, 346] width 391 height 252
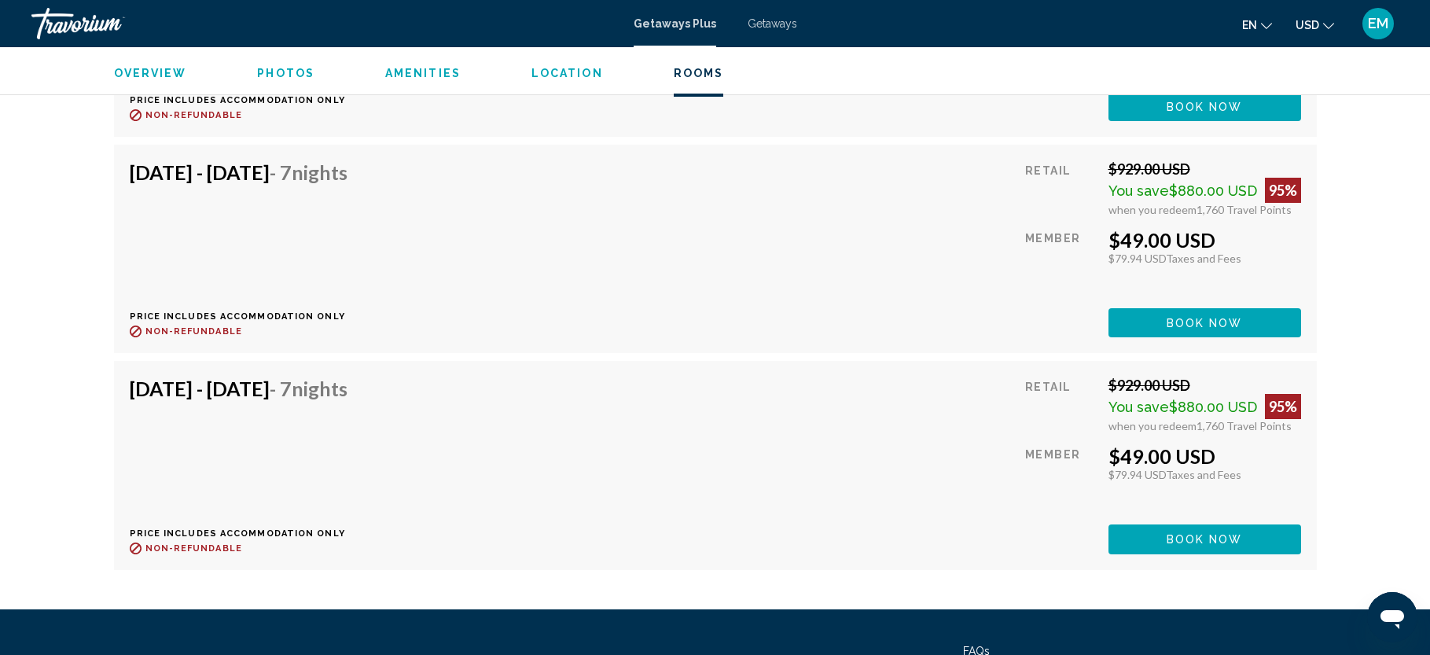
scroll to position [3006, 0]
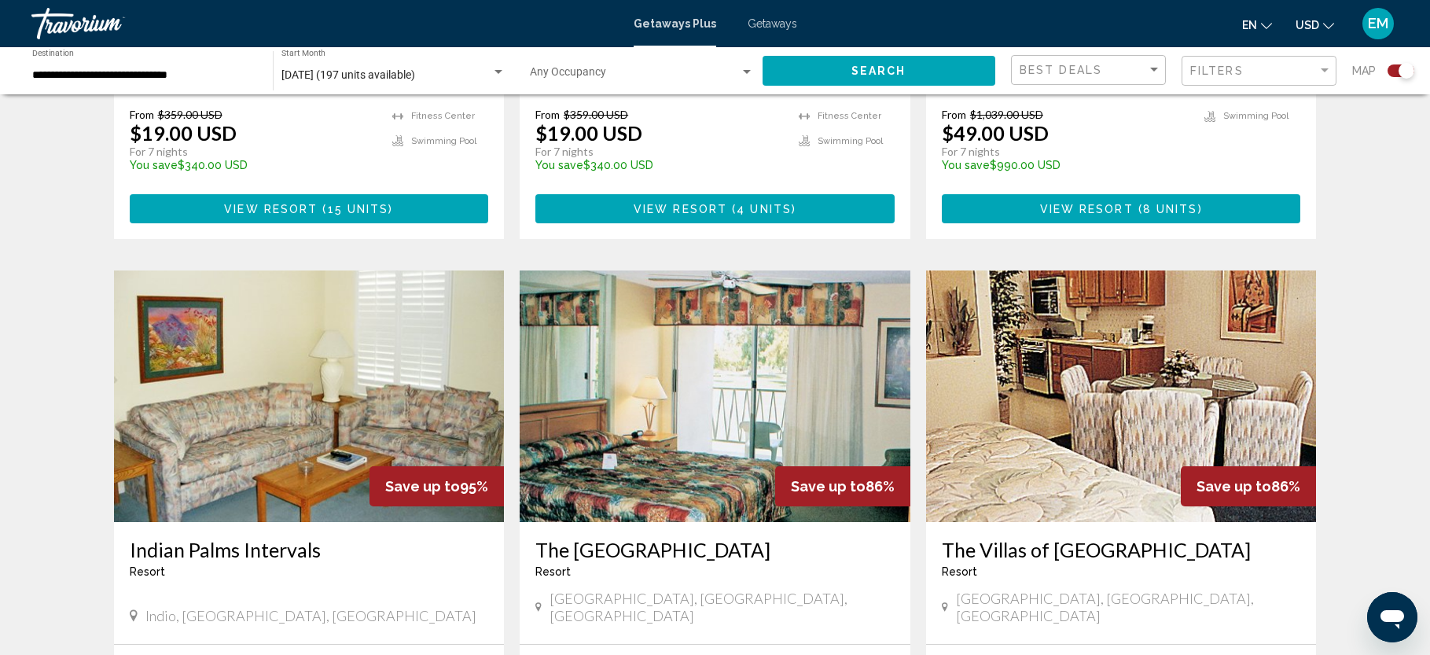
scroll to position [964, 0]
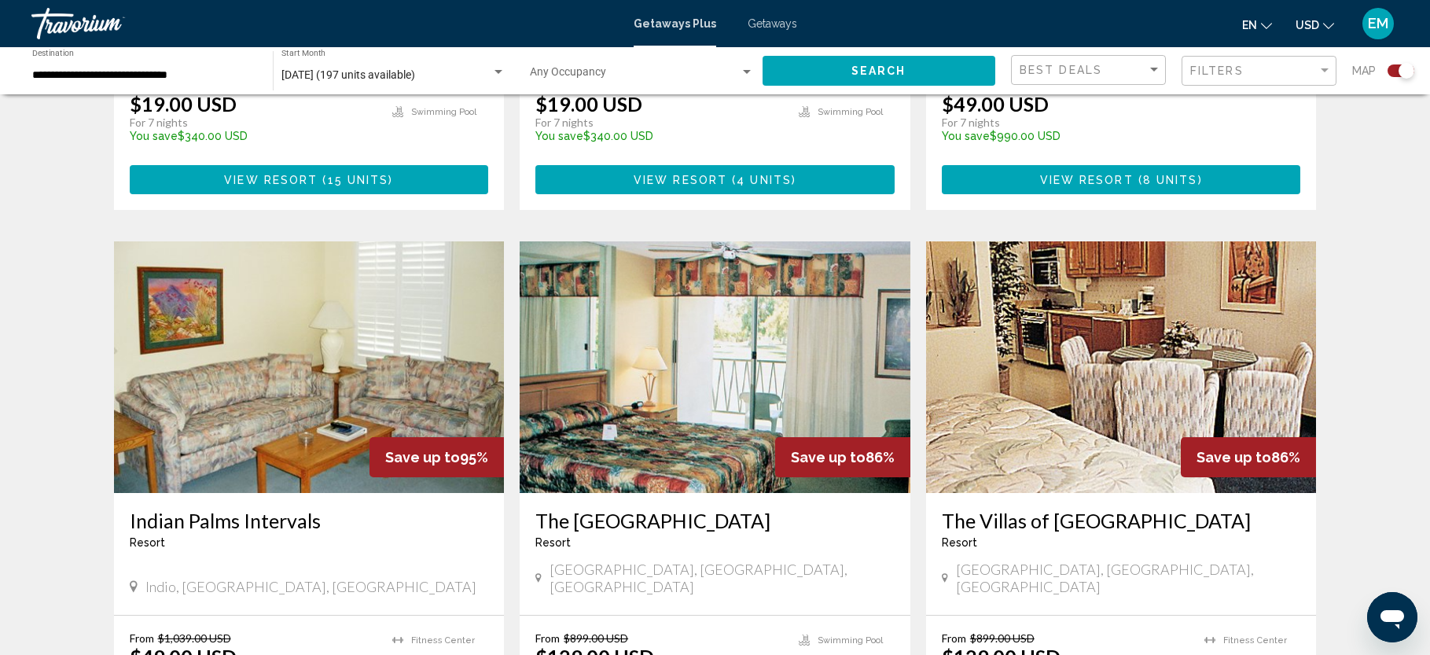
click at [345, 307] on img "Main content" at bounding box center [309, 367] width 391 height 252
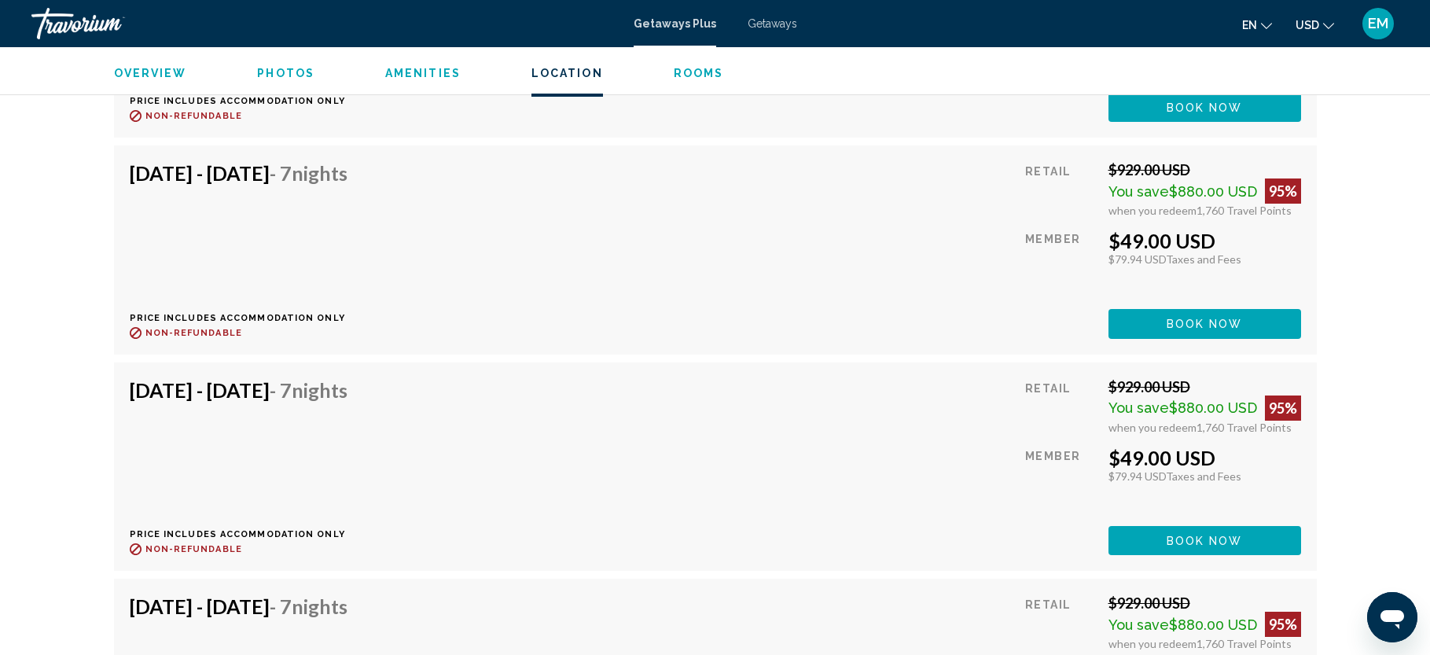
scroll to position [4208, 0]
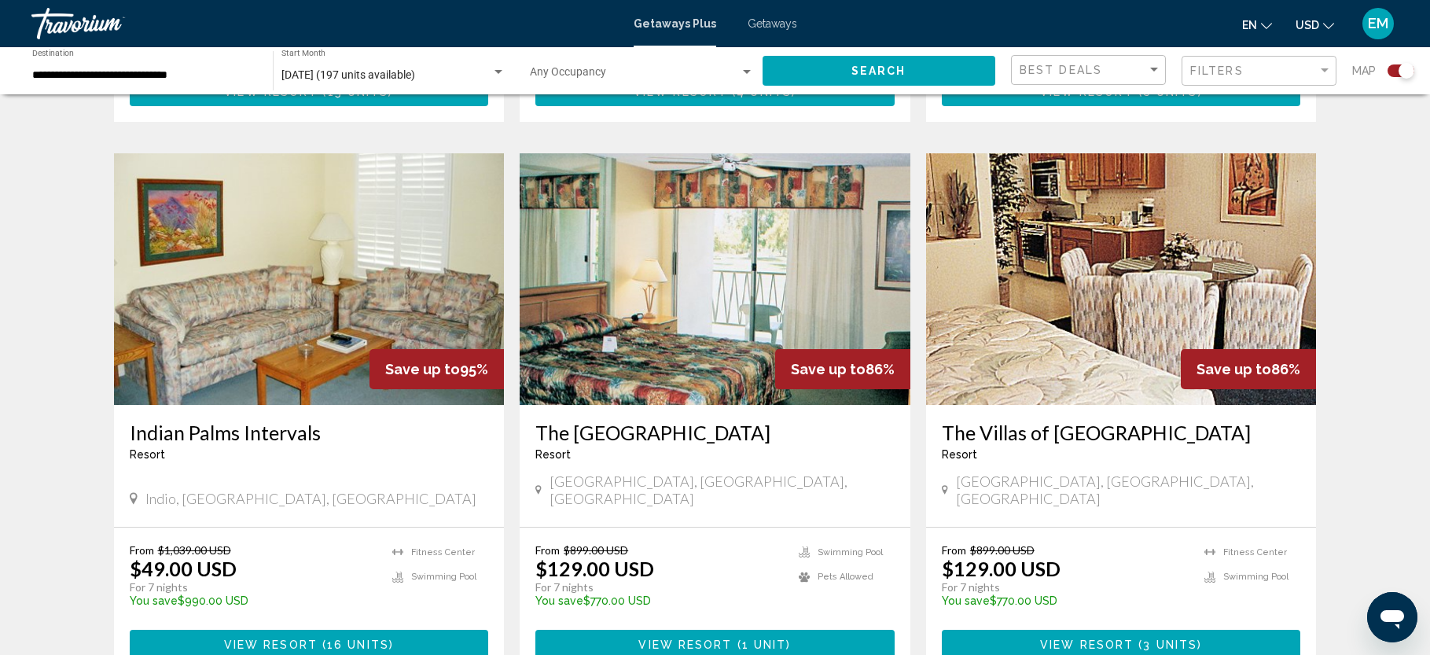
scroll to position [1063, 0]
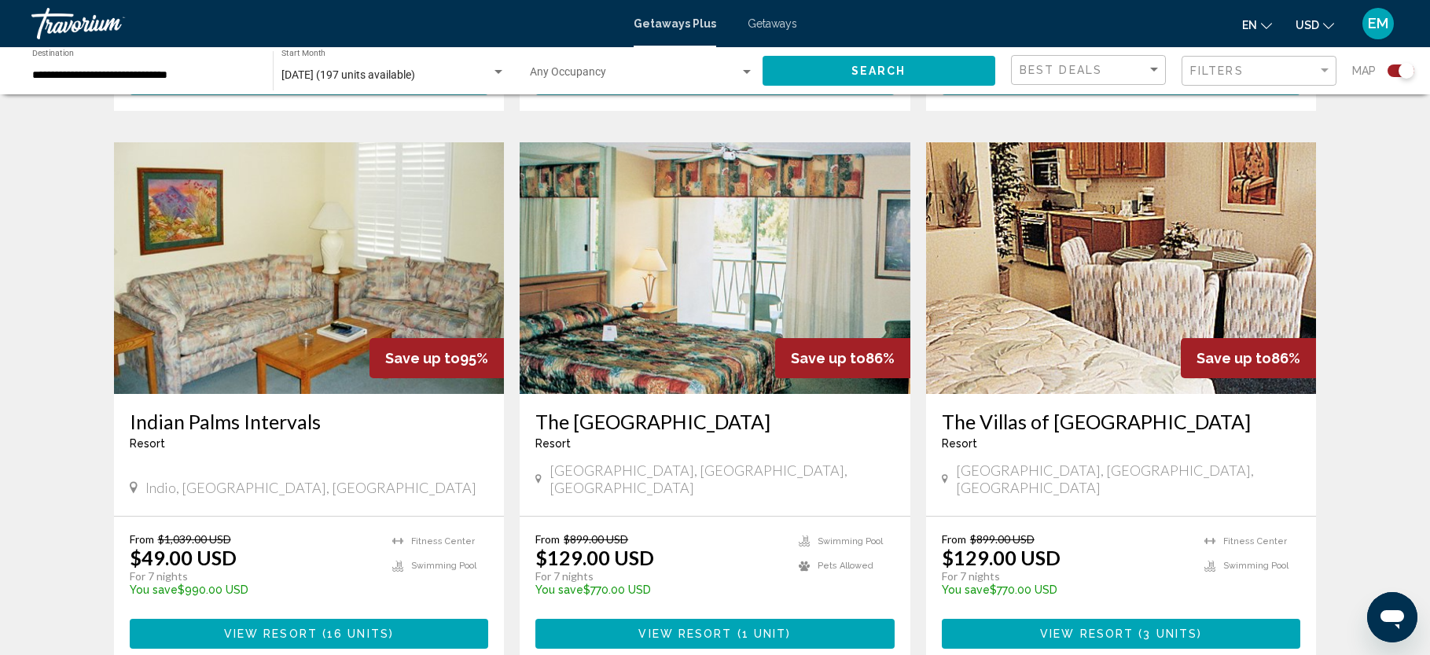
click at [752, 264] on img "Main content" at bounding box center [715, 268] width 391 height 252
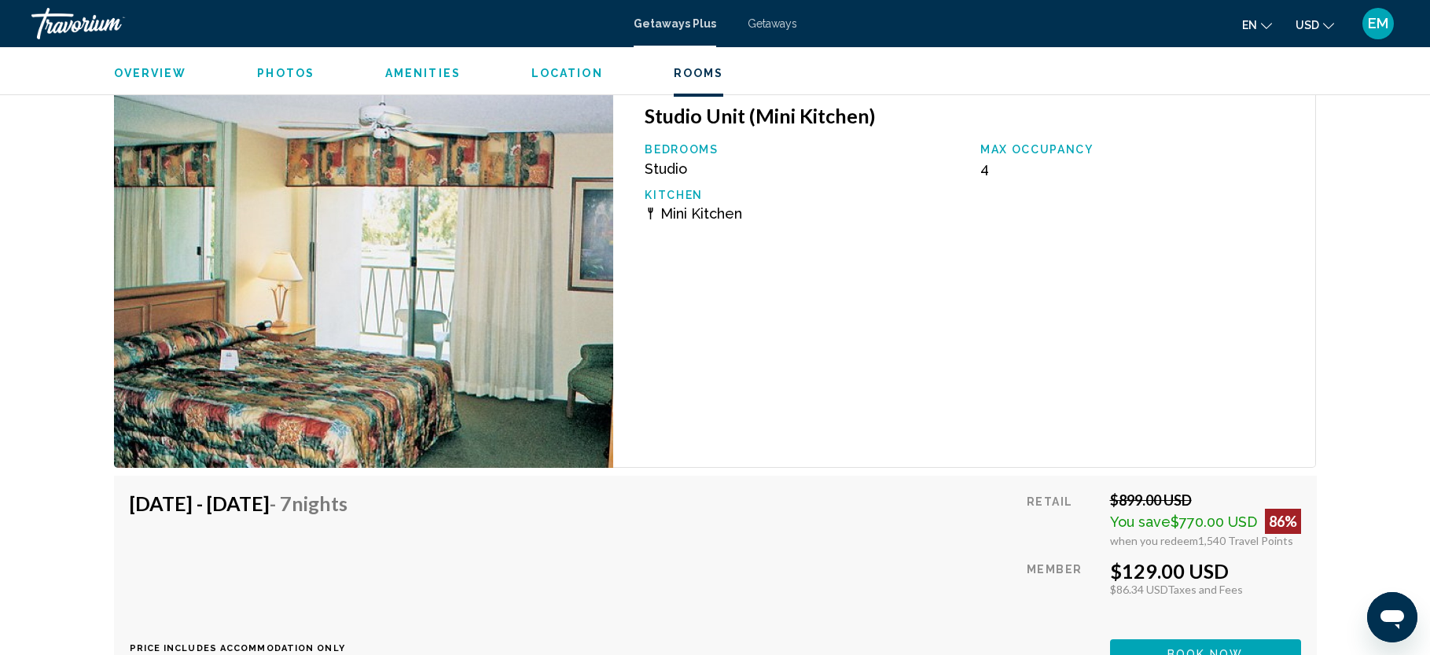
scroll to position [2965, 0]
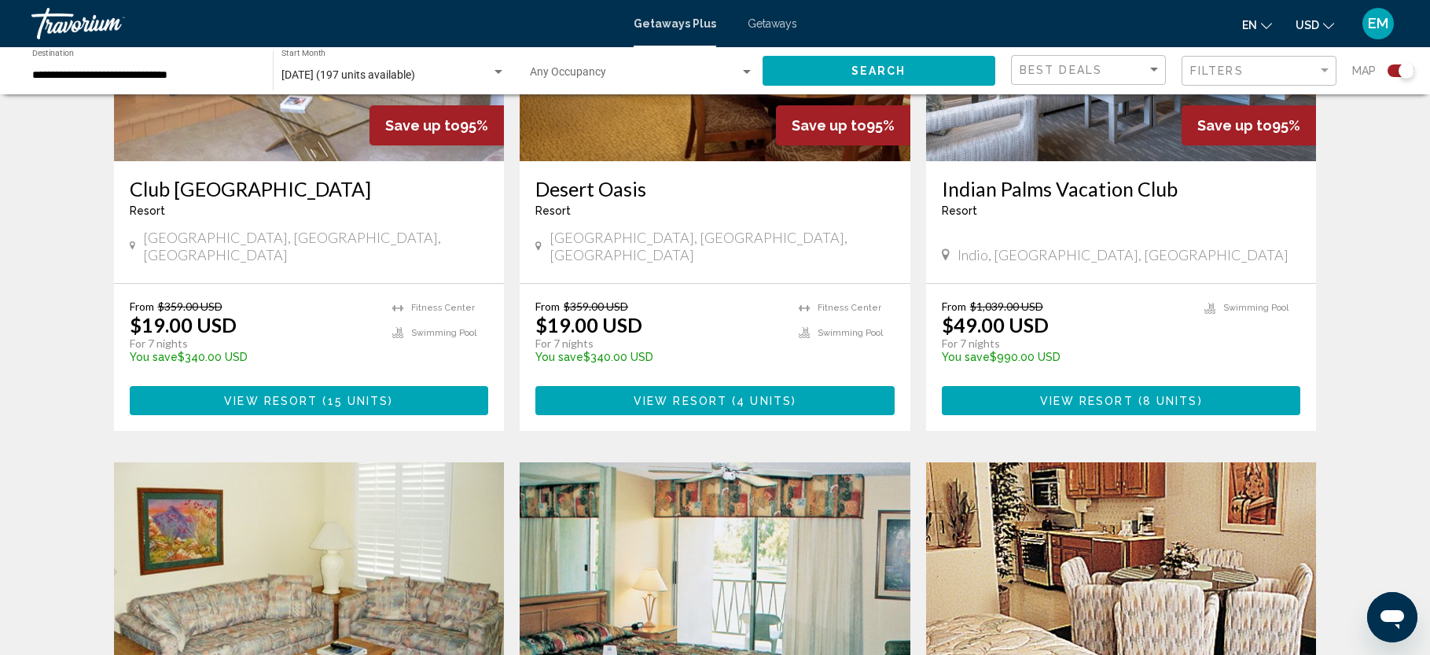
scroll to position [1159, 0]
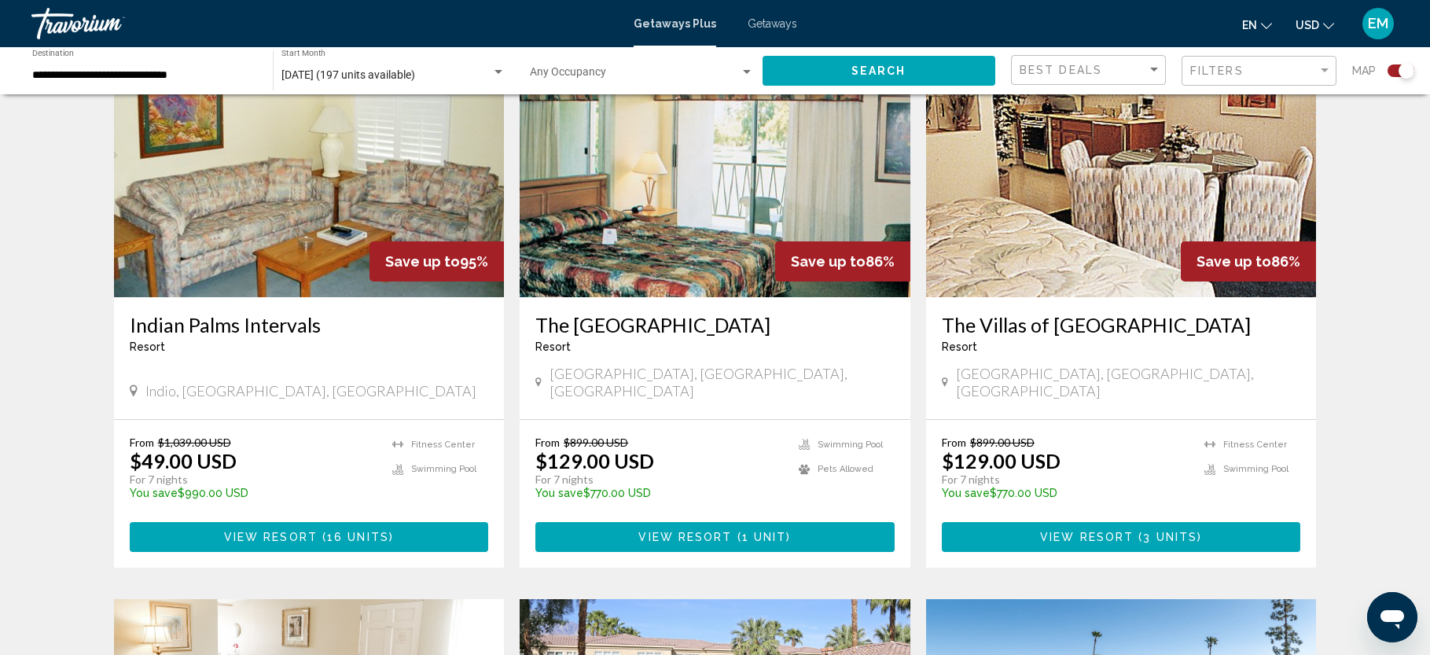
click at [1100, 187] on img "Main content" at bounding box center [1121, 172] width 391 height 252
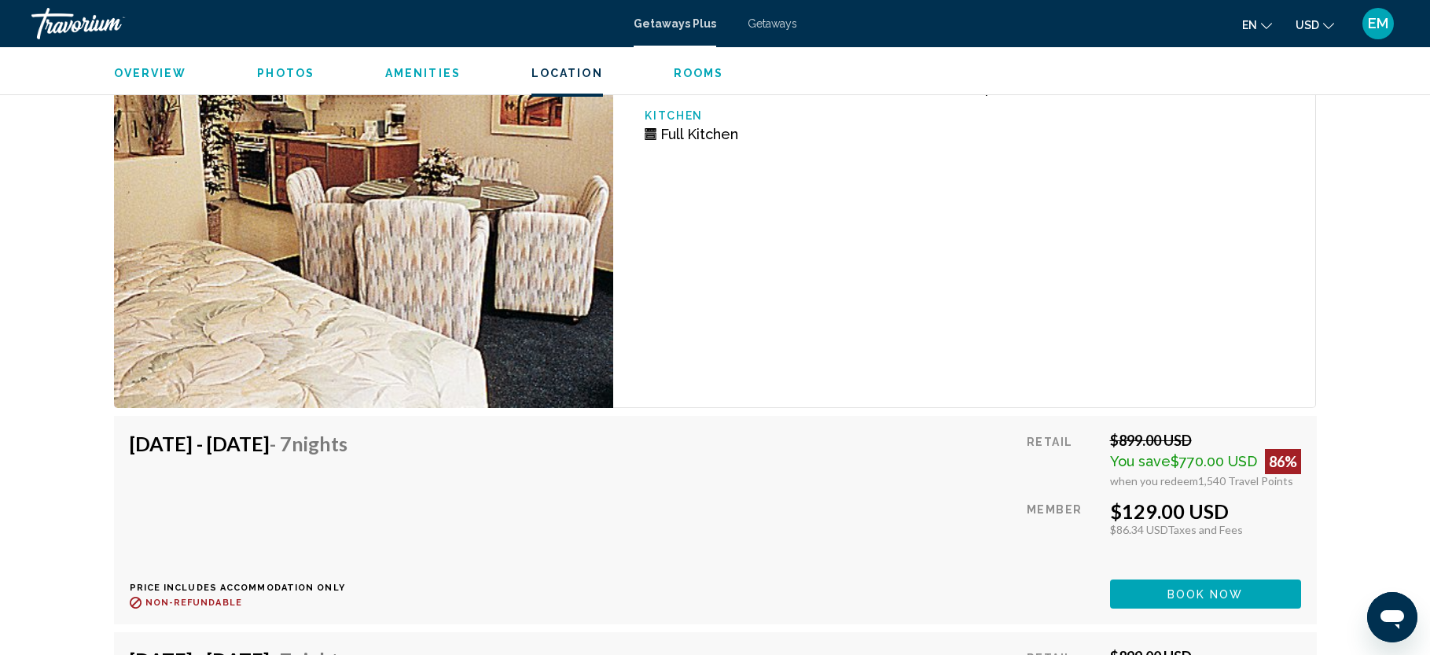
scroll to position [2890, 0]
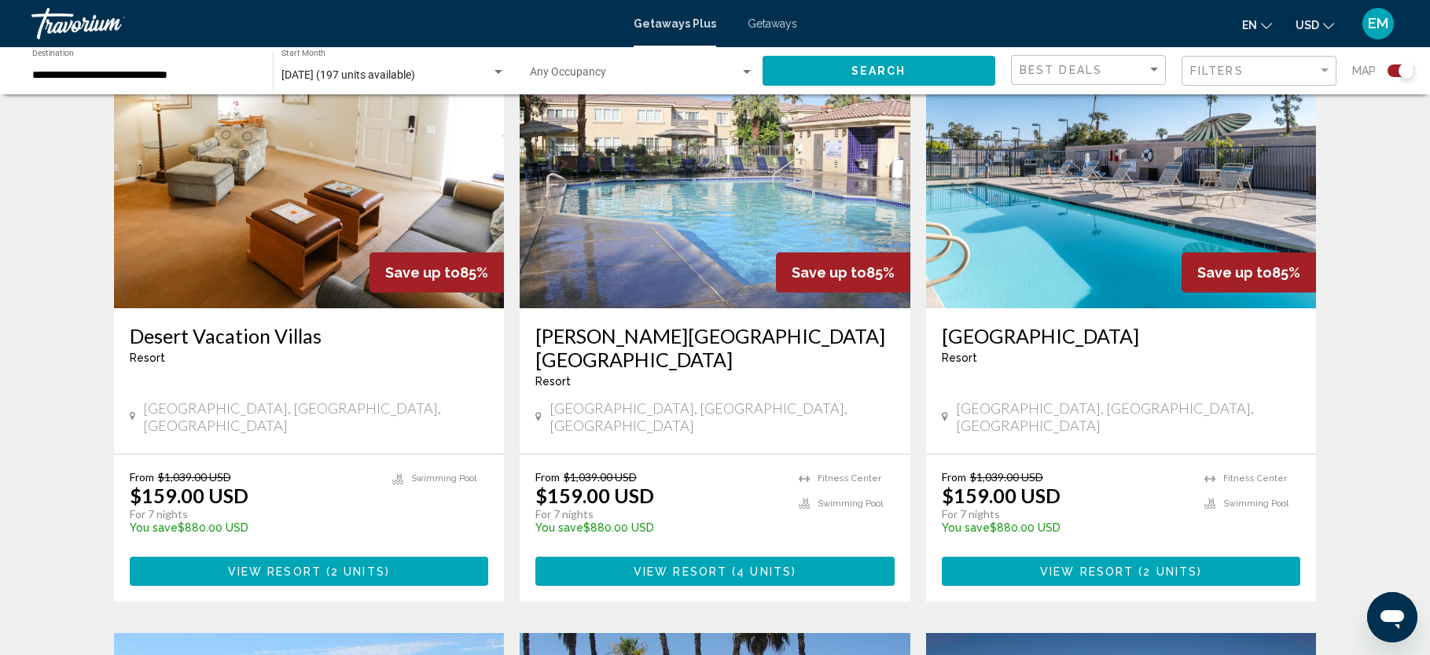
scroll to position [1706, 0]
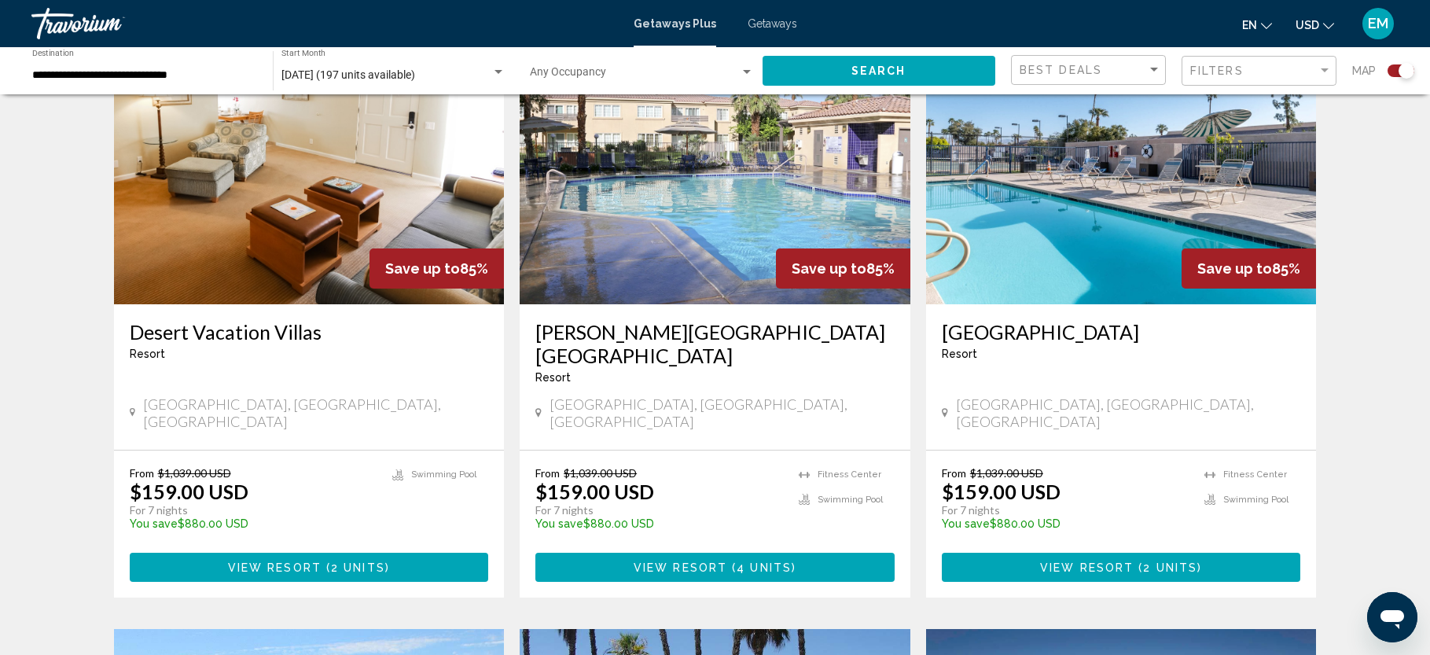
click at [309, 206] on img "Main content" at bounding box center [309, 179] width 391 height 252
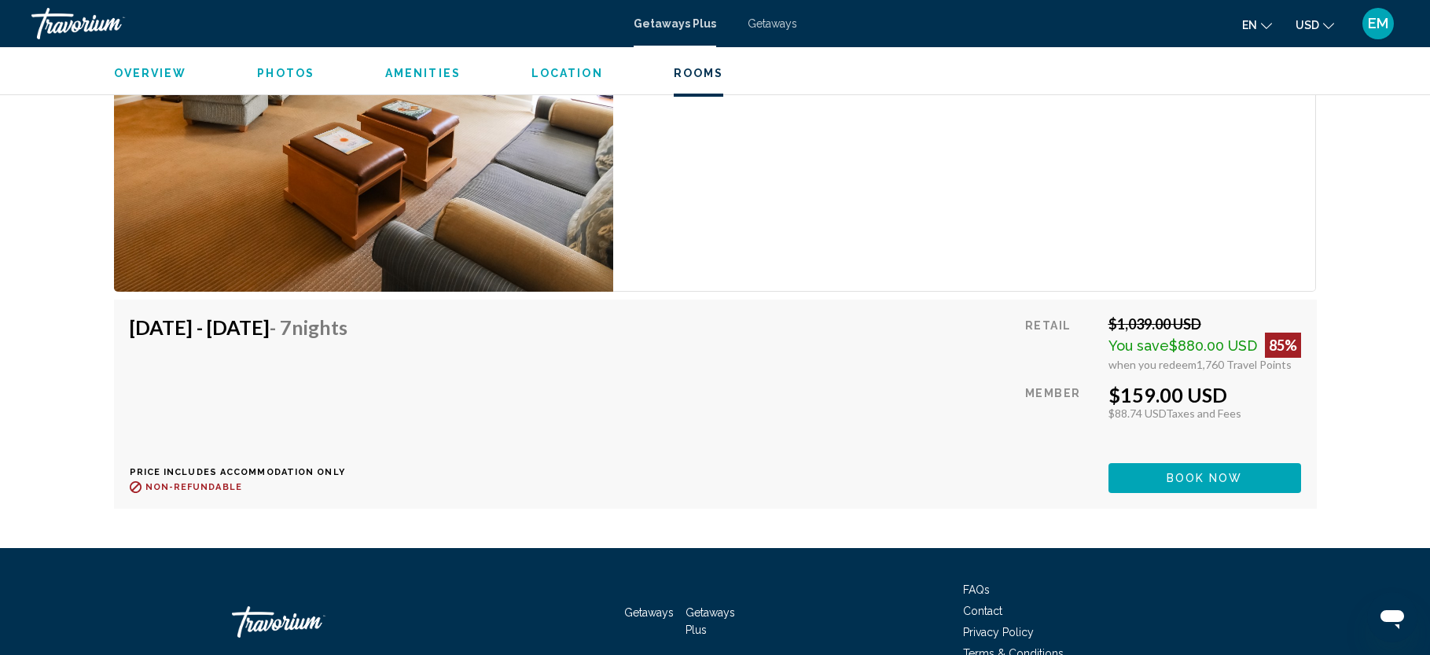
scroll to position [2941, 0]
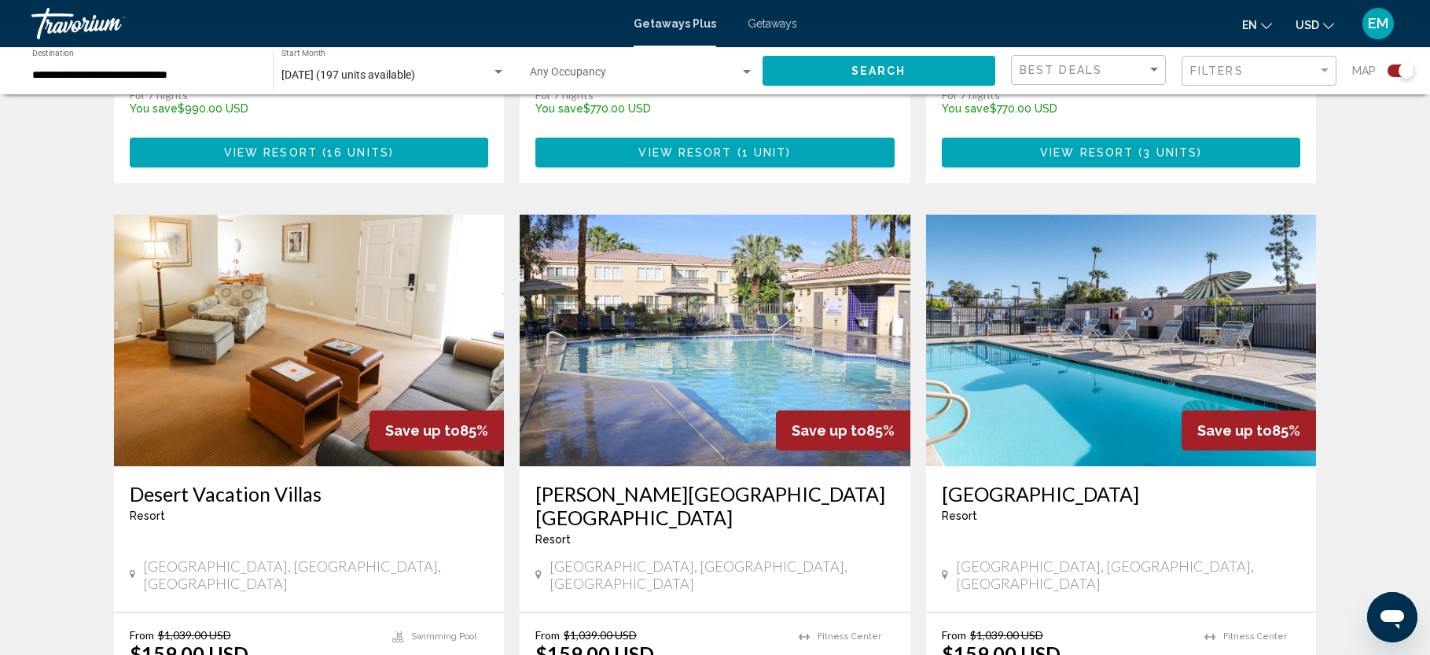
scroll to position [1577, 0]
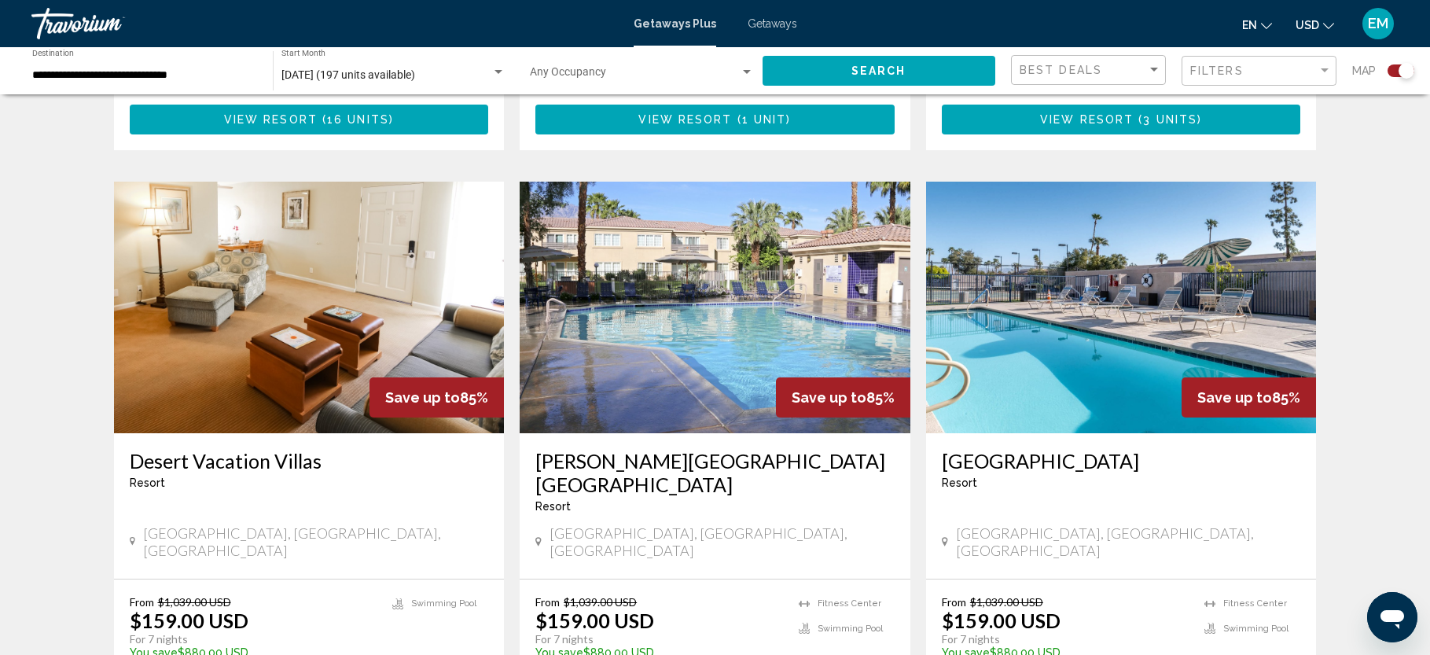
click at [718, 277] on img "Main content" at bounding box center [715, 308] width 391 height 252
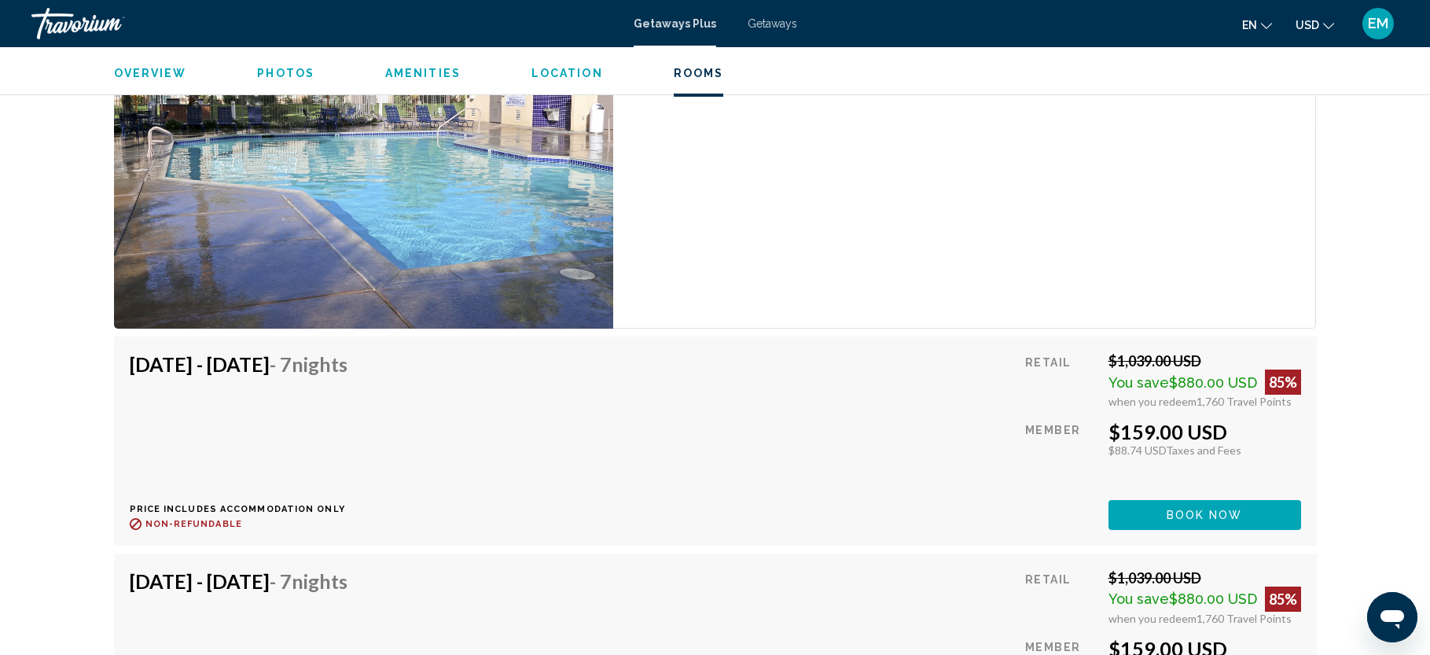
scroll to position [2985, 0]
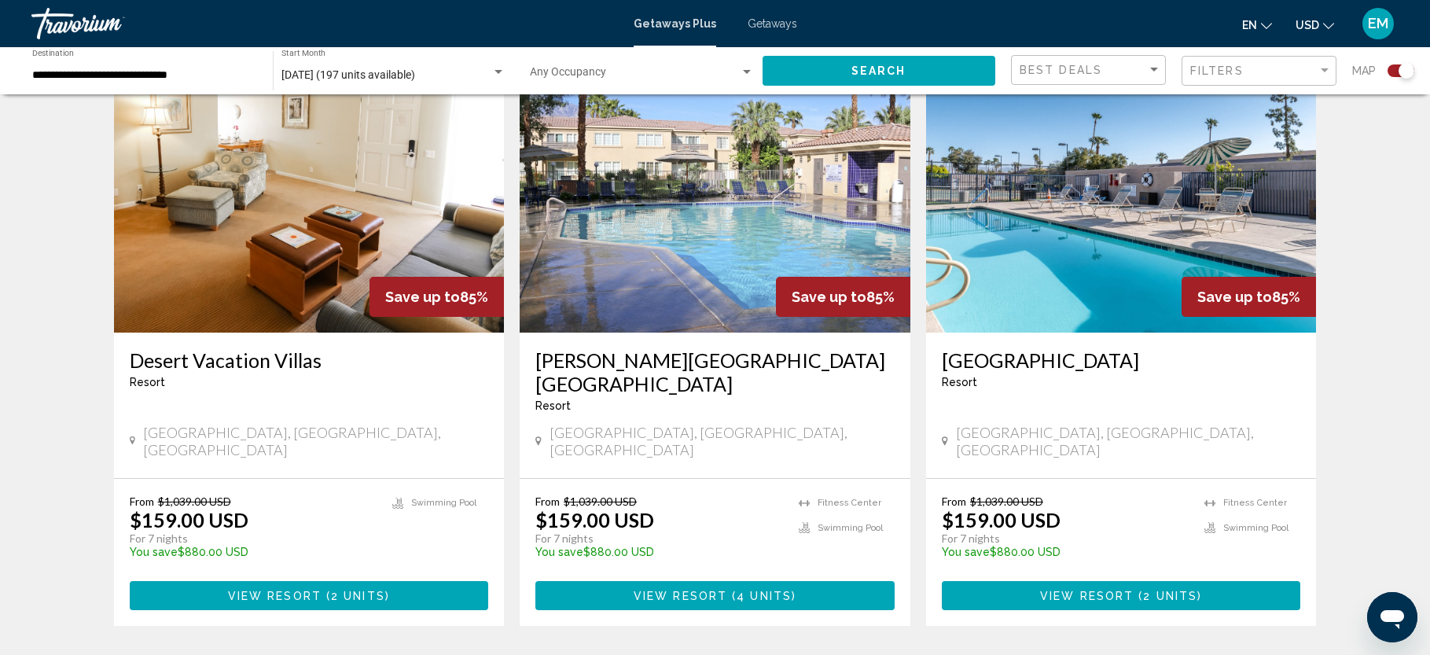
scroll to position [1680, 0]
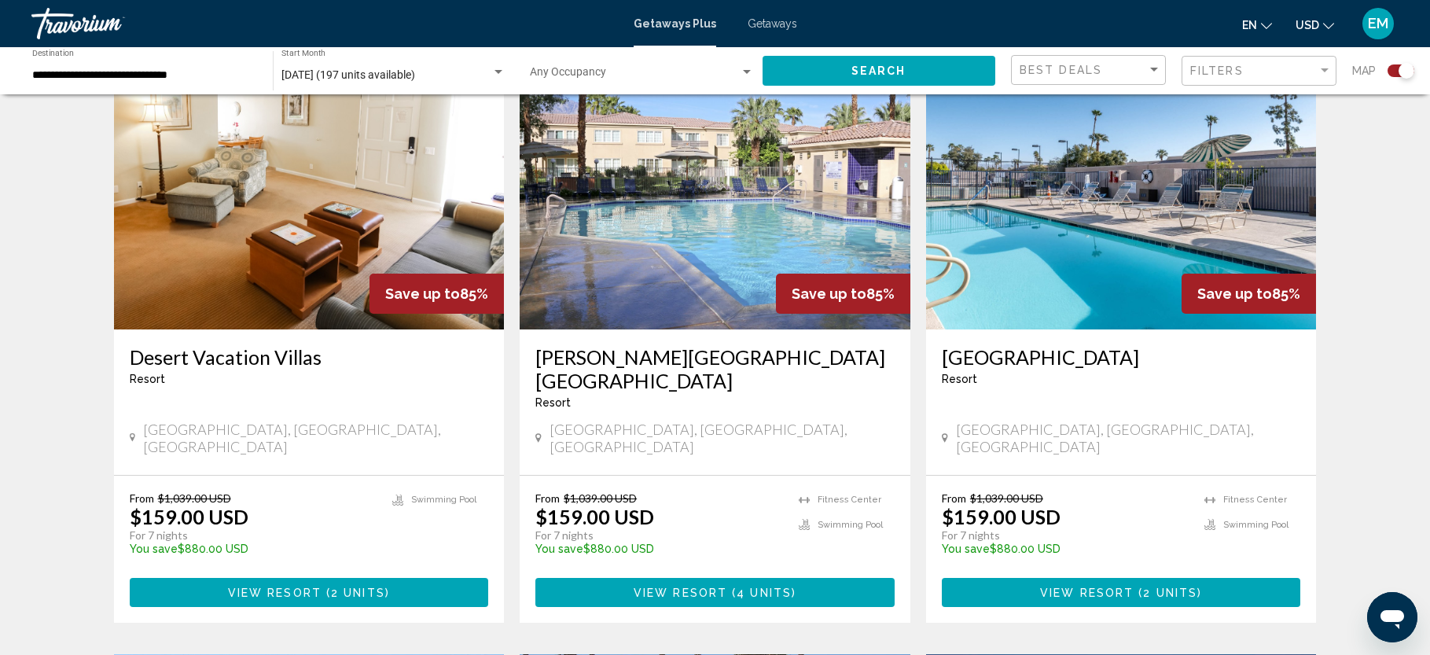
click at [1096, 174] on img "Main content" at bounding box center [1121, 204] width 391 height 252
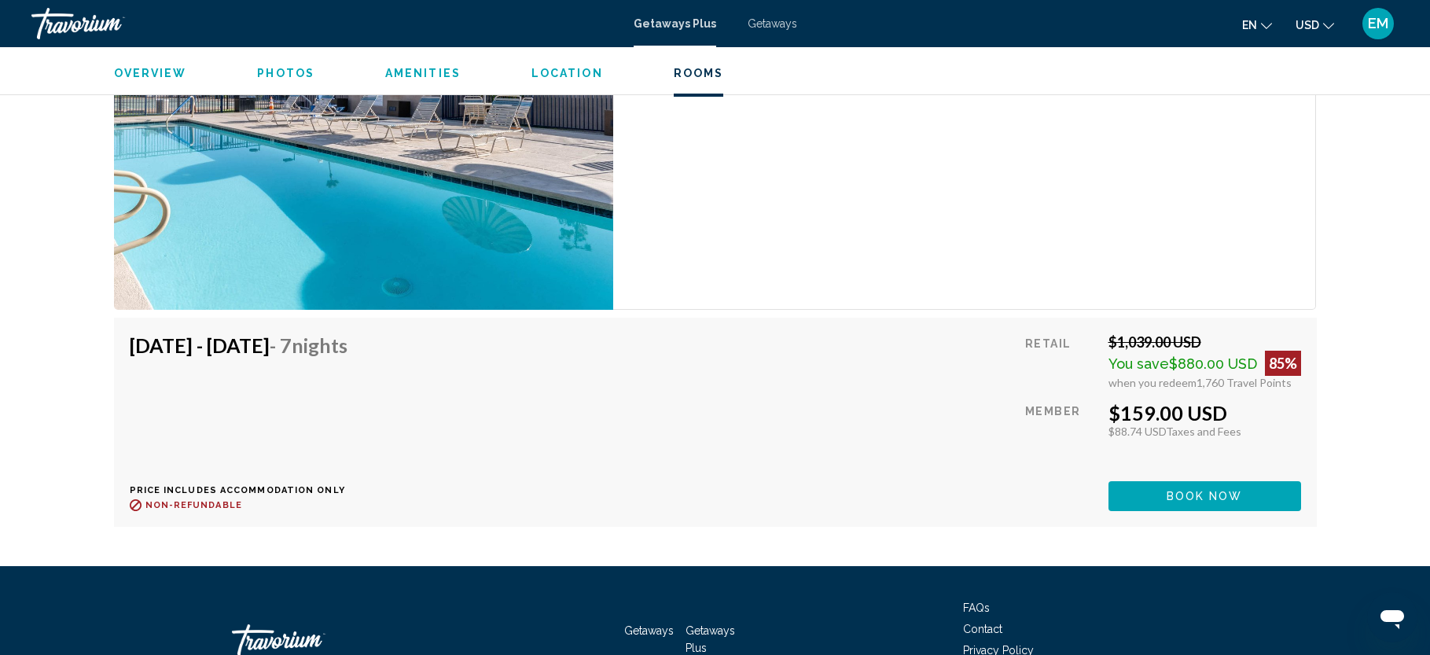
scroll to position [3194, 0]
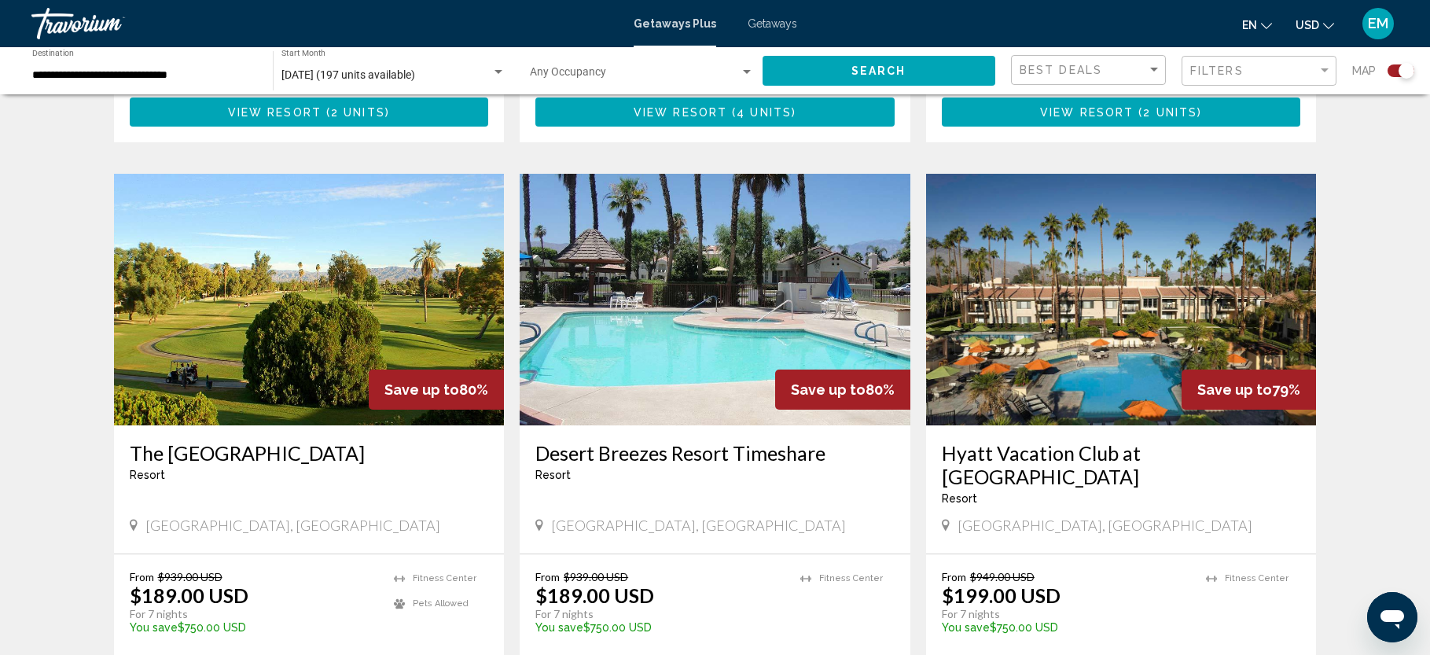
scroll to position [2249, 0]
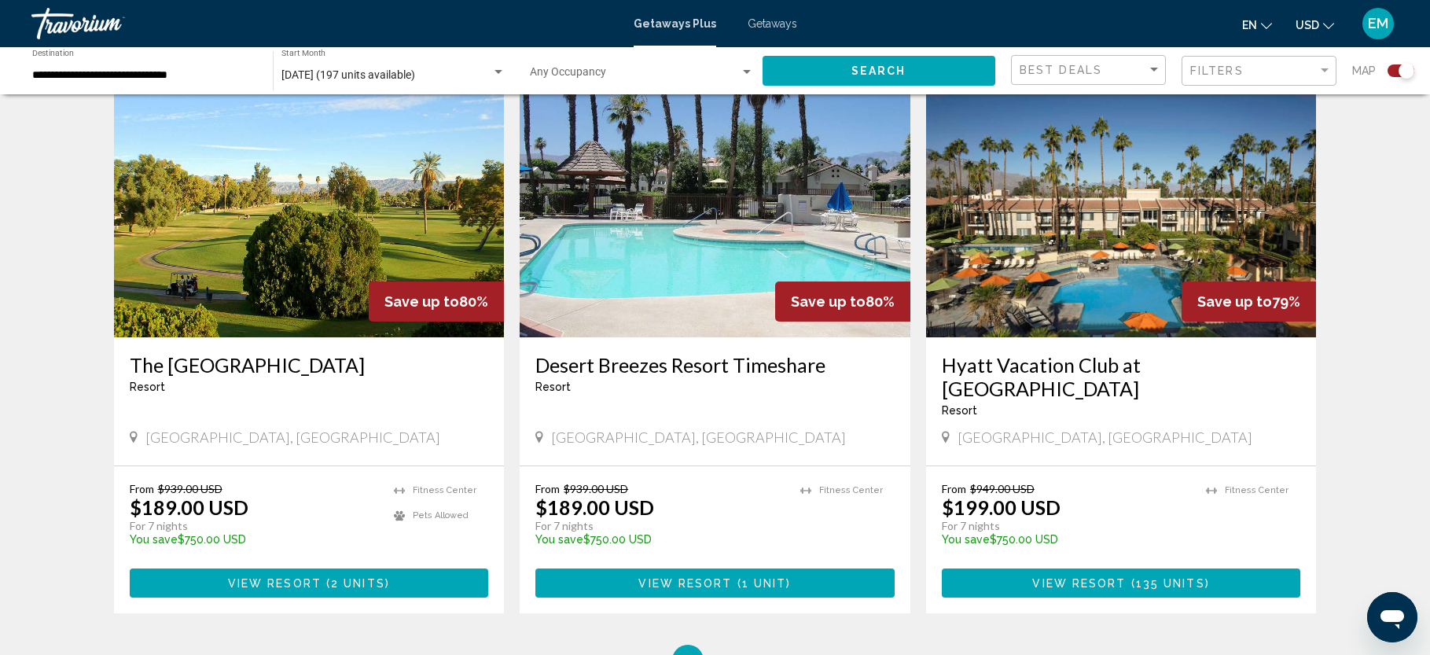
click at [269, 178] on img "Main content" at bounding box center [309, 212] width 391 height 252
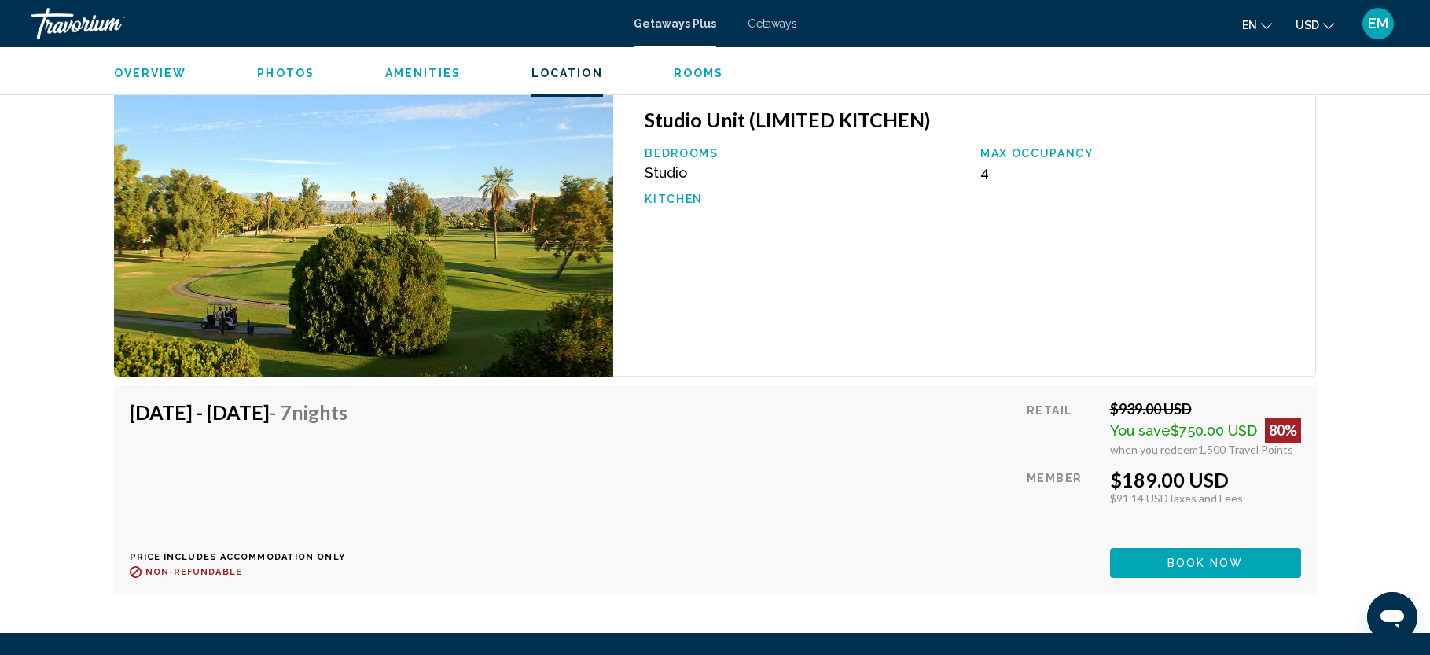
scroll to position [2536, 0]
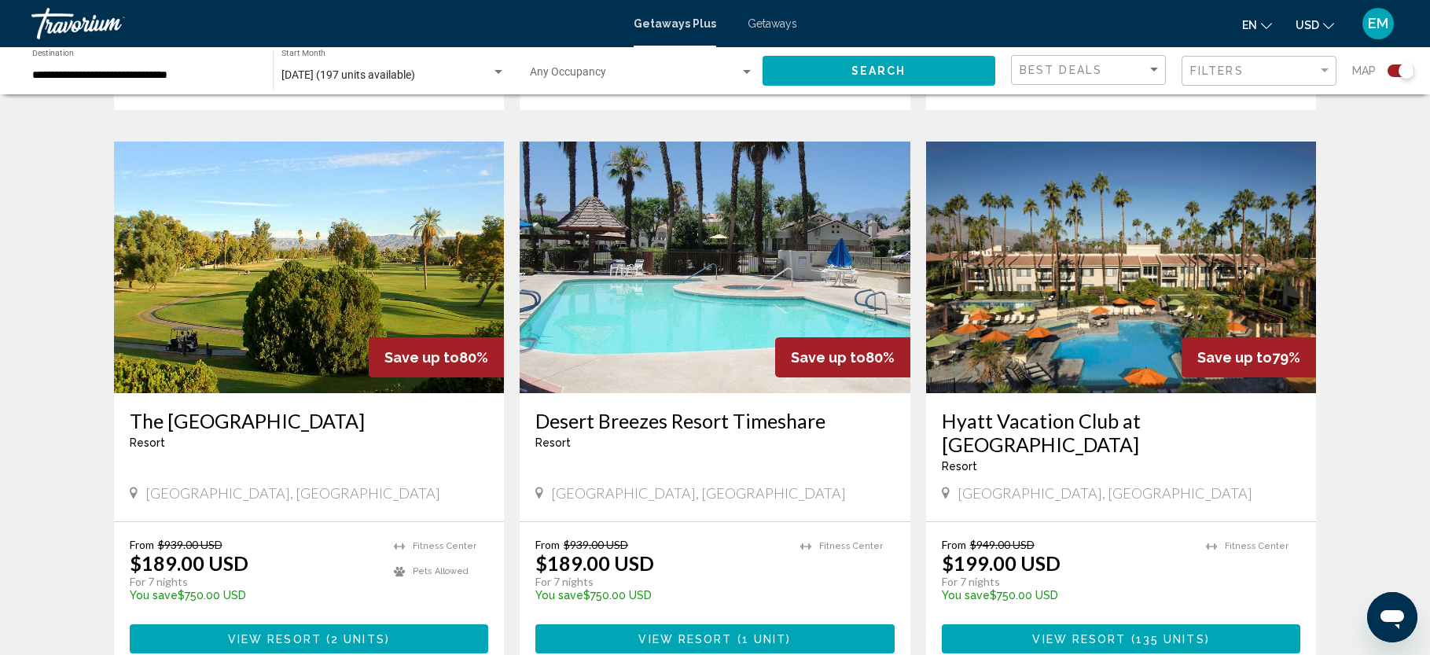
scroll to position [2204, 0]
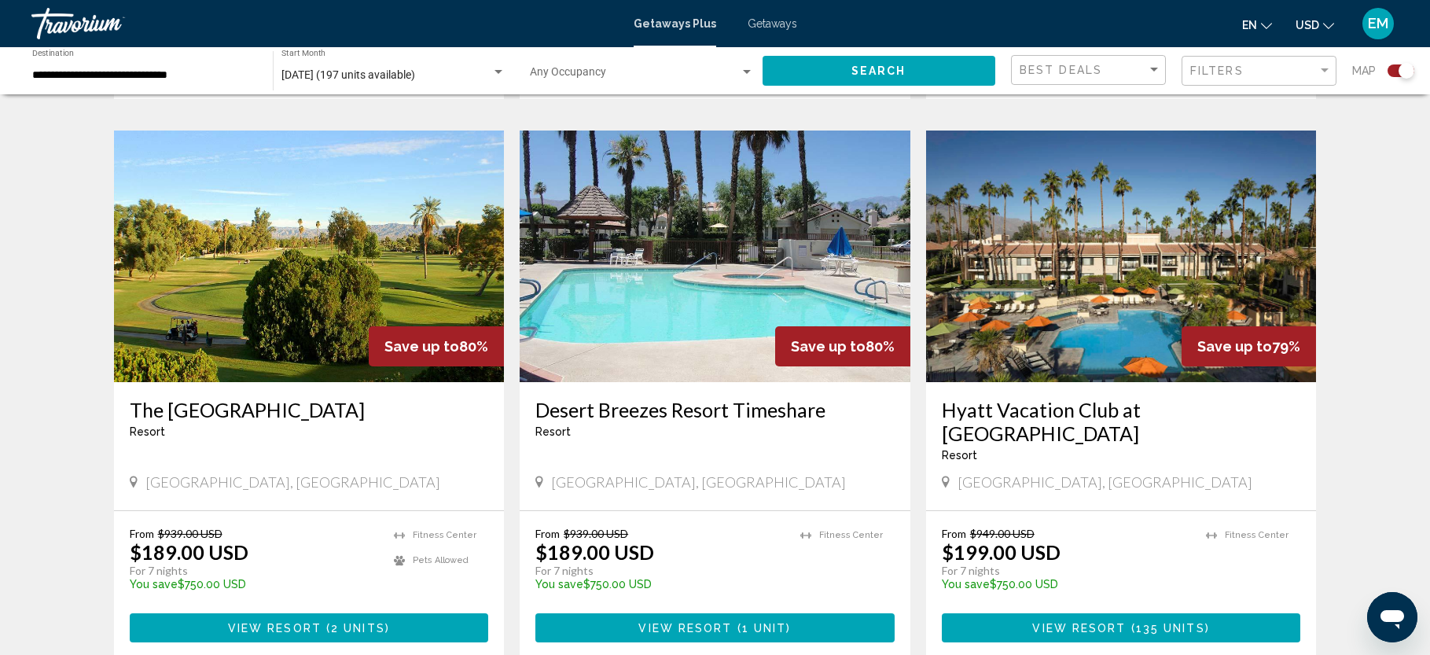
click at [1126, 230] on img "Main content" at bounding box center [1121, 256] width 391 height 252
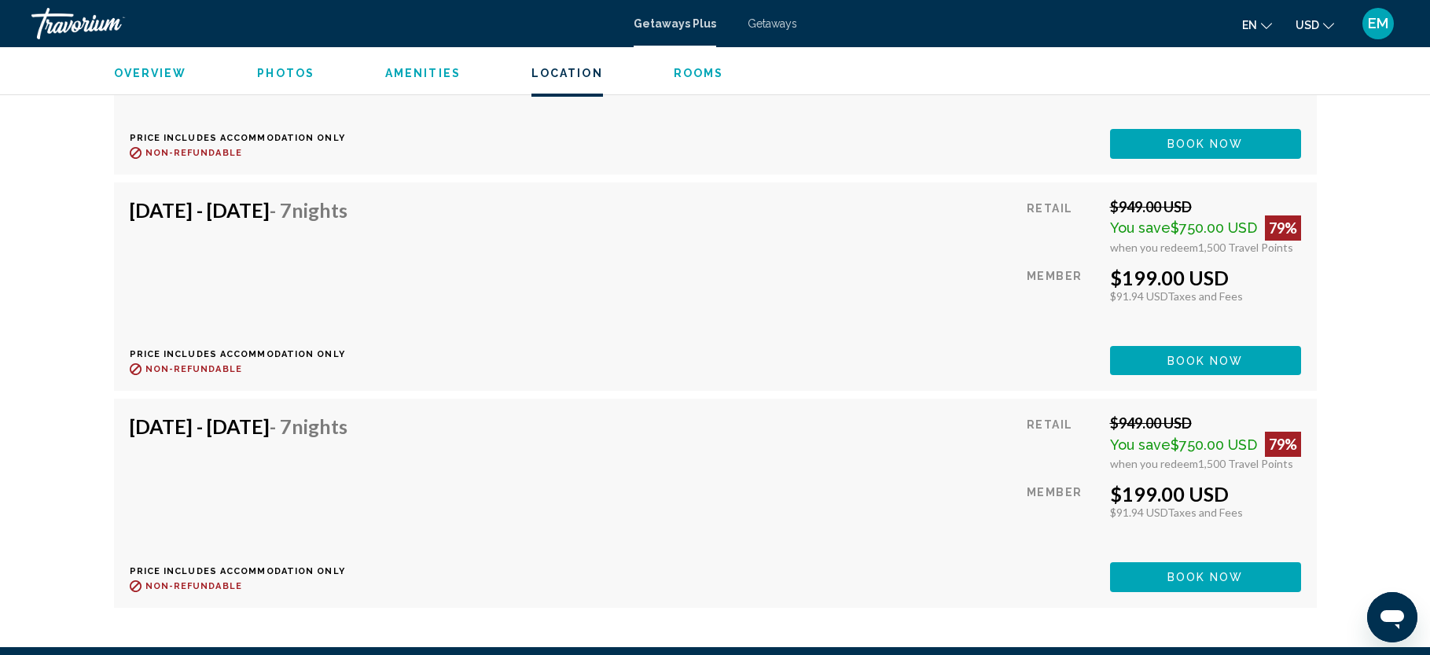
scroll to position [4633, 0]
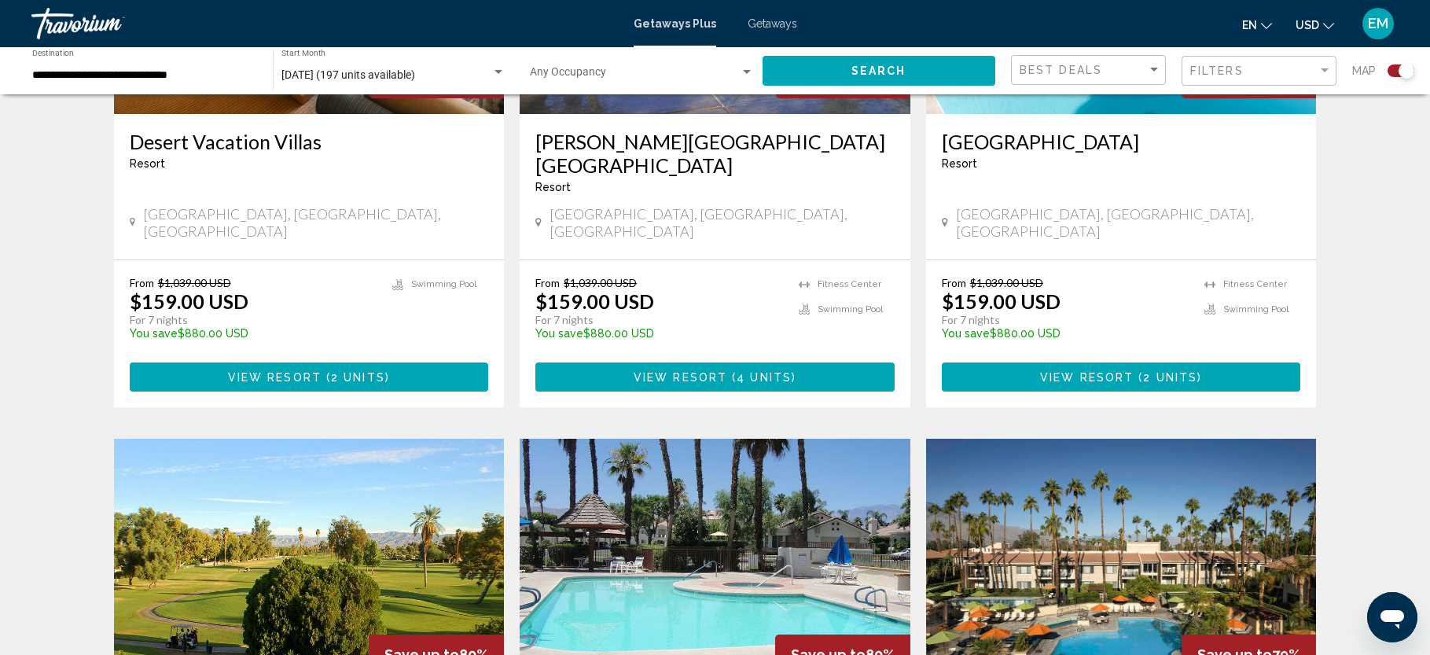
scroll to position [2121, 0]
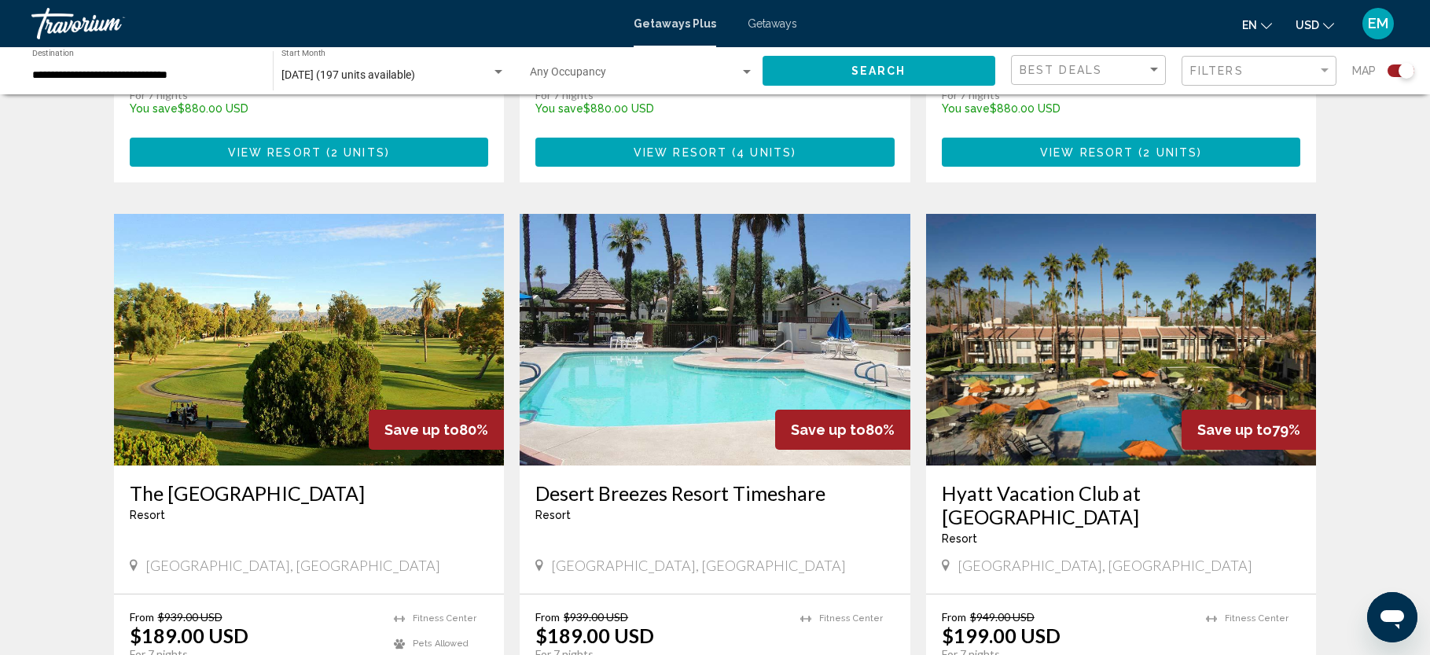
click at [665, 293] on img "Main content" at bounding box center [715, 340] width 391 height 252
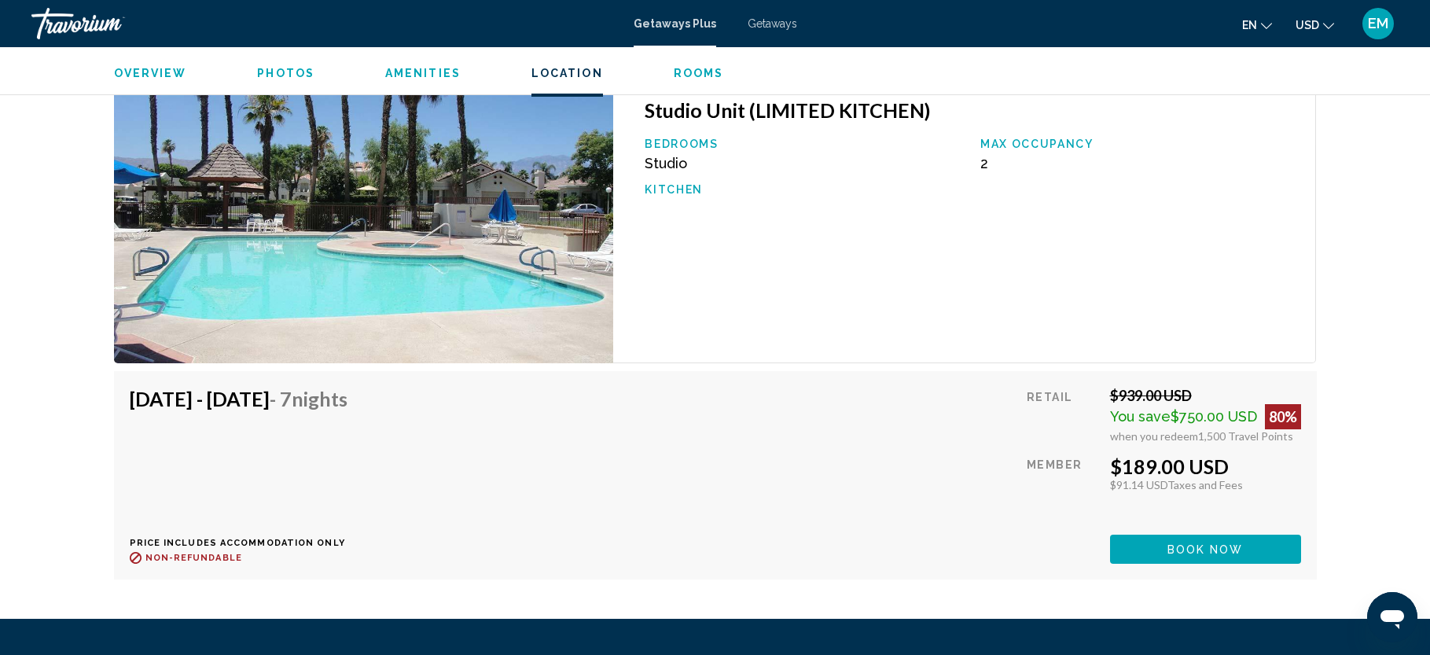
scroll to position [2608, 0]
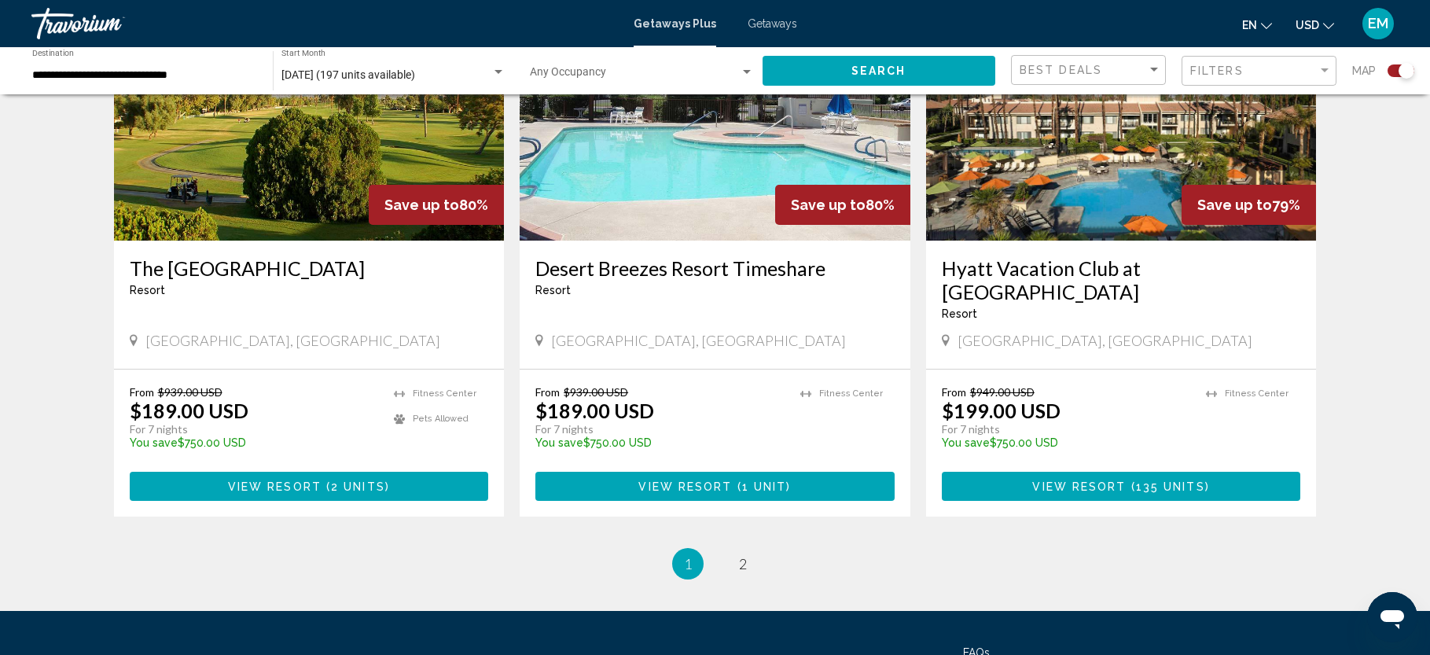
scroll to position [2419, 0]
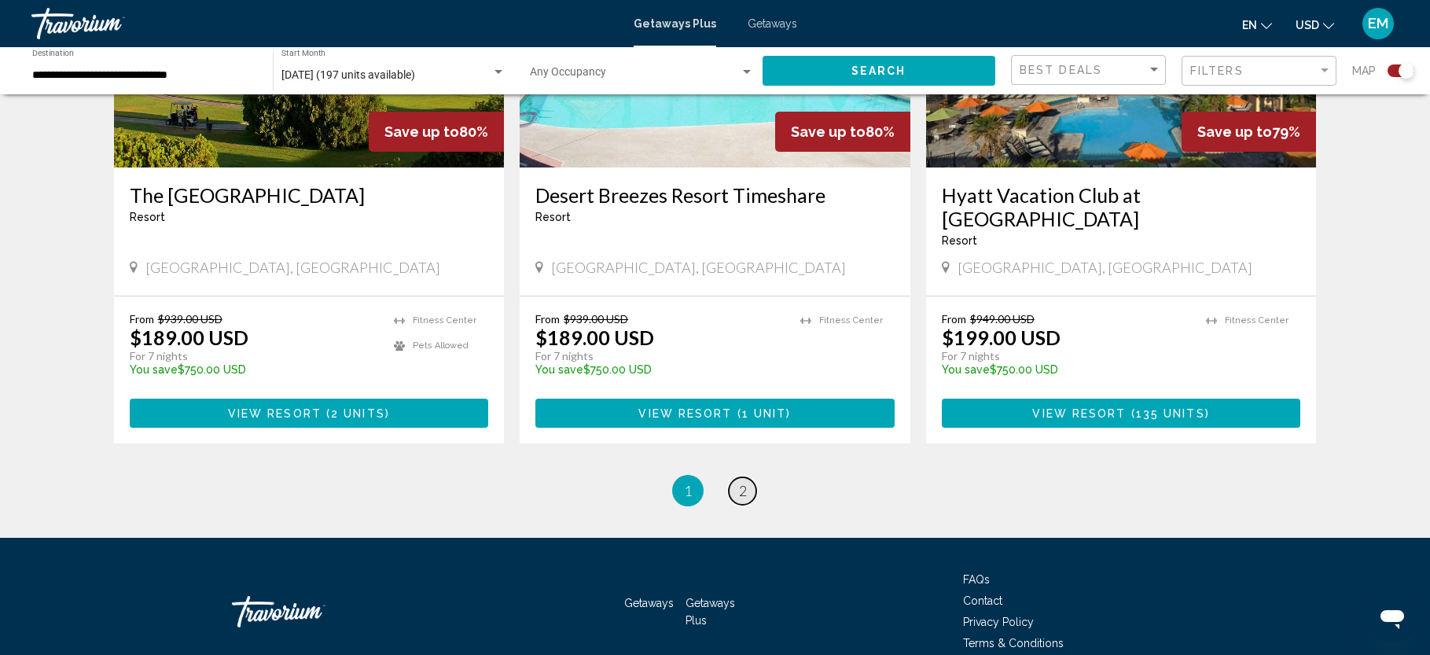
click at [740, 482] on span "2" at bounding box center [743, 490] width 8 height 17
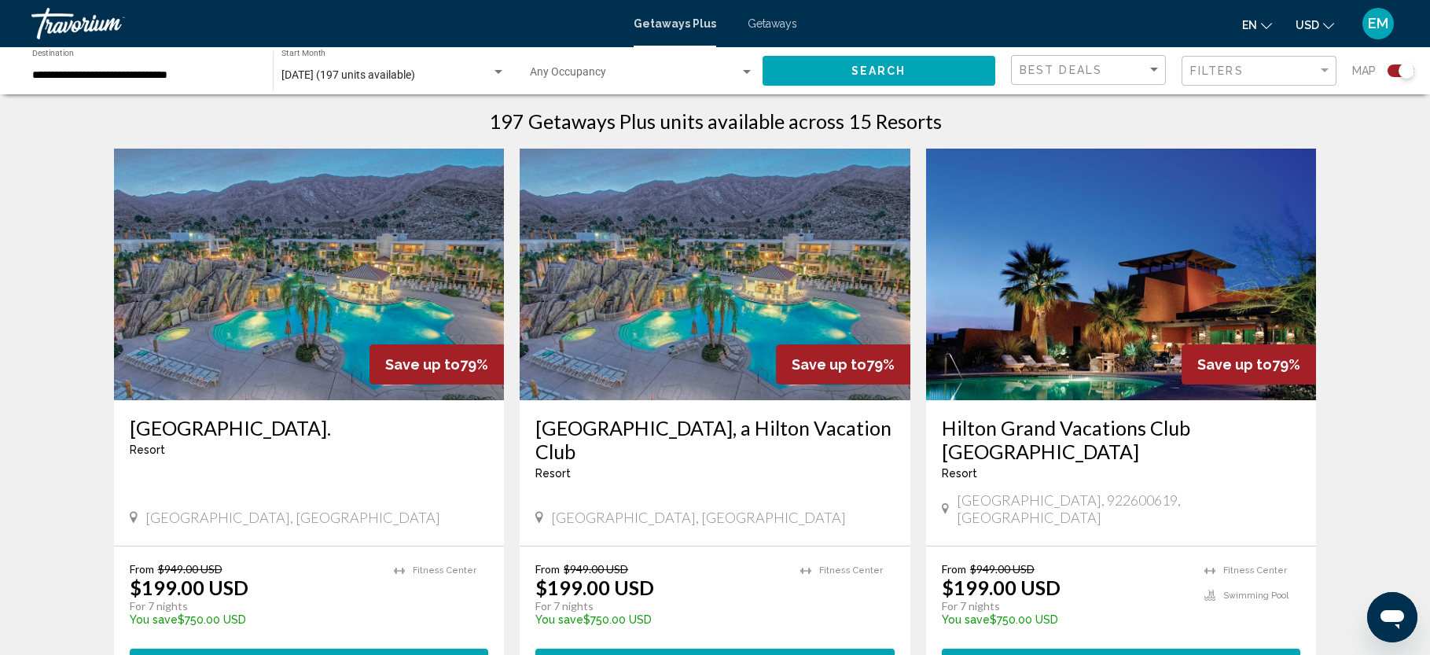
scroll to position [457, 0]
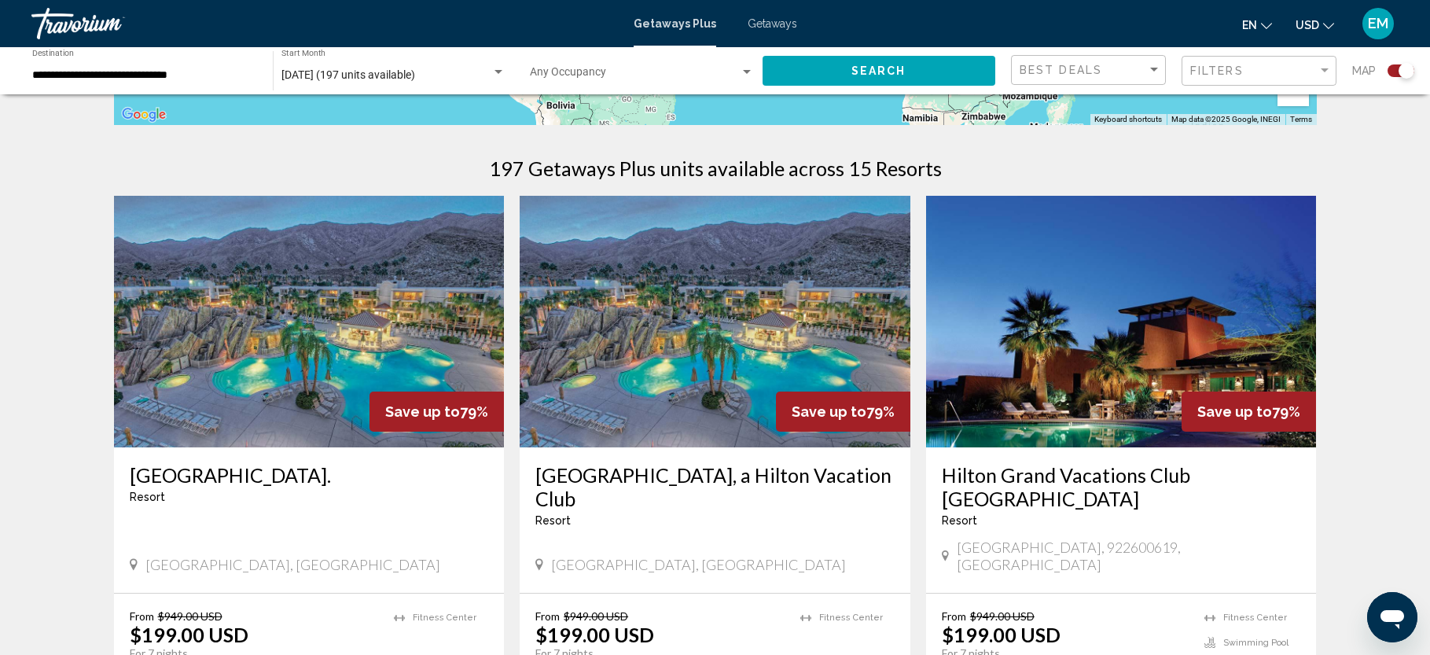
click at [384, 308] on img "Main content" at bounding box center [309, 322] width 391 height 252
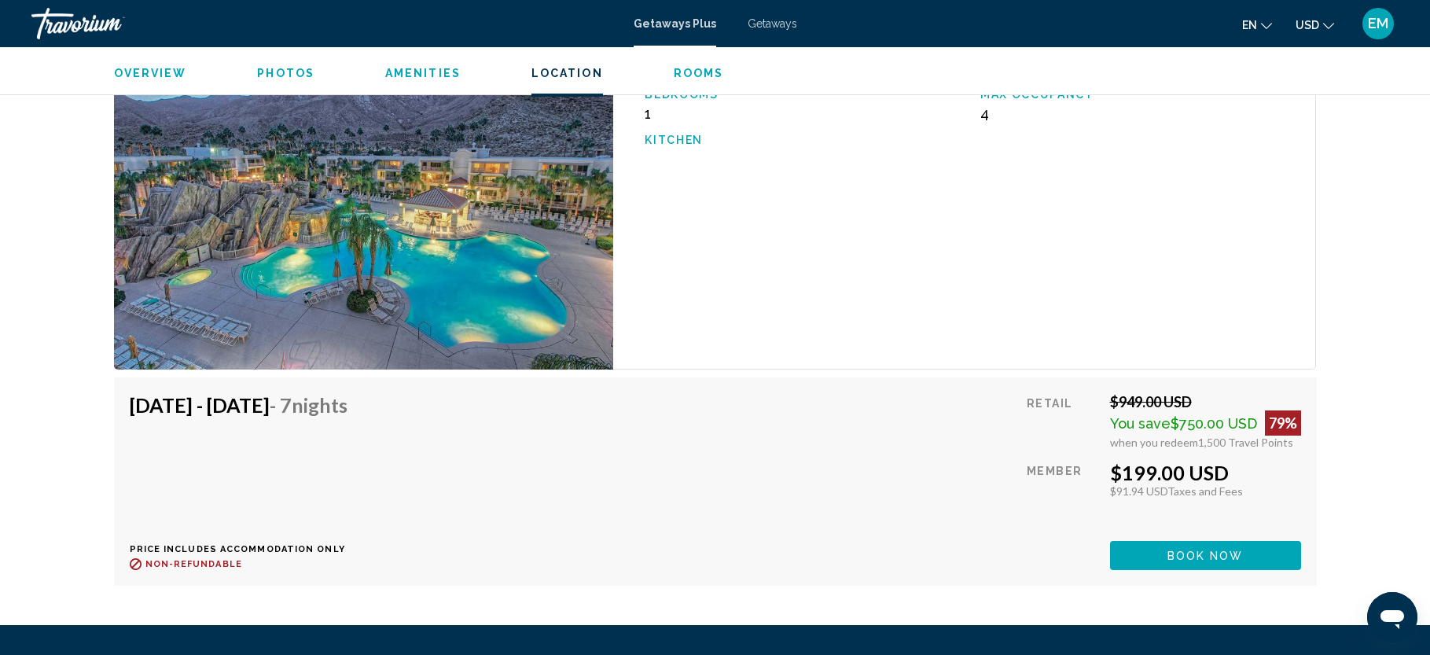
scroll to position [2580, 0]
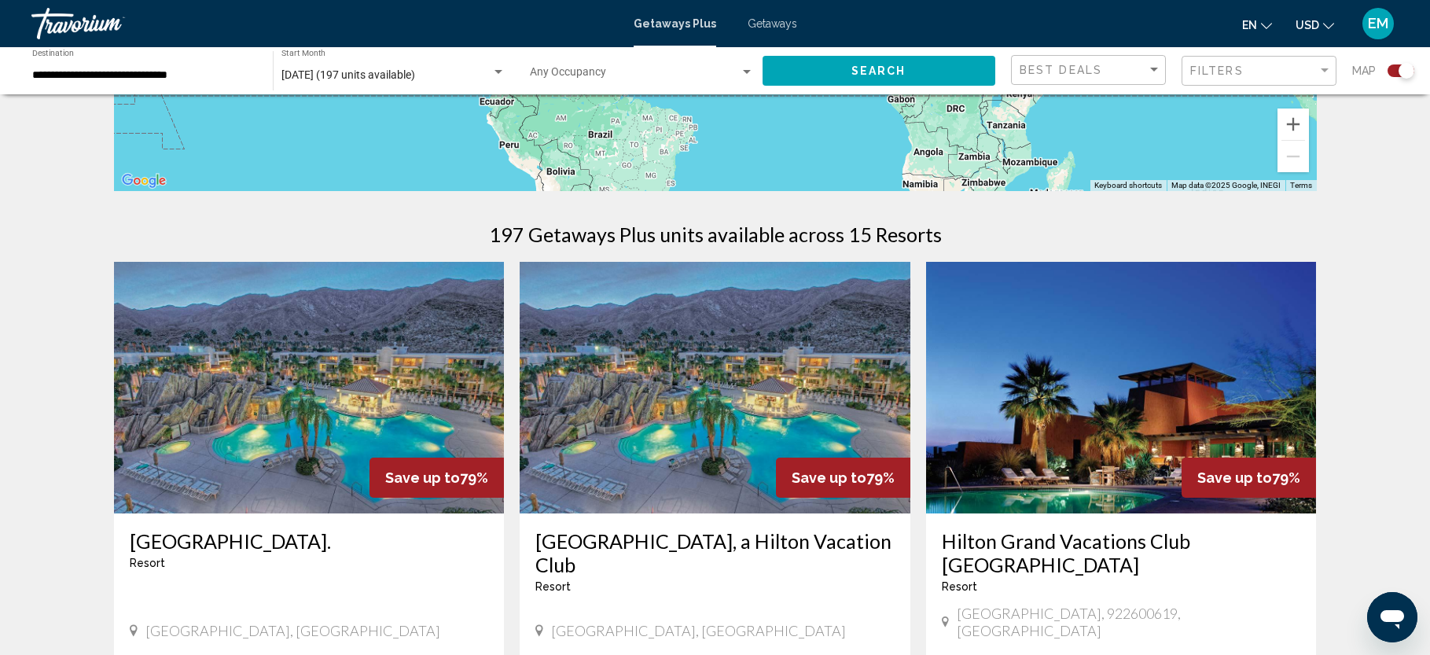
scroll to position [457, 0]
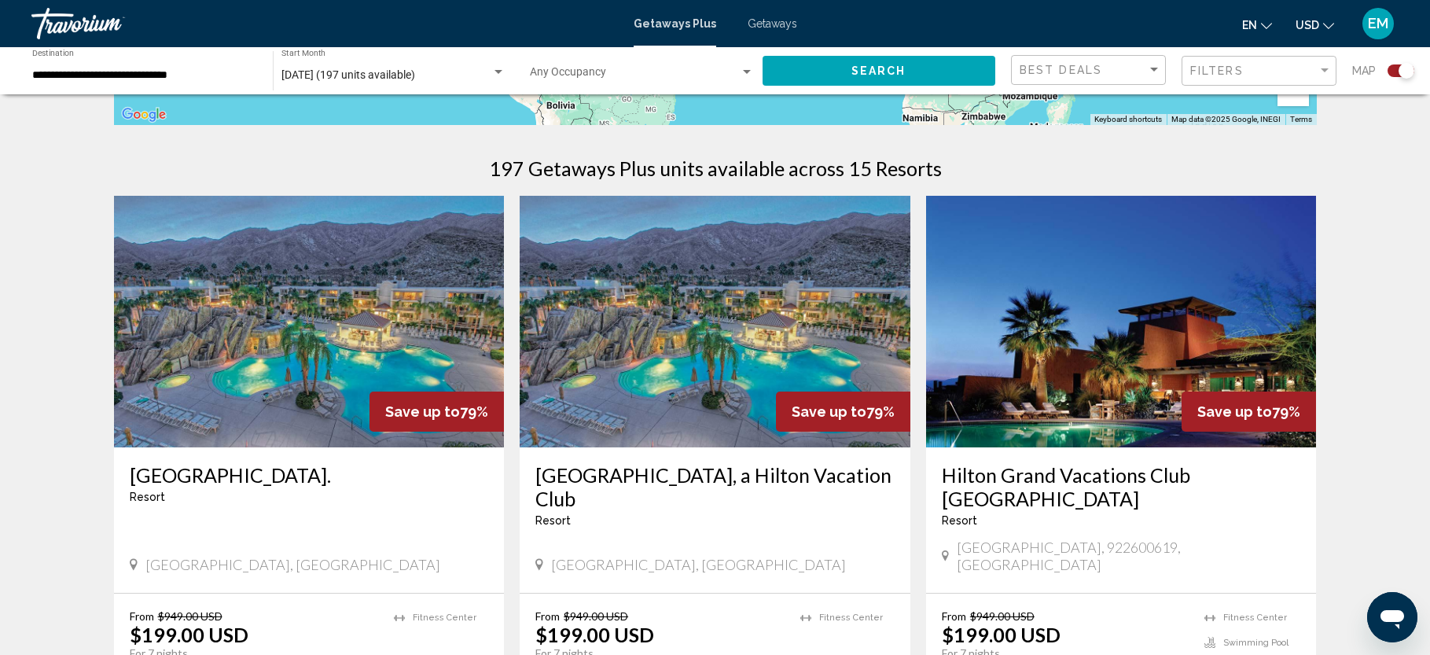
click at [748, 283] on img "Main content" at bounding box center [715, 322] width 391 height 252
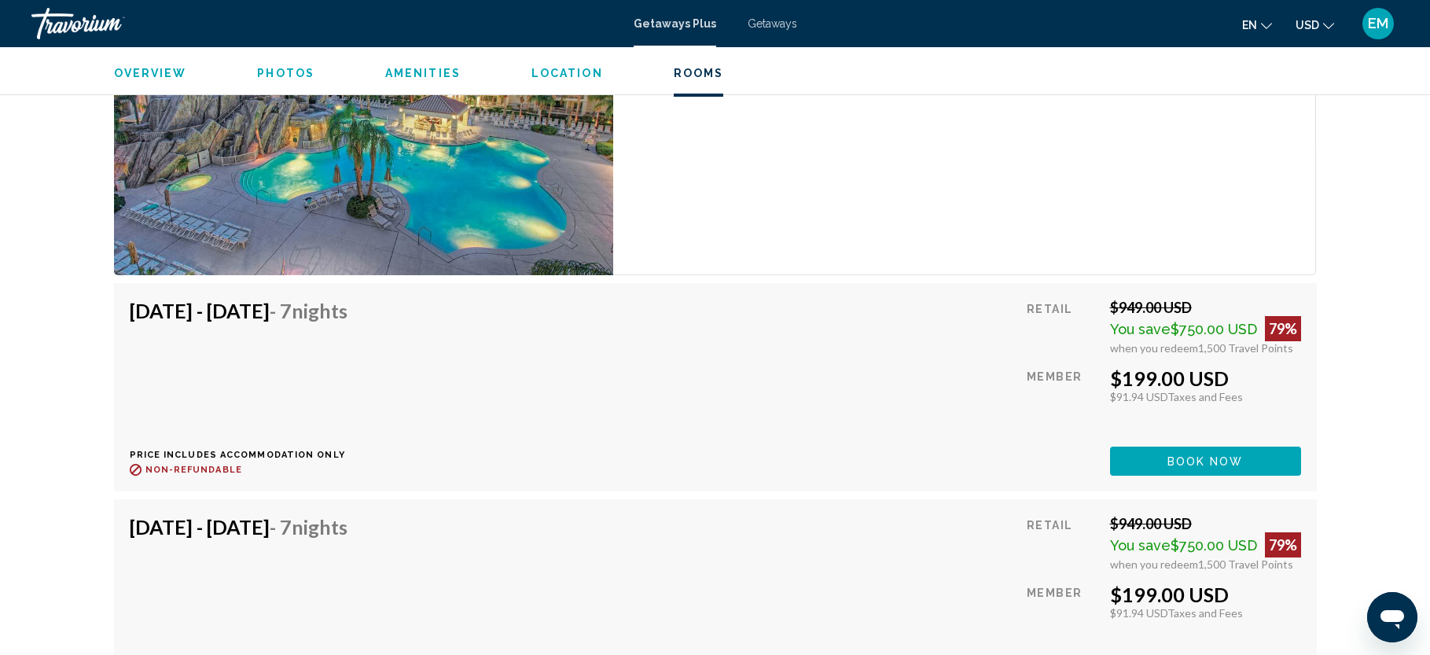
scroll to position [2903, 0]
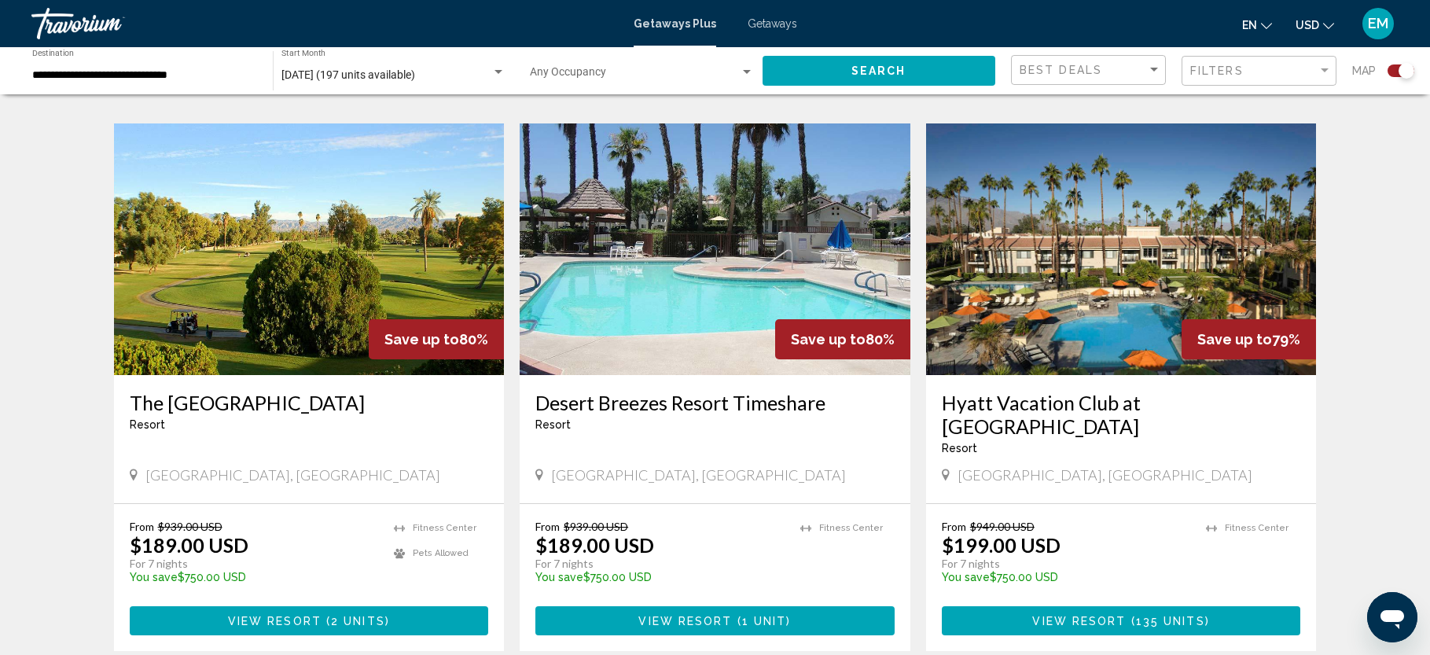
scroll to position [2322, 0]
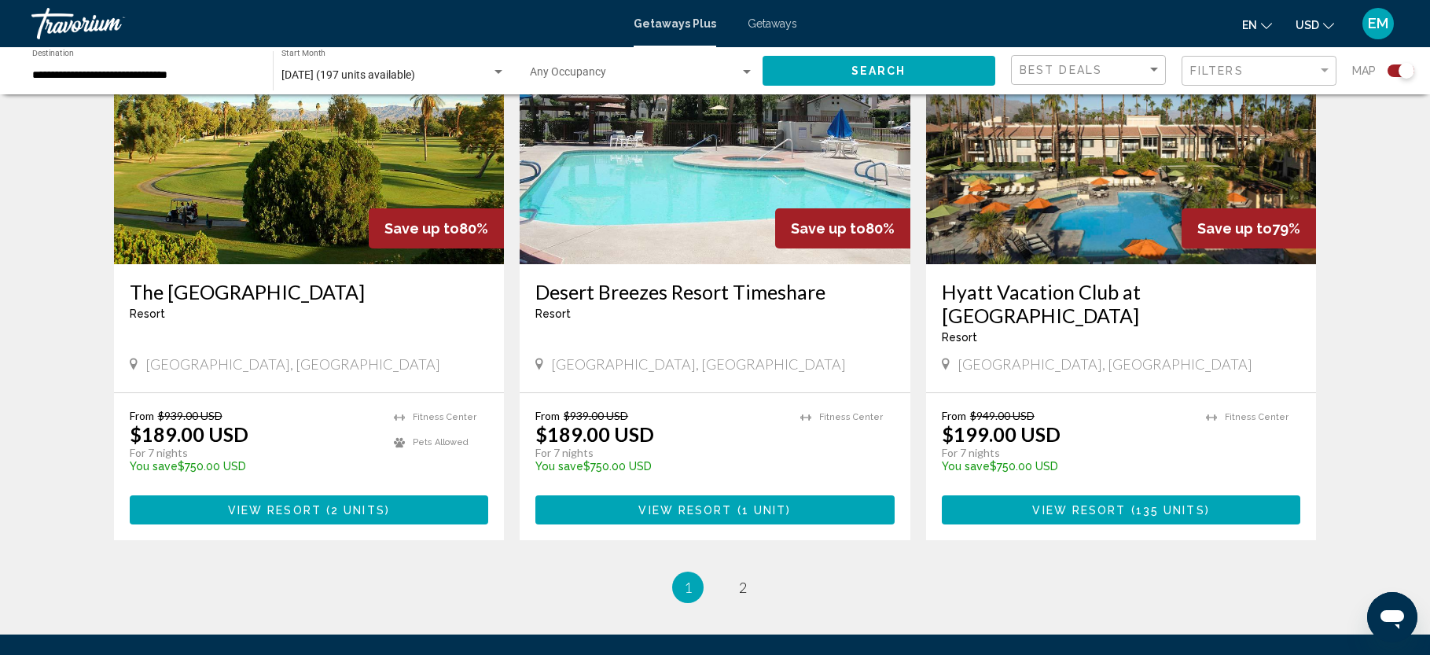
drag, startPoint x: 1434, startPoint y: 105, endPoint x: 20, endPoint y: 6, distance: 1417.4
click at [741, 578] on span "2" at bounding box center [743, 586] width 8 height 17
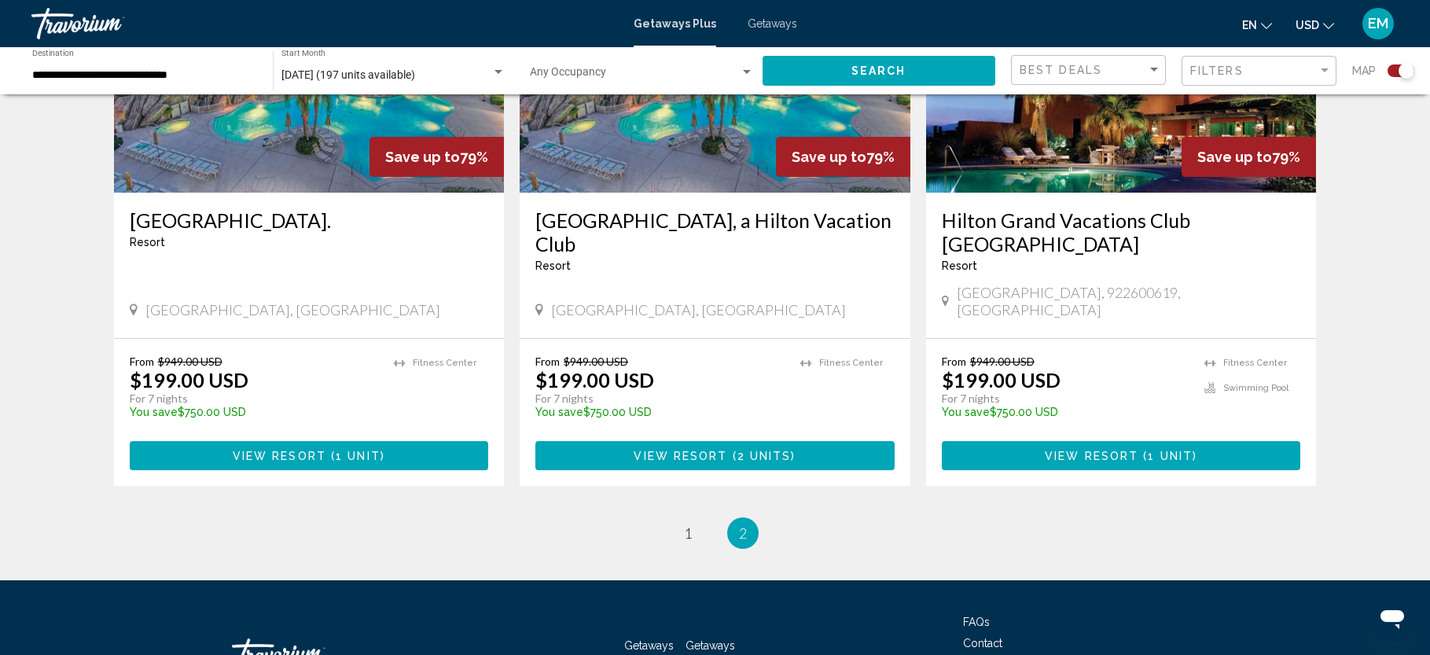
scroll to position [533, 0]
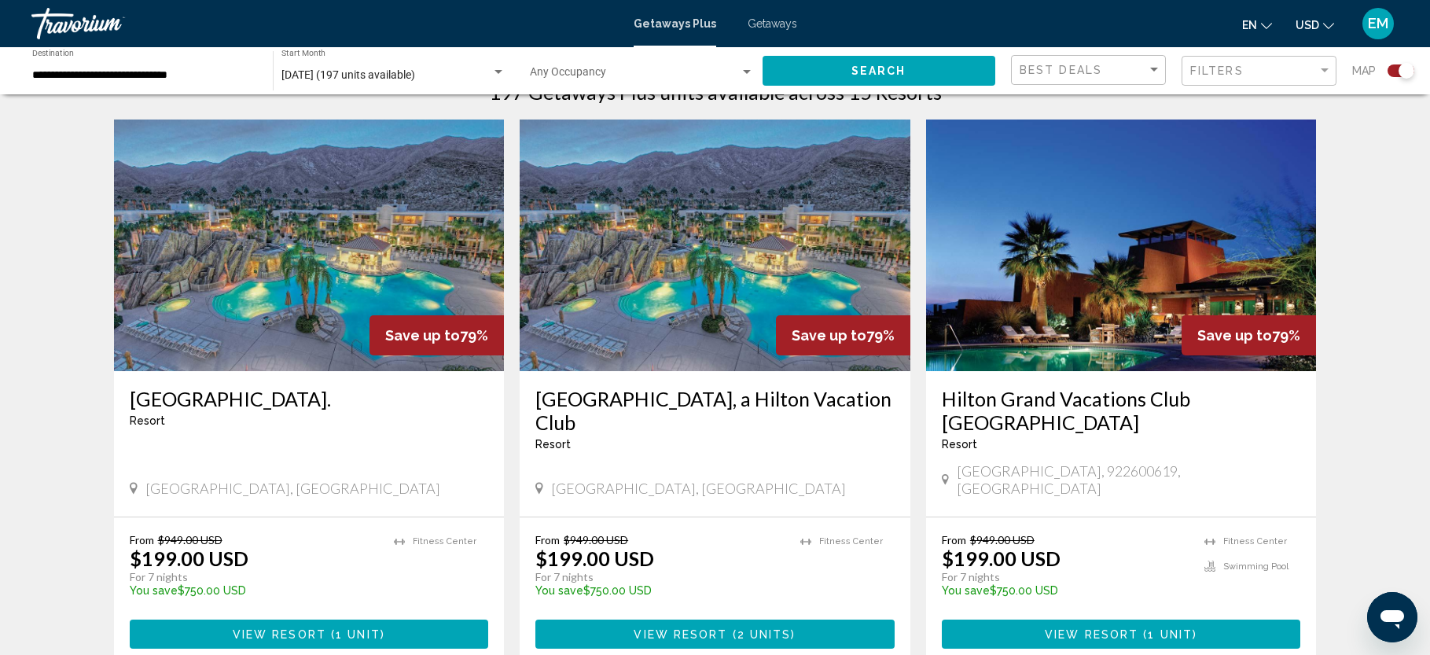
click at [1115, 319] on img "Main content" at bounding box center [1121, 245] width 391 height 252
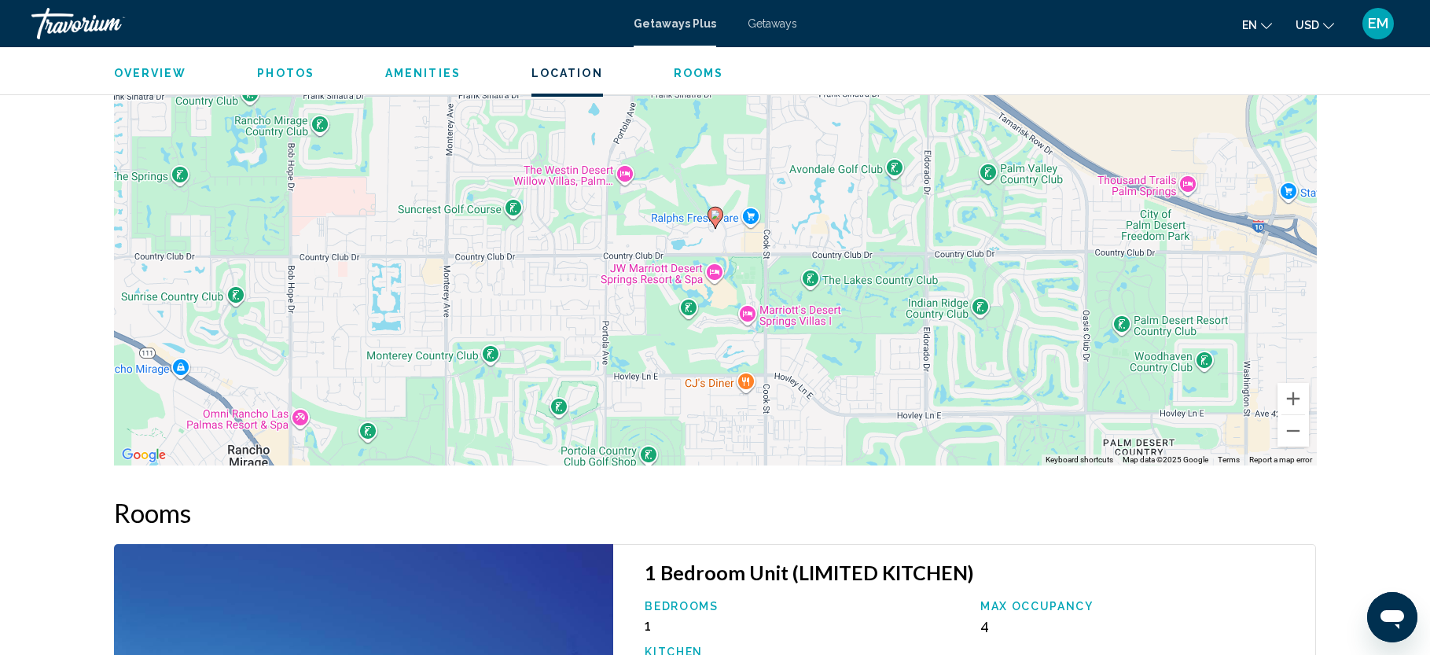
scroll to position [1885, 0]
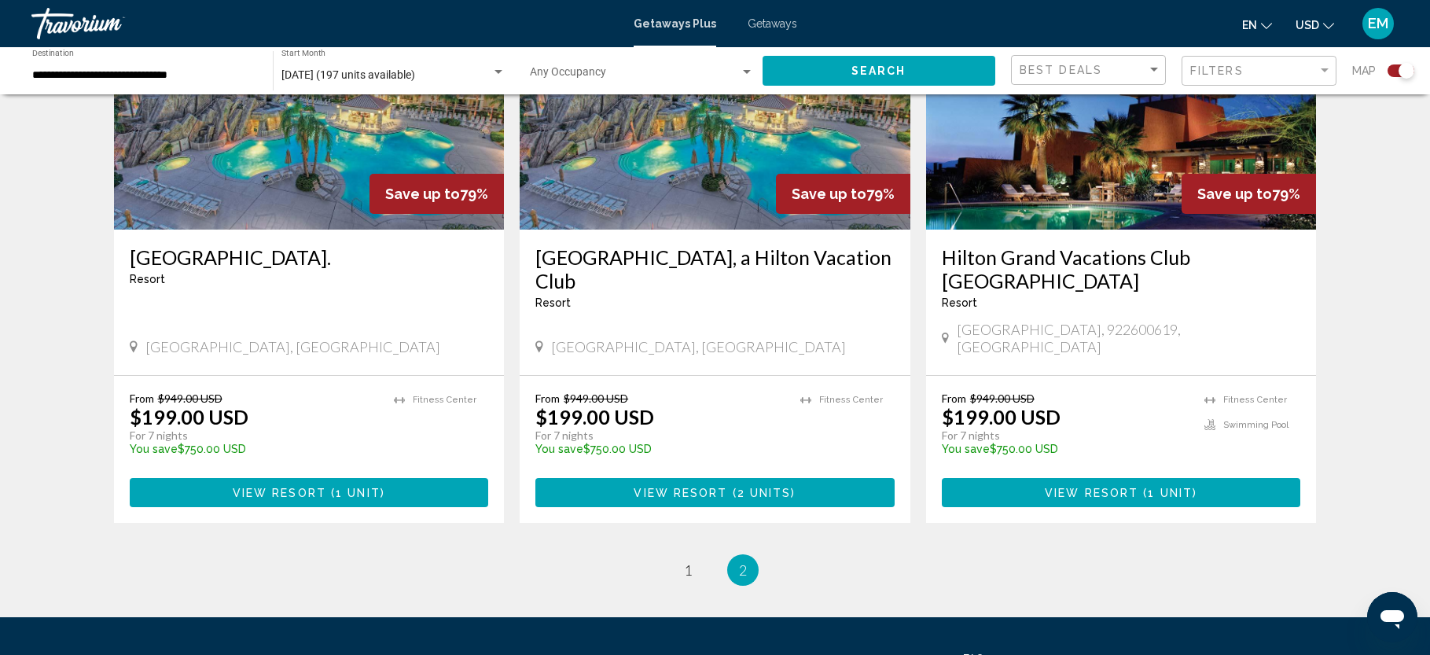
scroll to position [680, 0]
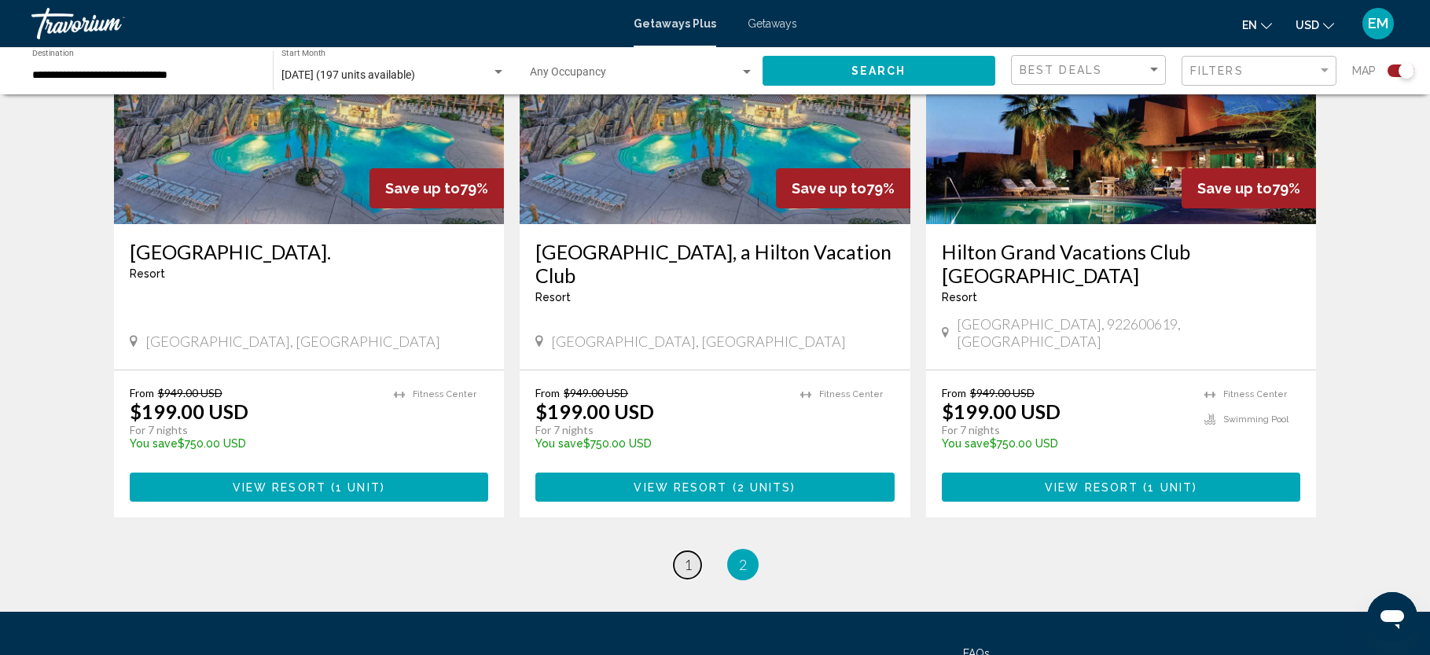
click at [685, 556] on span "1" at bounding box center [688, 564] width 8 height 17
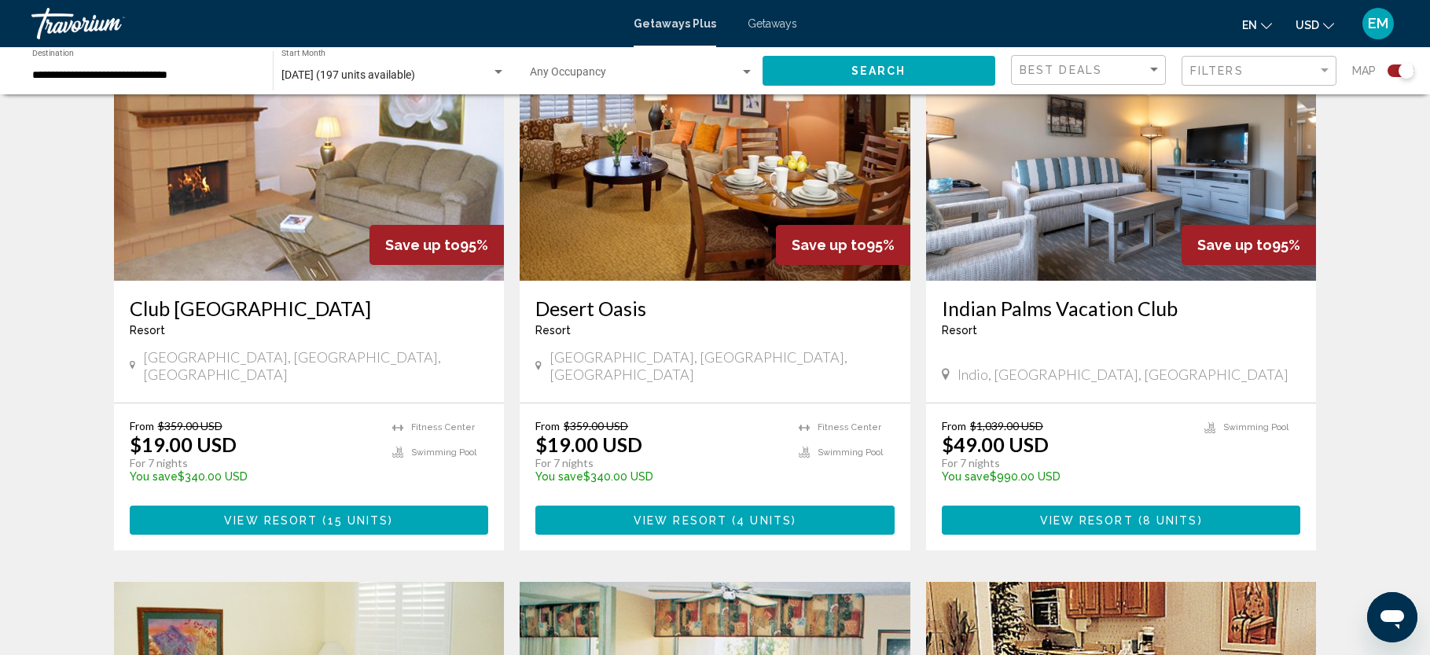
scroll to position [634, 0]
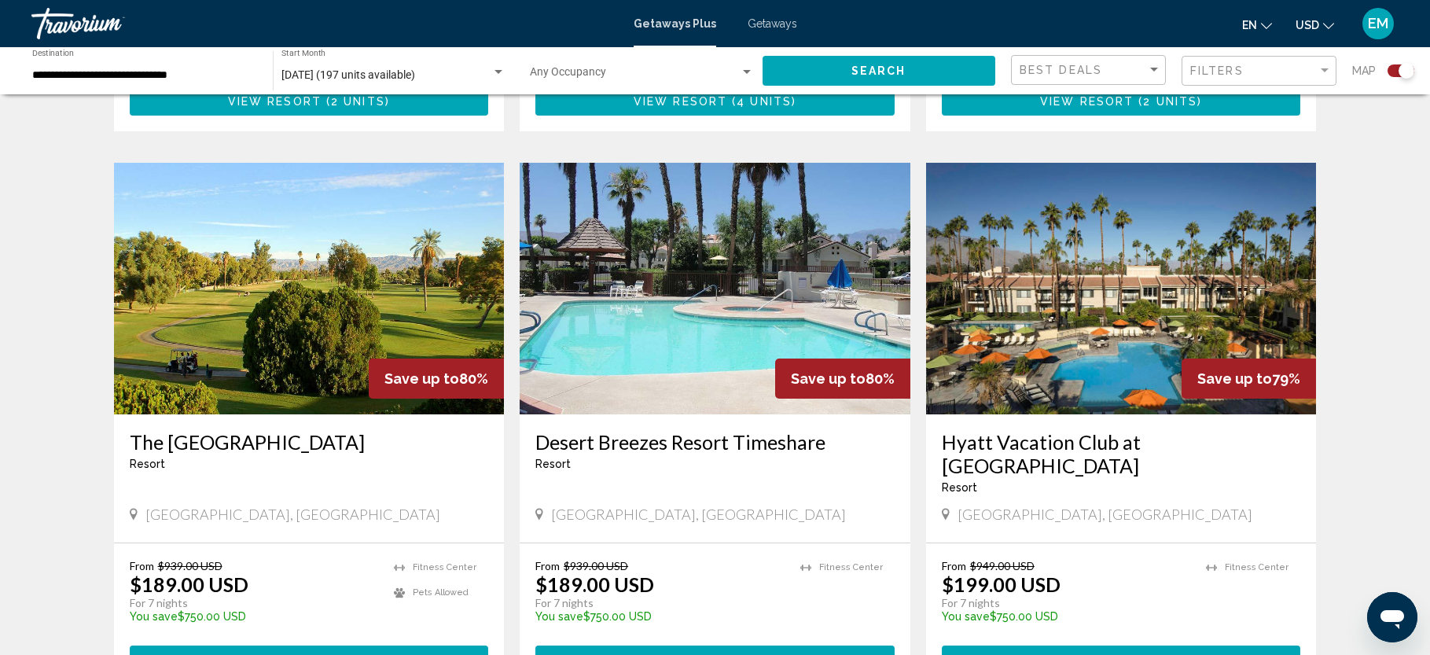
scroll to position [2175, 0]
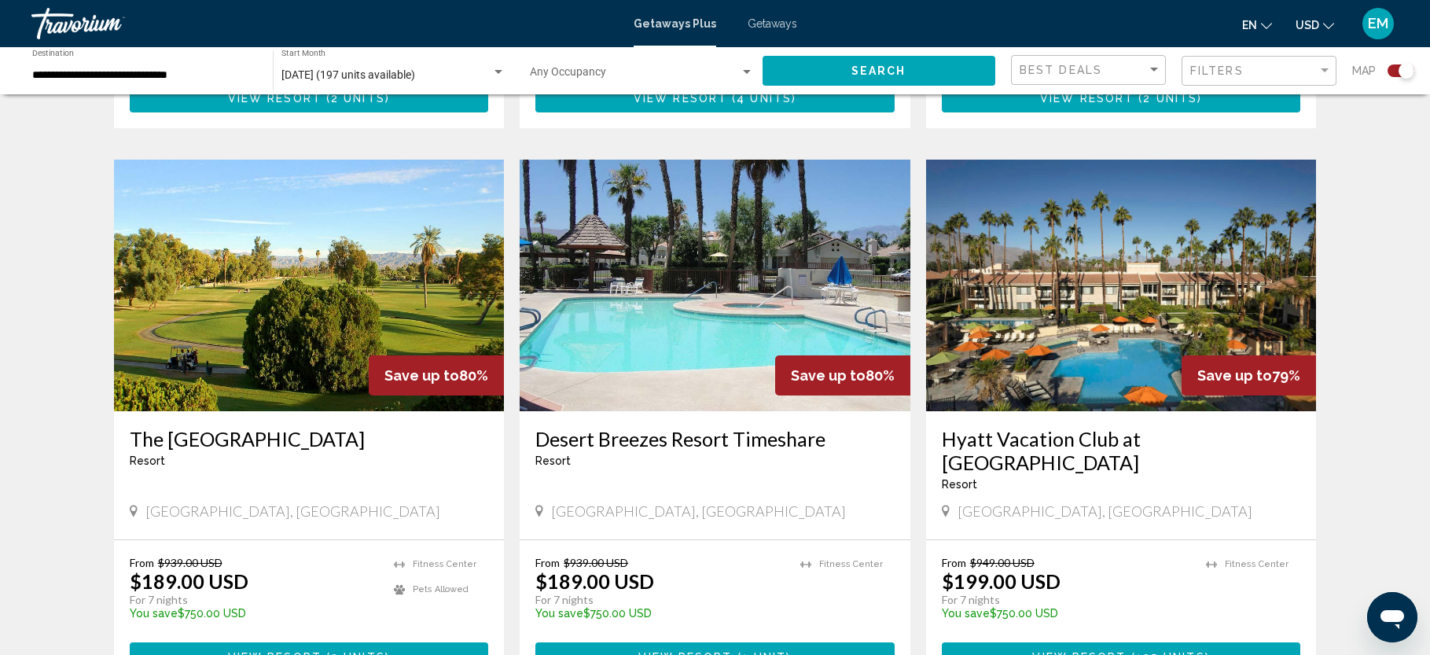
click at [1115, 427] on h3 "Hyatt Vacation Club at [GEOGRAPHIC_DATA]" at bounding box center [1121, 450] width 359 height 47
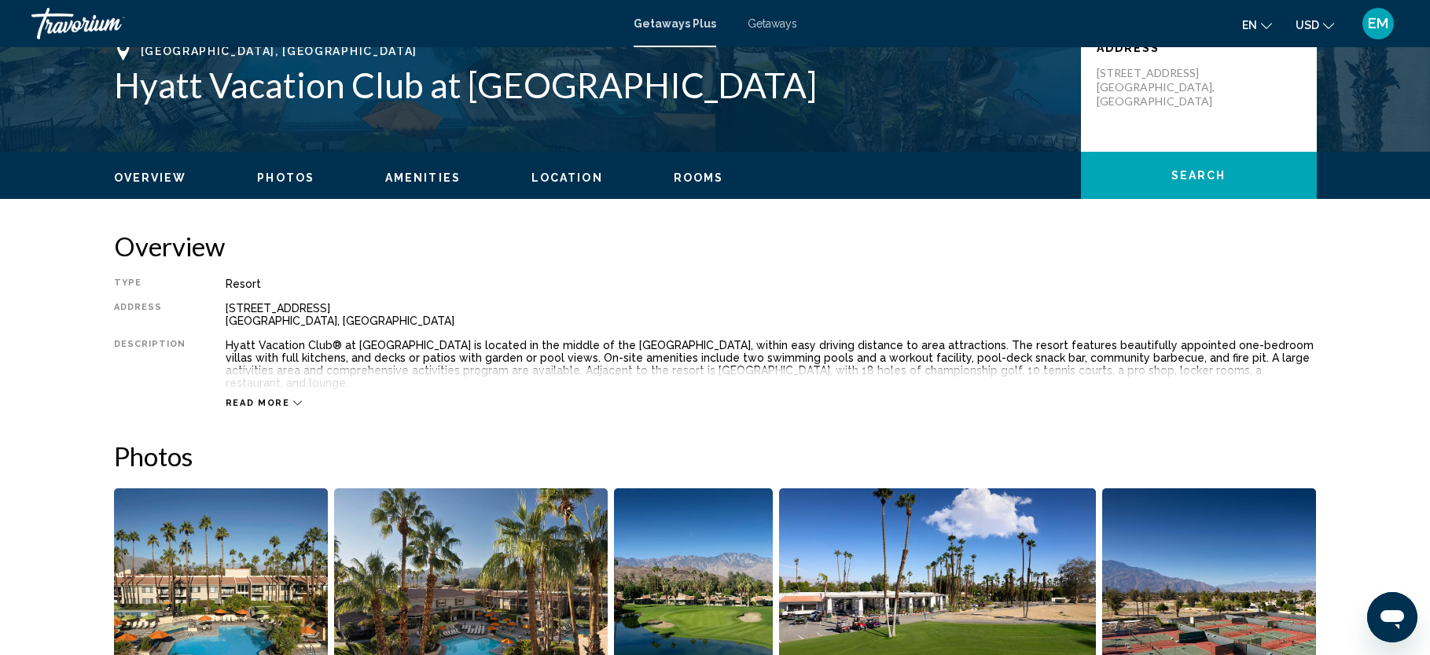
scroll to position [373, 0]
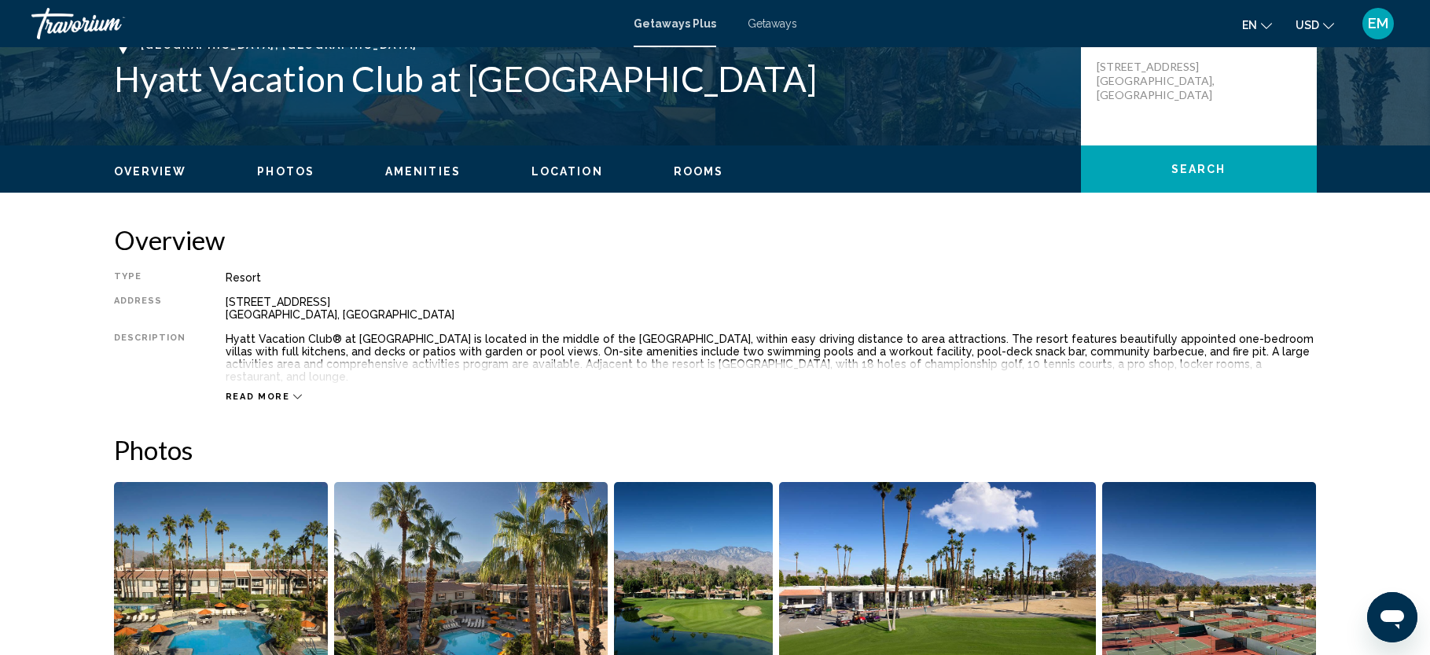
click at [293, 392] on icon "Main content" at bounding box center [297, 396] width 9 height 9
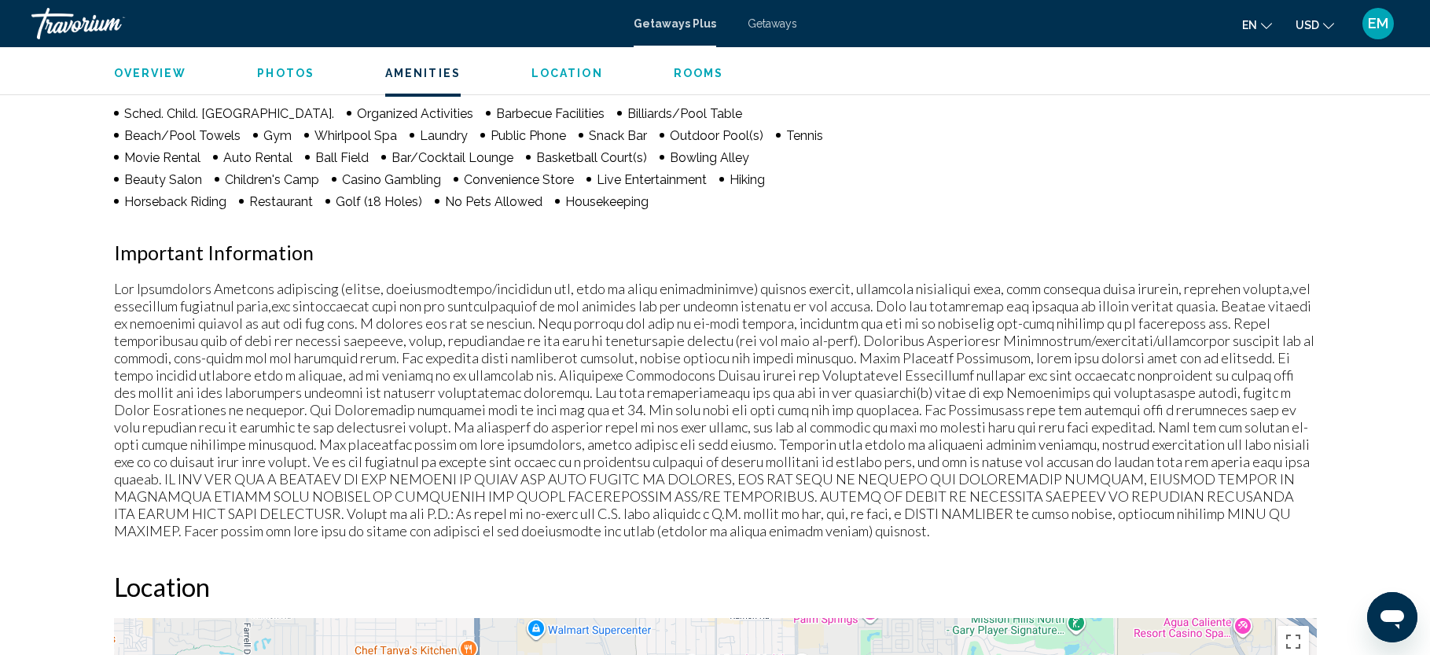
scroll to position [1348, 0]
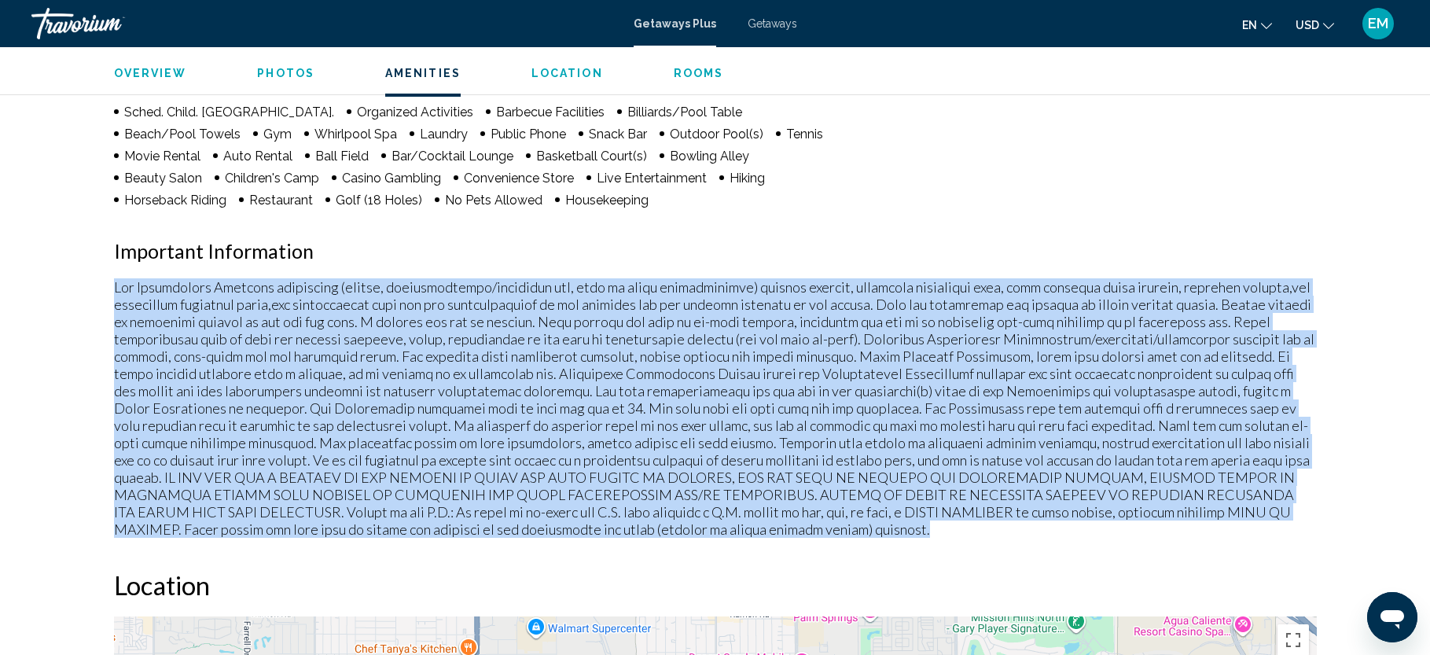
drag, startPoint x: 620, startPoint y: 516, endPoint x: 90, endPoint y: 272, distance: 583.4
copy p "Fee Advisements Required surcharges (energy, accommodations/occupancy tax, fees…"
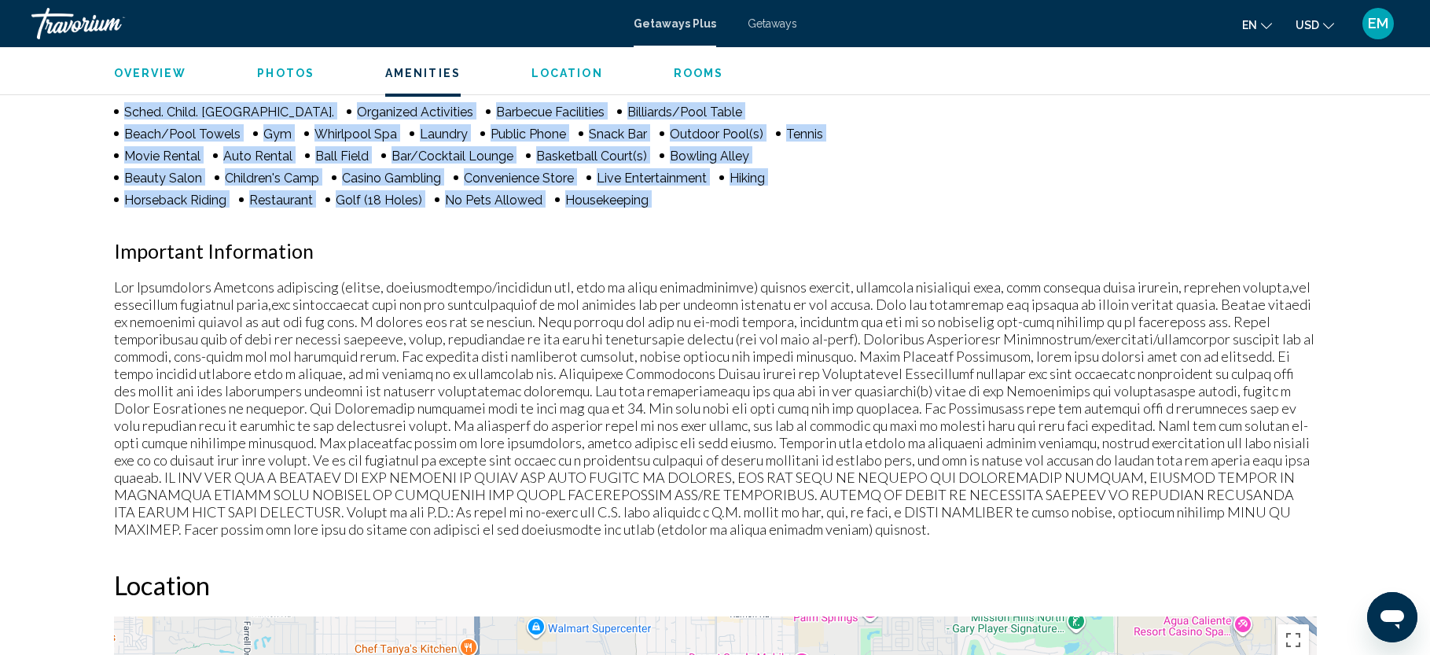
drag, startPoint x: 810, startPoint y: 177, endPoint x: 1097, endPoint y: 79, distance: 303.2
click at [1223, 152] on div "Amenities Fitness Center Sched. Child. [GEOGRAPHIC_DATA]. Organized Activities …" at bounding box center [715, 240] width 1203 height 593
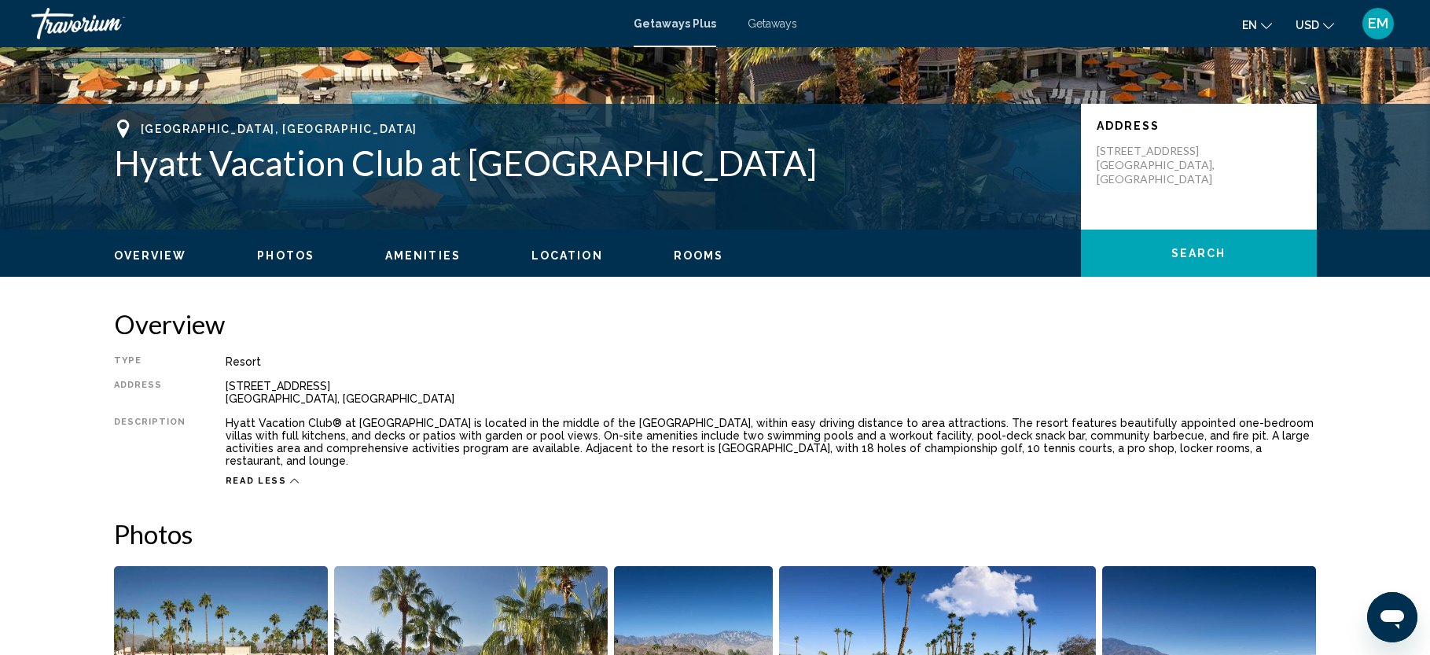
scroll to position [309, 0]
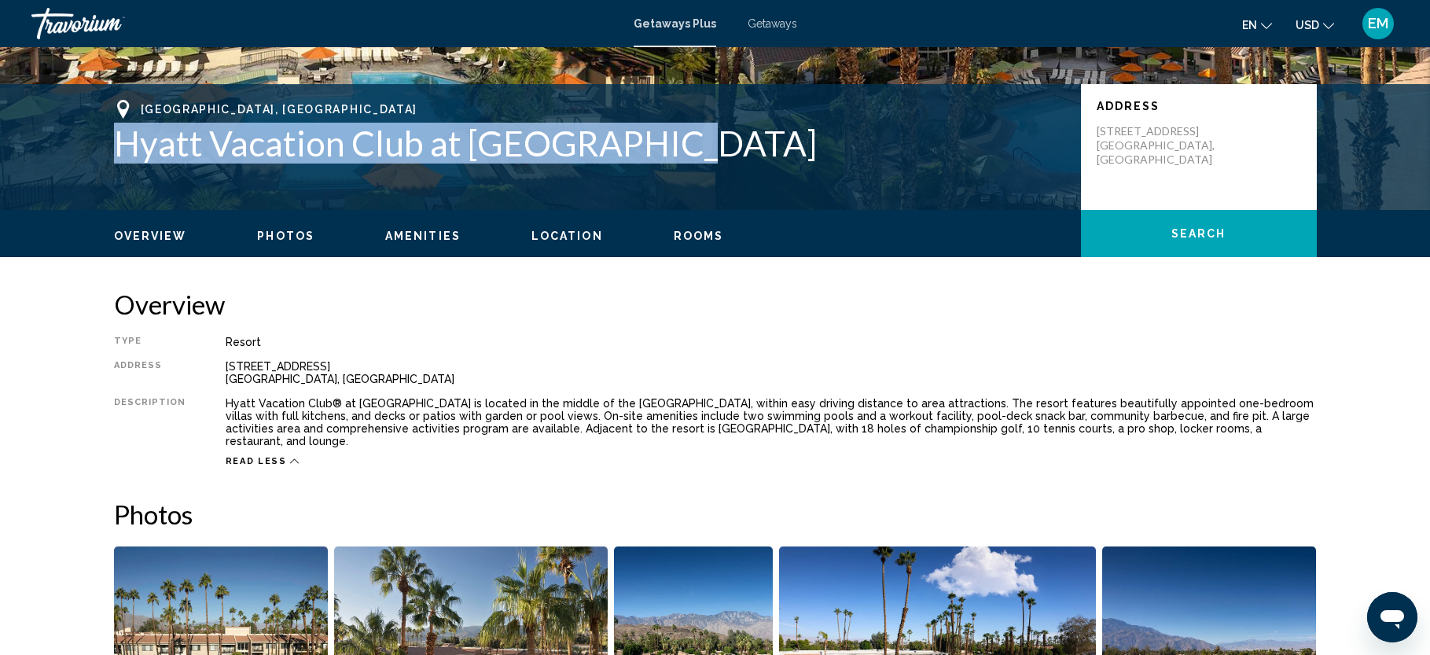
drag, startPoint x: 685, startPoint y: 138, endPoint x: 116, endPoint y: 145, distance: 568.3
click at [116, 145] on h1 "Hyatt Vacation Club at [GEOGRAPHIC_DATA]" at bounding box center [589, 143] width 951 height 41
copy h1 "Hyatt Vacation Club at [GEOGRAPHIC_DATA]"
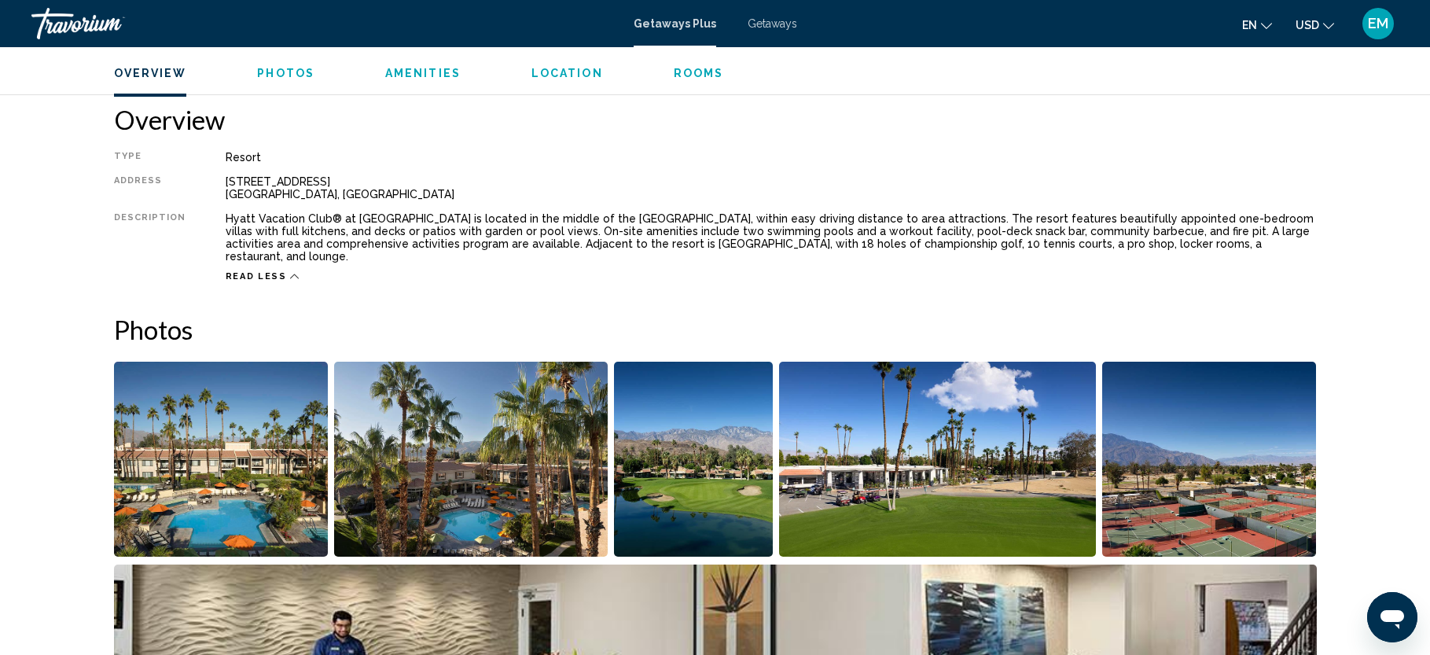
scroll to position [498, 0]
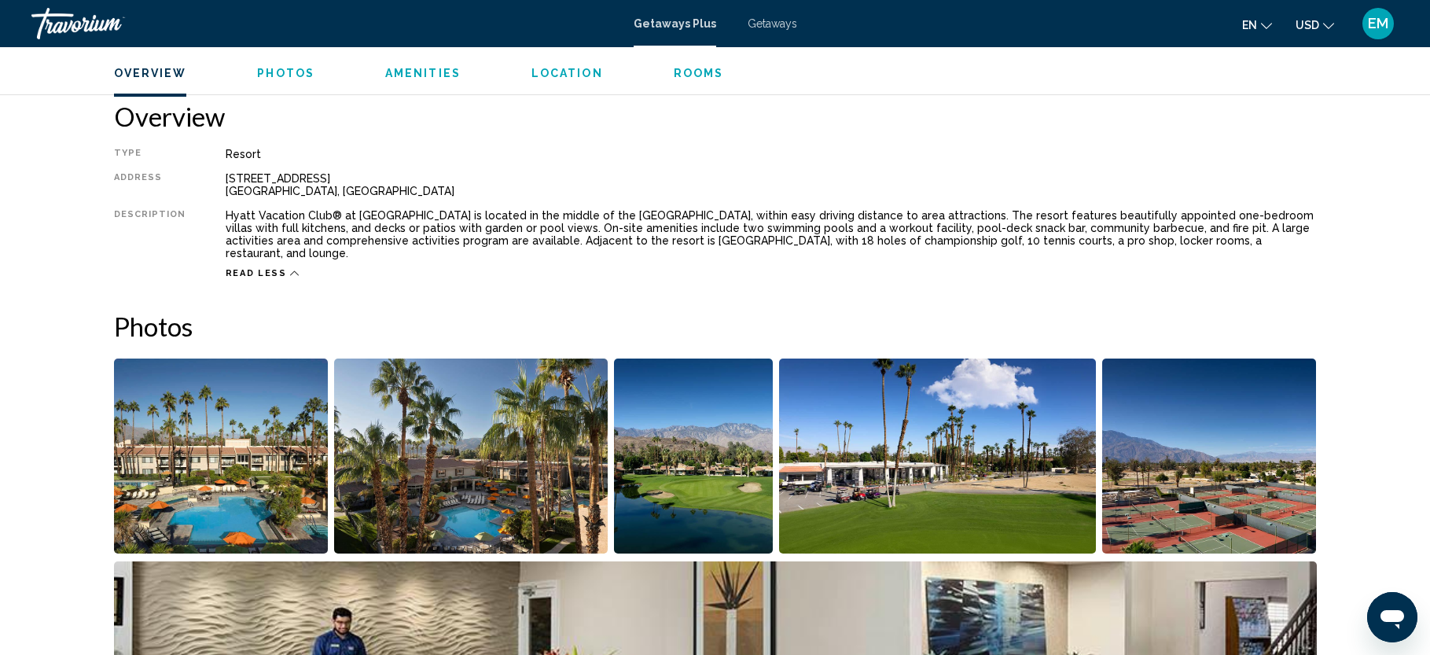
click at [245, 268] on span "Read less" at bounding box center [256, 273] width 61 height 10
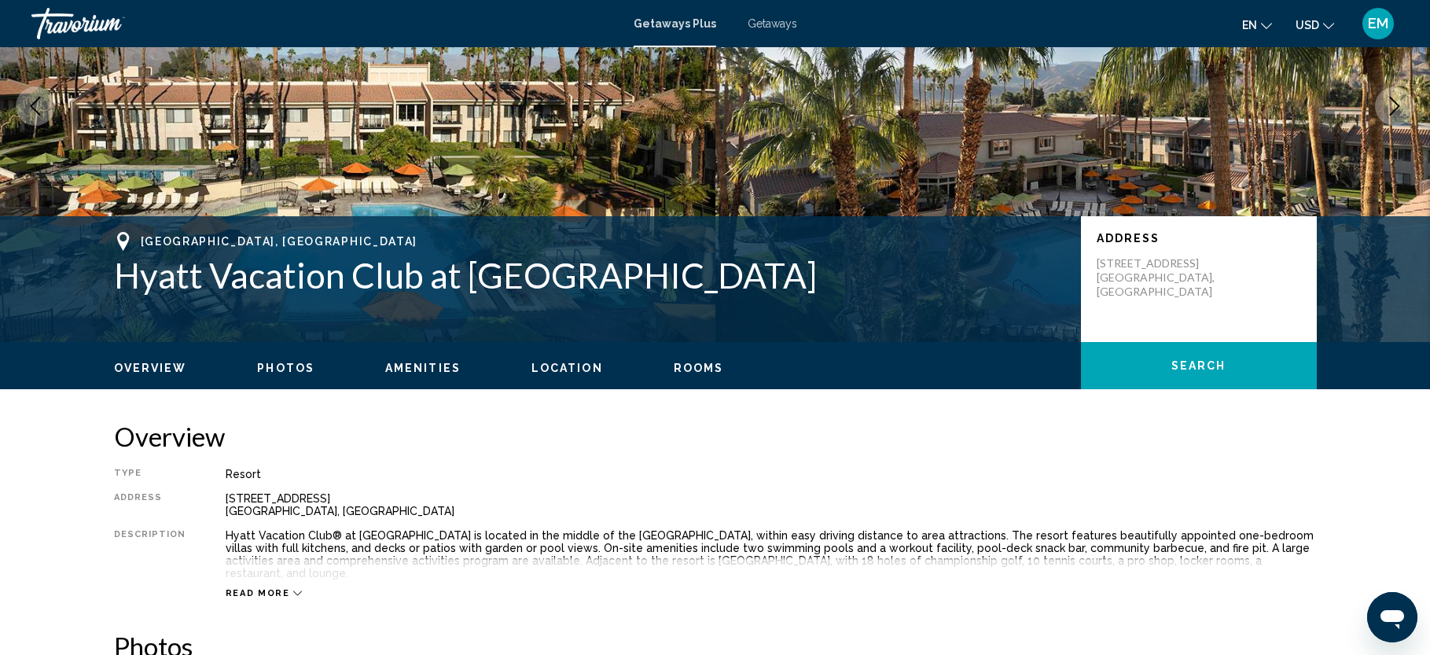
click at [269, 588] on span "Read more" at bounding box center [258, 593] width 64 height 10
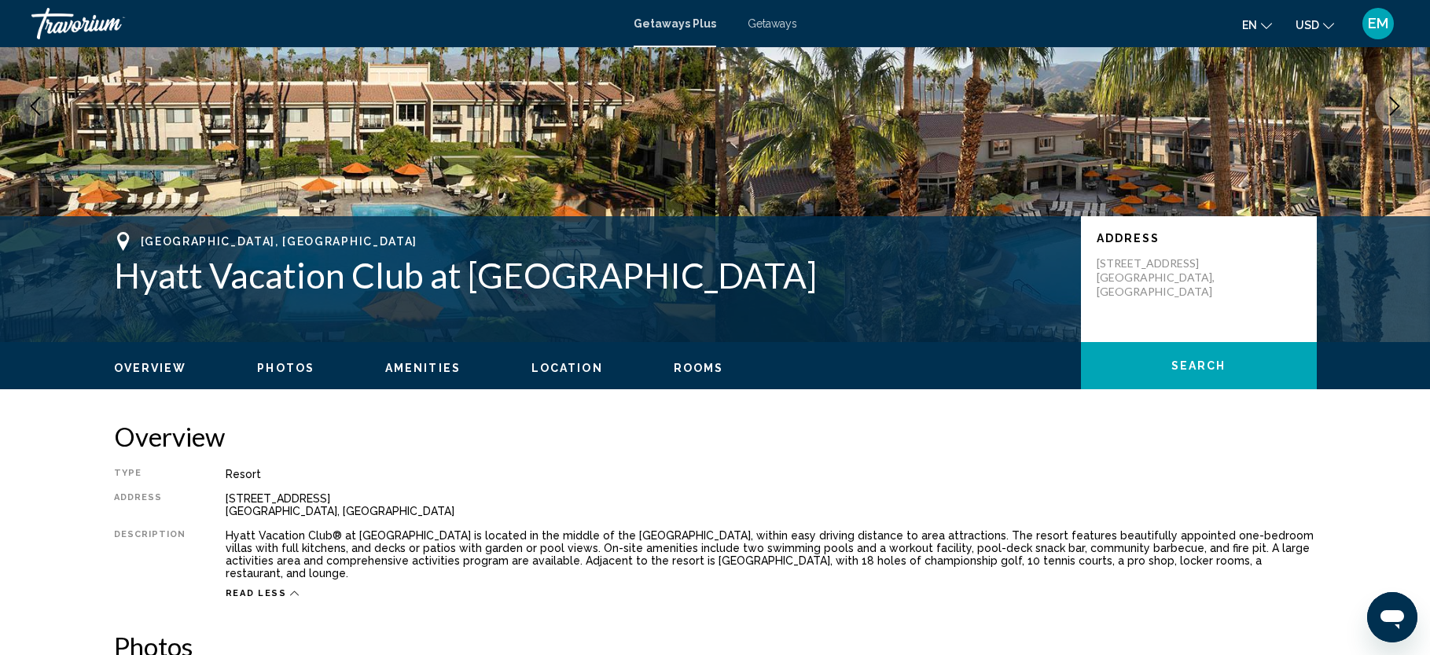
click at [1265, 465] on div "Overview Type Resort All-Inclusive No All-Inclusive Address [STREET_ADDRESS] De…" at bounding box center [715, 510] width 1203 height 178
